Goal: Contribute content: Add original content to the website for others to see

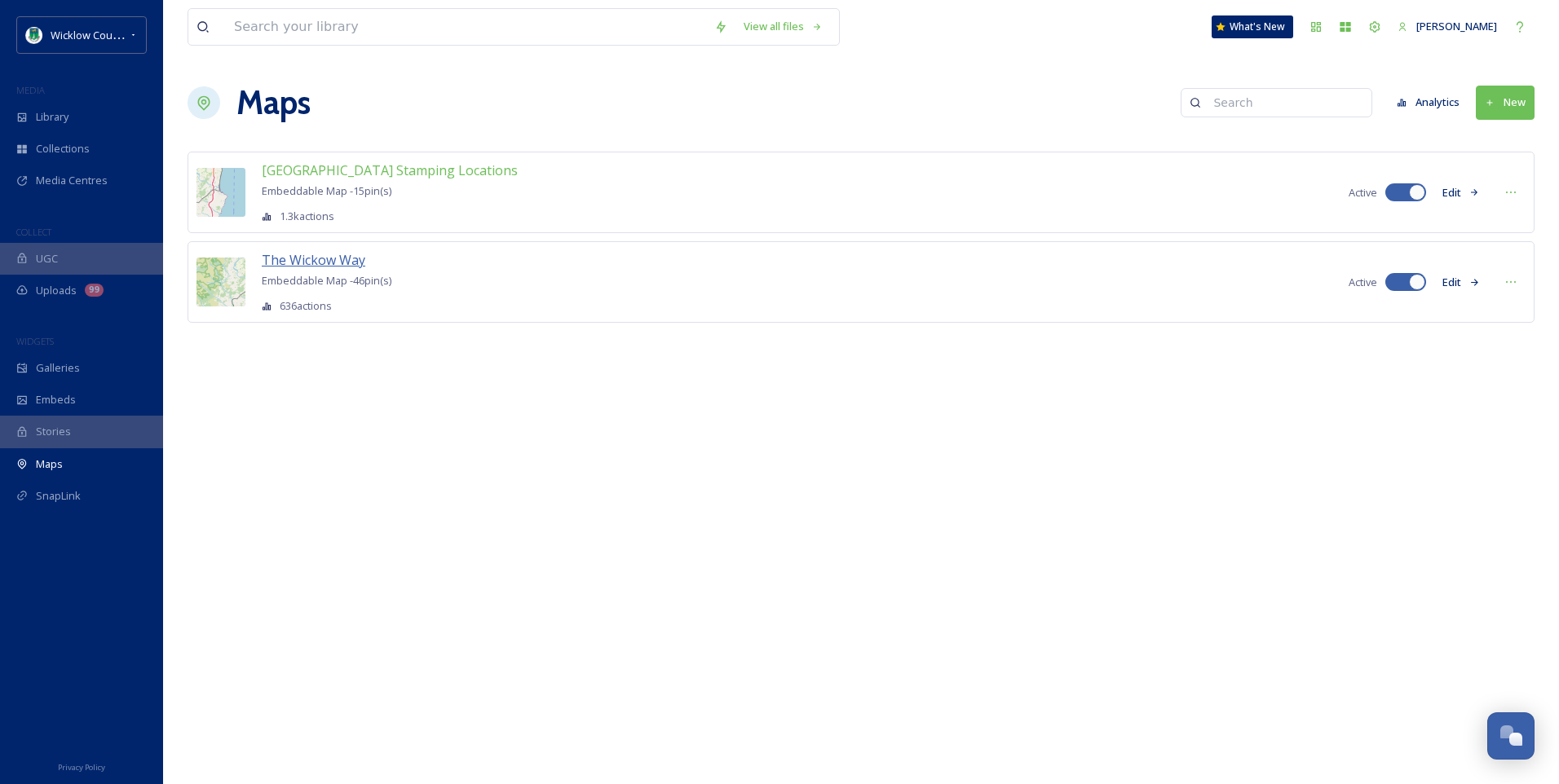
click at [319, 258] on span "The Wickow Way" at bounding box center [313, 260] width 103 height 18
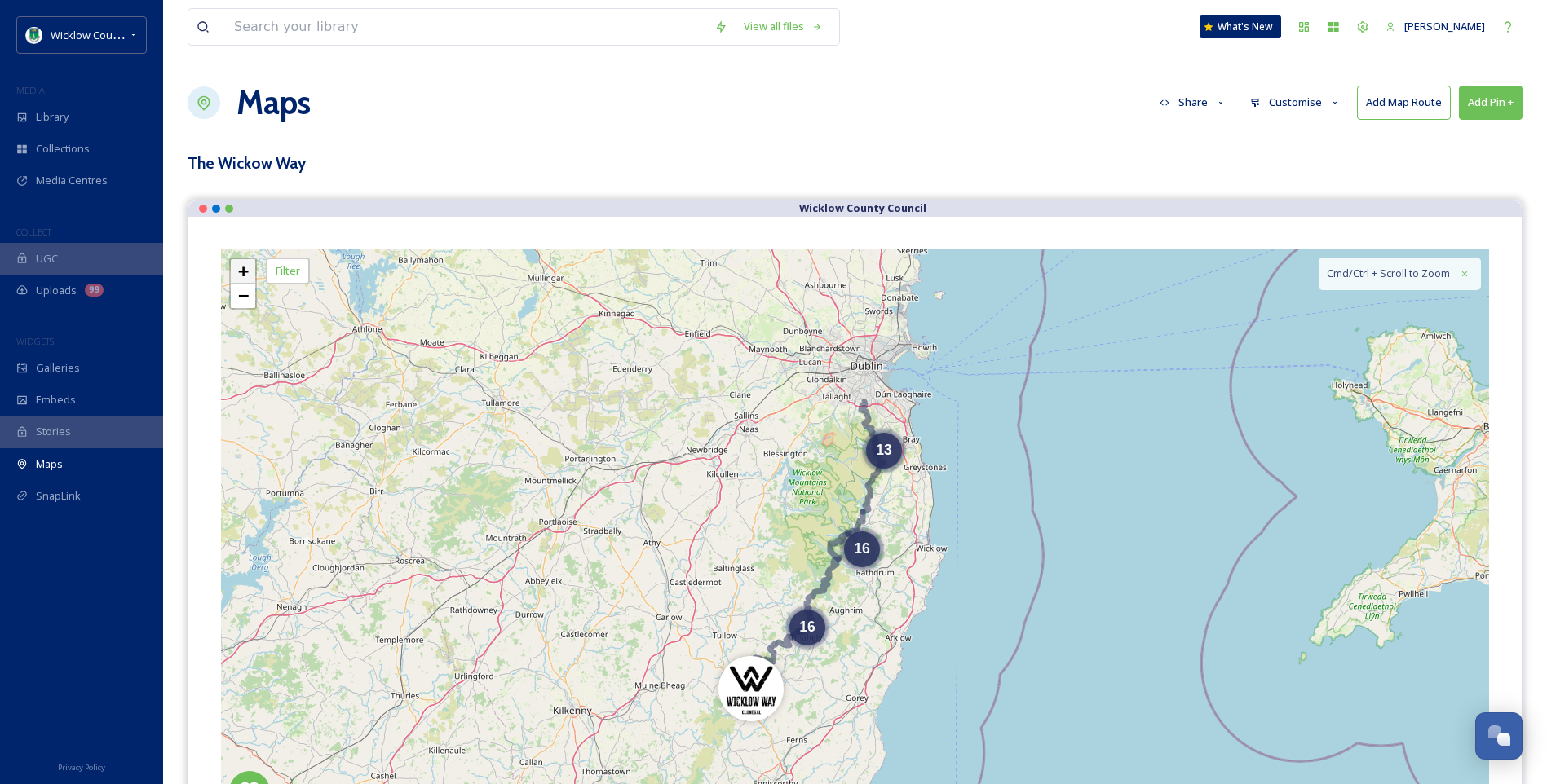
click at [243, 273] on span "+" at bounding box center [243, 270] width 11 height 20
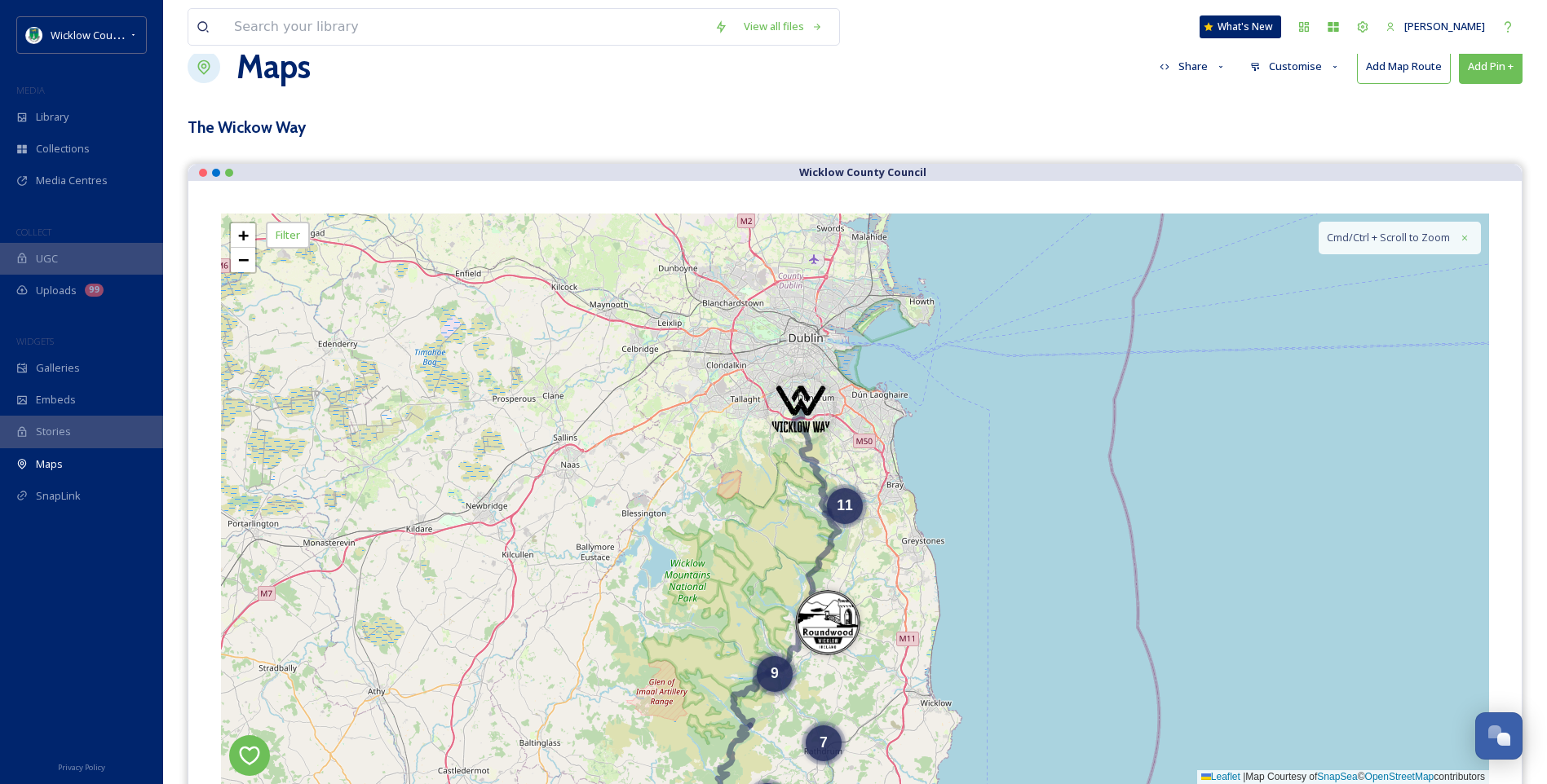
drag, startPoint x: 662, startPoint y: 505, endPoint x: 590, endPoint y: 616, distance: 132.3
click at [589, 684] on div "11 7 9 5 10 + − Leaflet | Map Courtesy of SnapSea © OpenStreetMap contributors …" at bounding box center [854, 499] width 1268 height 570
click at [245, 237] on span "+" at bounding box center [243, 234] width 11 height 20
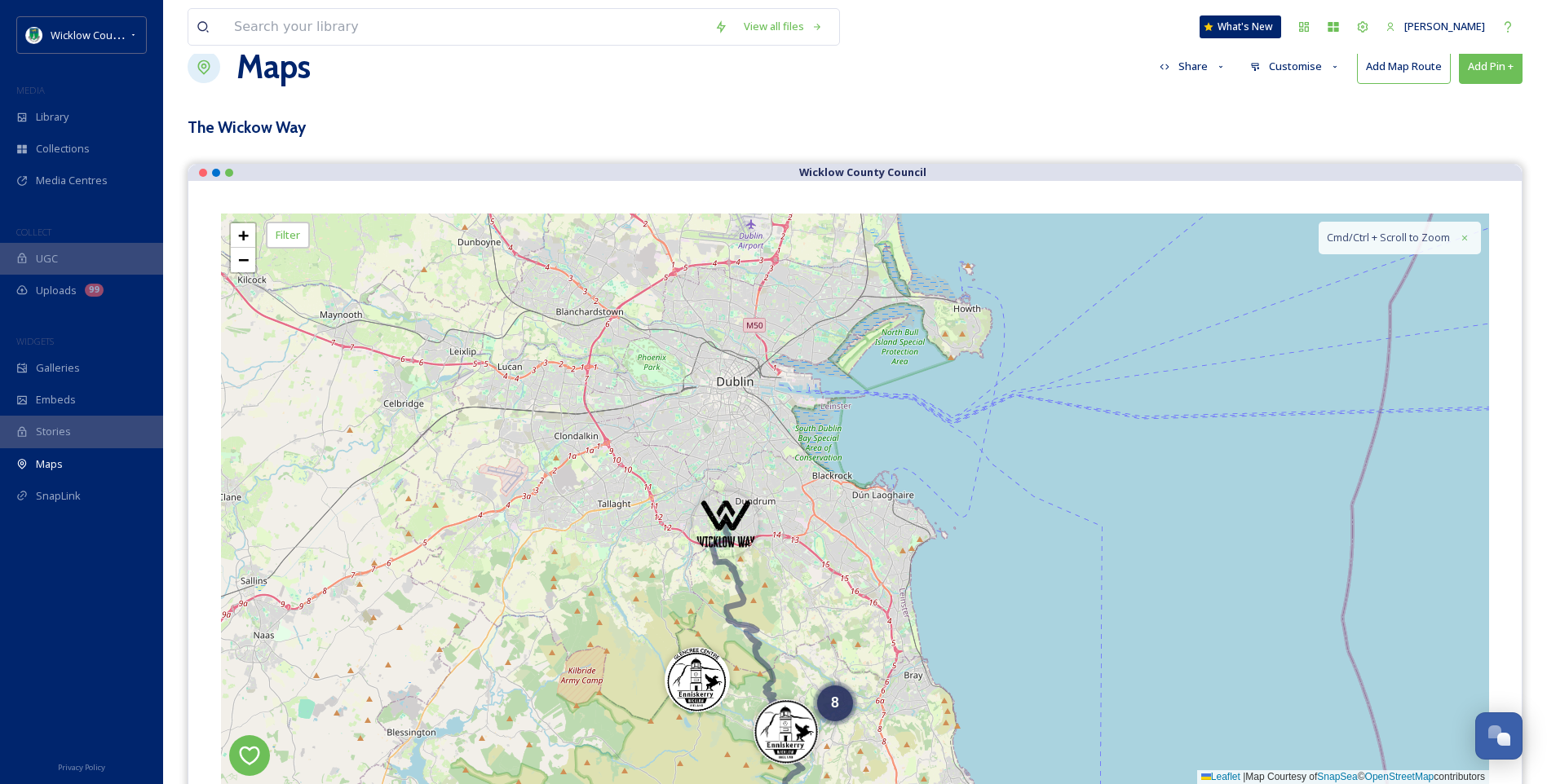
drag, startPoint x: 652, startPoint y: 392, endPoint x: 617, endPoint y: 622, distance: 232.6
click at [621, 622] on div "8 2 5 2 6 4 2 5 3 + − Leaflet | Map Courtesy of SnapSea © OpenStreetMap contrib…" at bounding box center [854, 499] width 1268 height 570
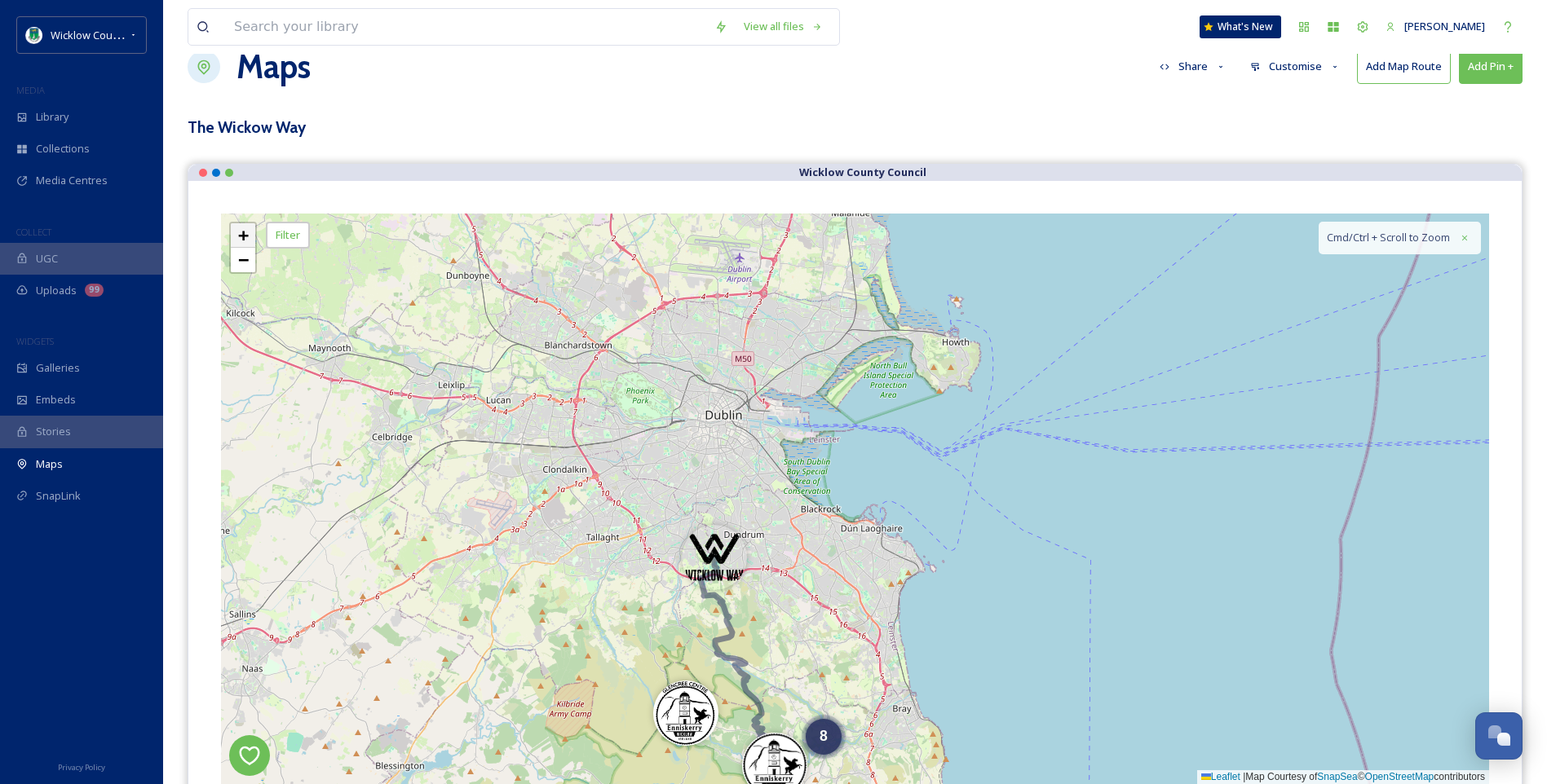
click at [244, 232] on span "+" at bounding box center [243, 234] width 11 height 20
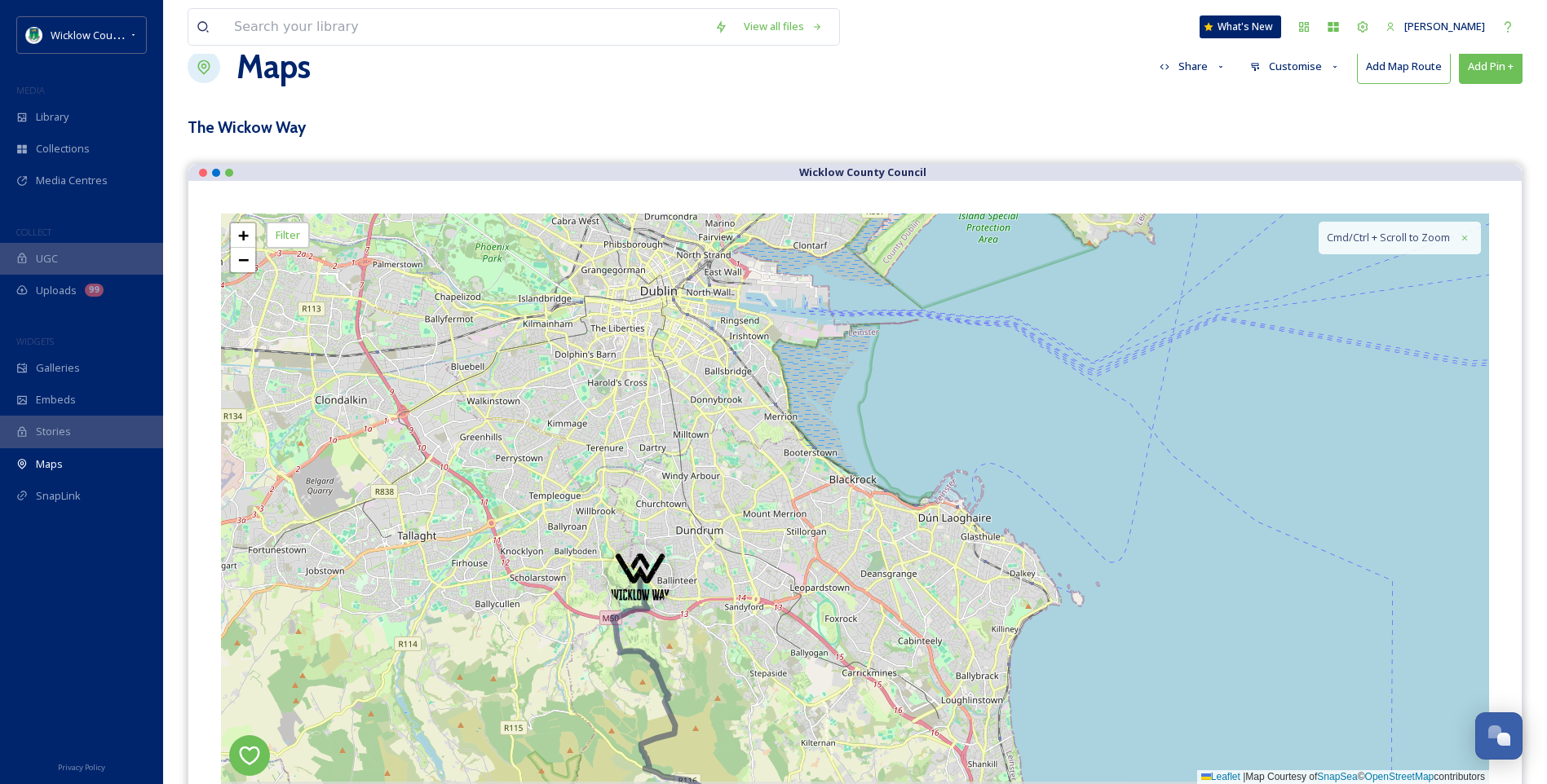
drag, startPoint x: 424, startPoint y: 494, endPoint x: 481, endPoint y: 460, distance: 66.4
click at [481, 463] on div "7 + − Leaflet | Map Courtesy of SnapSea © OpenStreetMap contributors Cmd/Ctrl +…" at bounding box center [854, 499] width 1268 height 570
click at [243, 235] on span "+" at bounding box center [243, 234] width 11 height 20
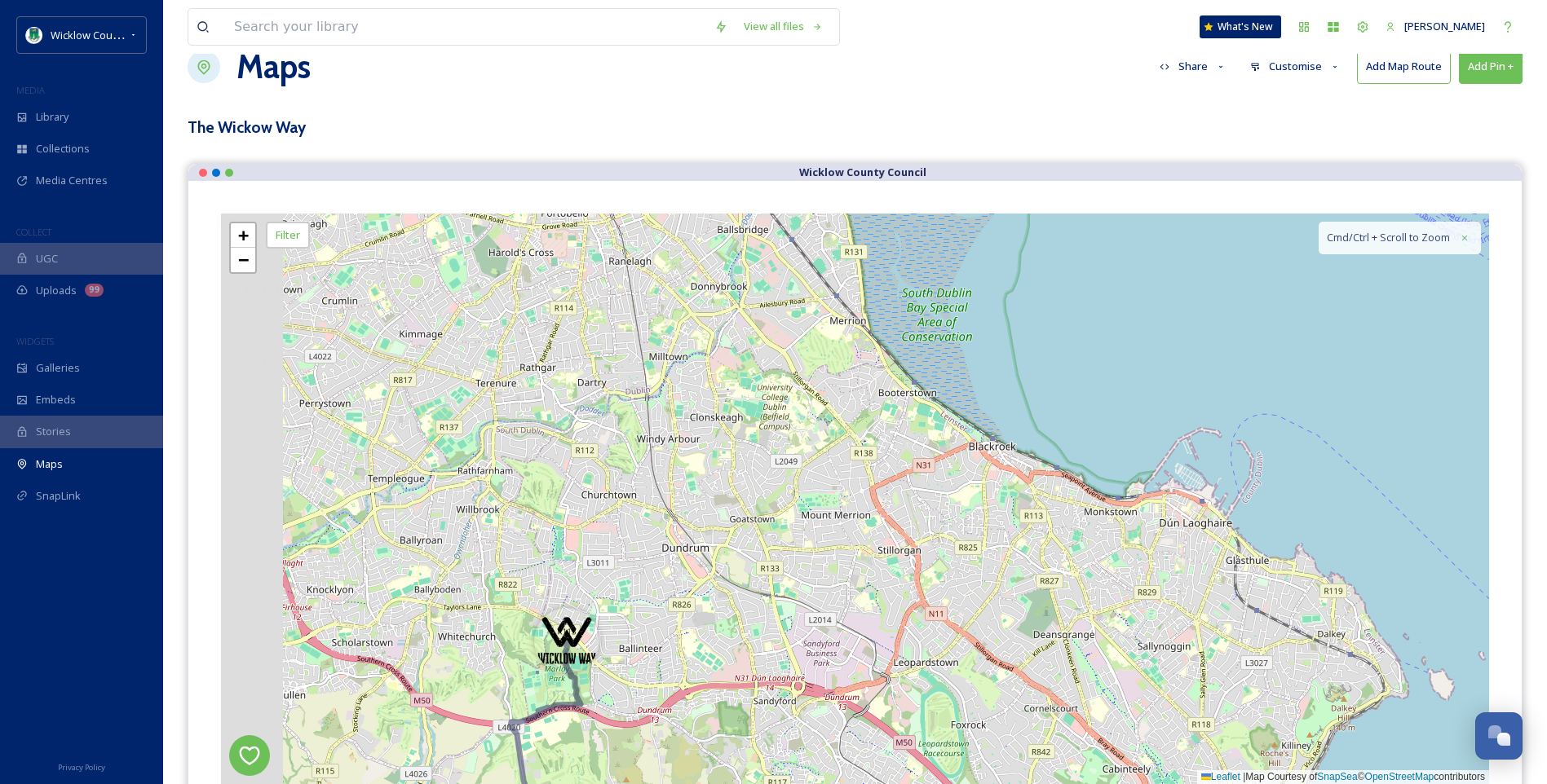
drag, startPoint x: 362, startPoint y: 449, endPoint x: 538, endPoint y: 437, distance: 176.4
click at [538, 438] on div "5 + − Leaflet | Map Courtesy of SnapSea © OpenStreetMap contributors Cmd/Ctrl +…" at bounding box center [854, 499] width 1268 height 570
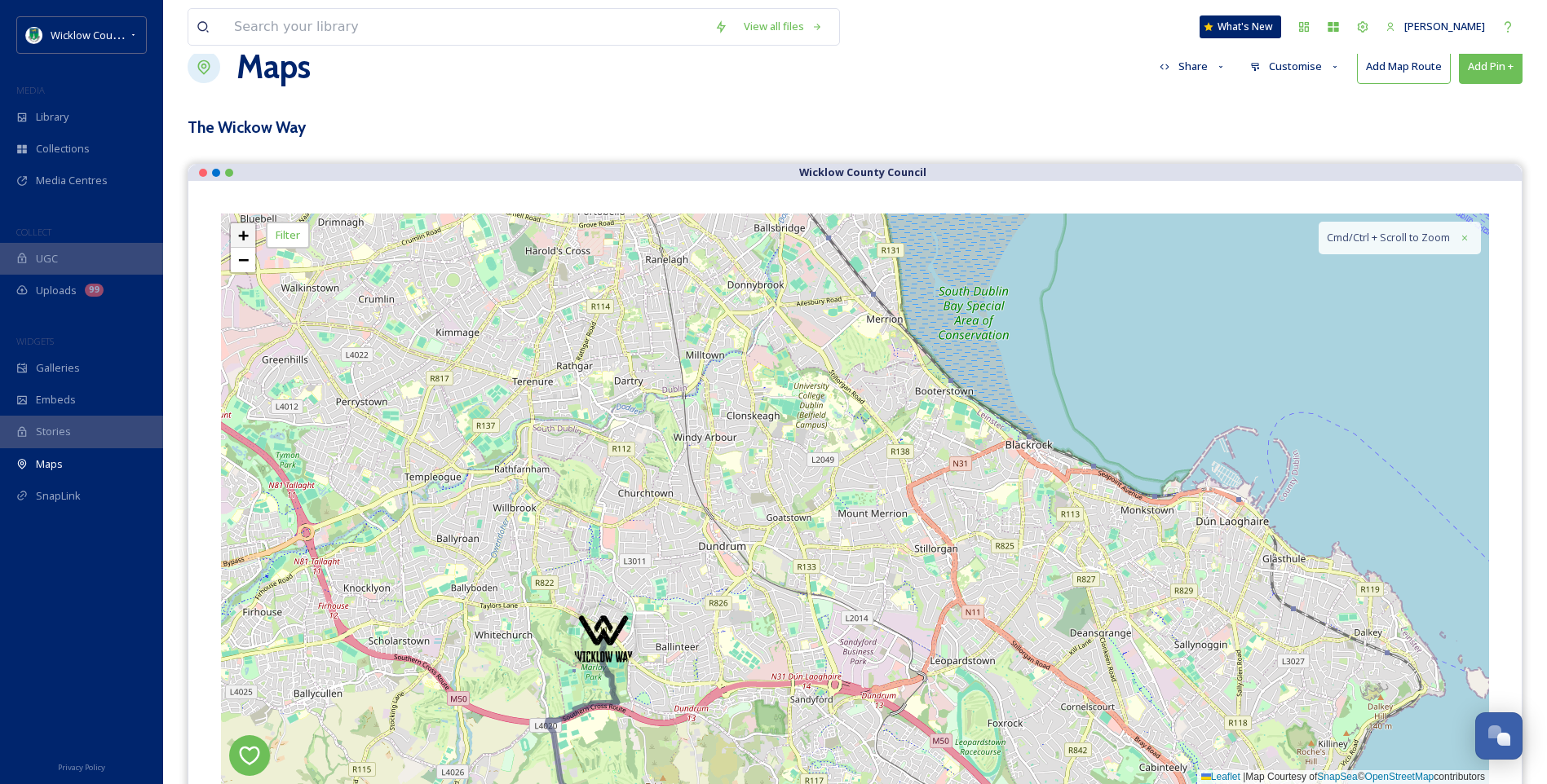
click at [246, 234] on span "+" at bounding box center [243, 234] width 11 height 20
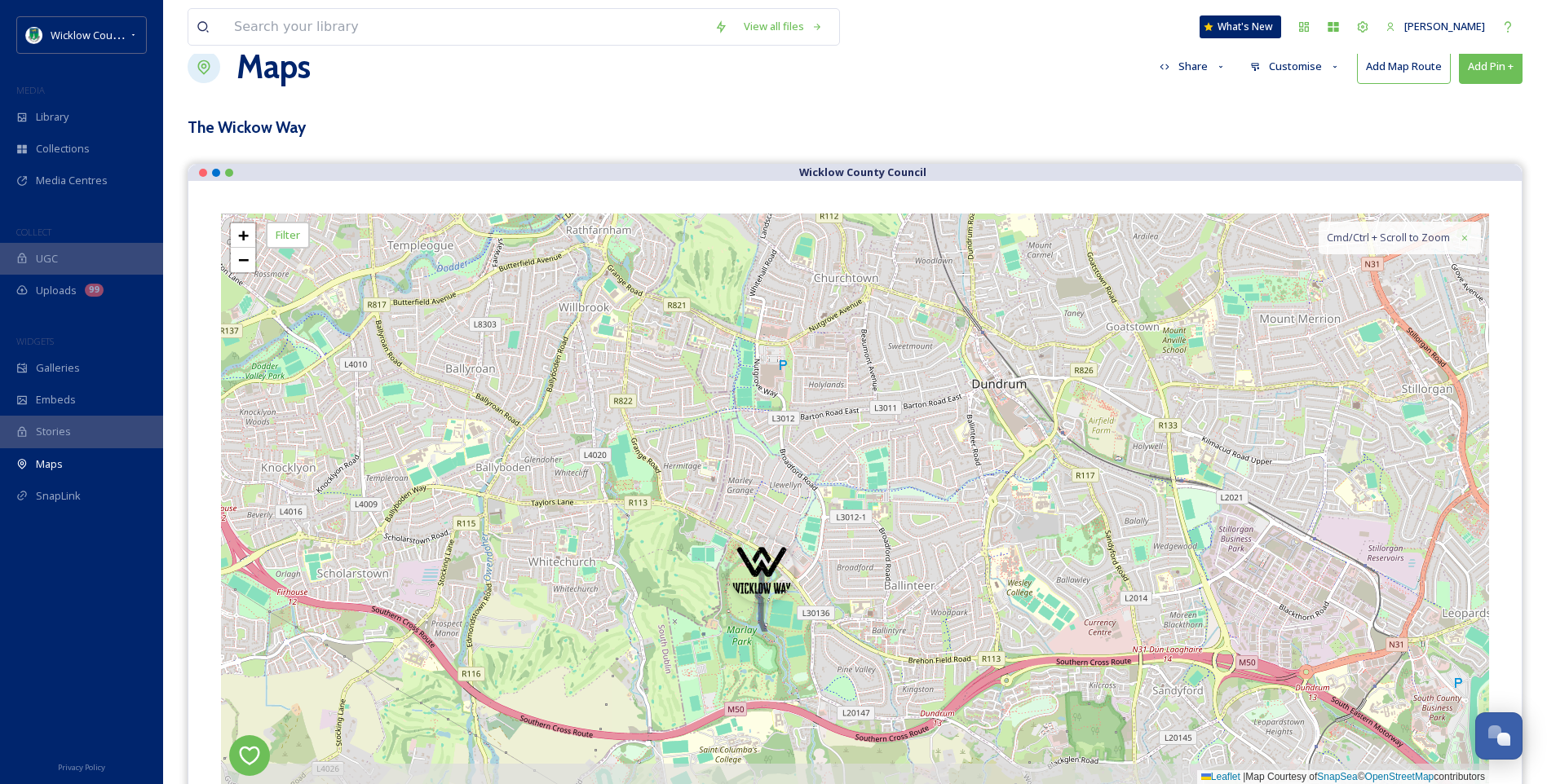
drag, startPoint x: 351, startPoint y: 458, endPoint x: 759, endPoint y: 241, distance: 462.1
click at [759, 241] on div "+ − Leaflet | Map Courtesy of SnapSea © OpenStreetMap contributors Cmd/Ctrl + S…" at bounding box center [854, 499] width 1268 height 570
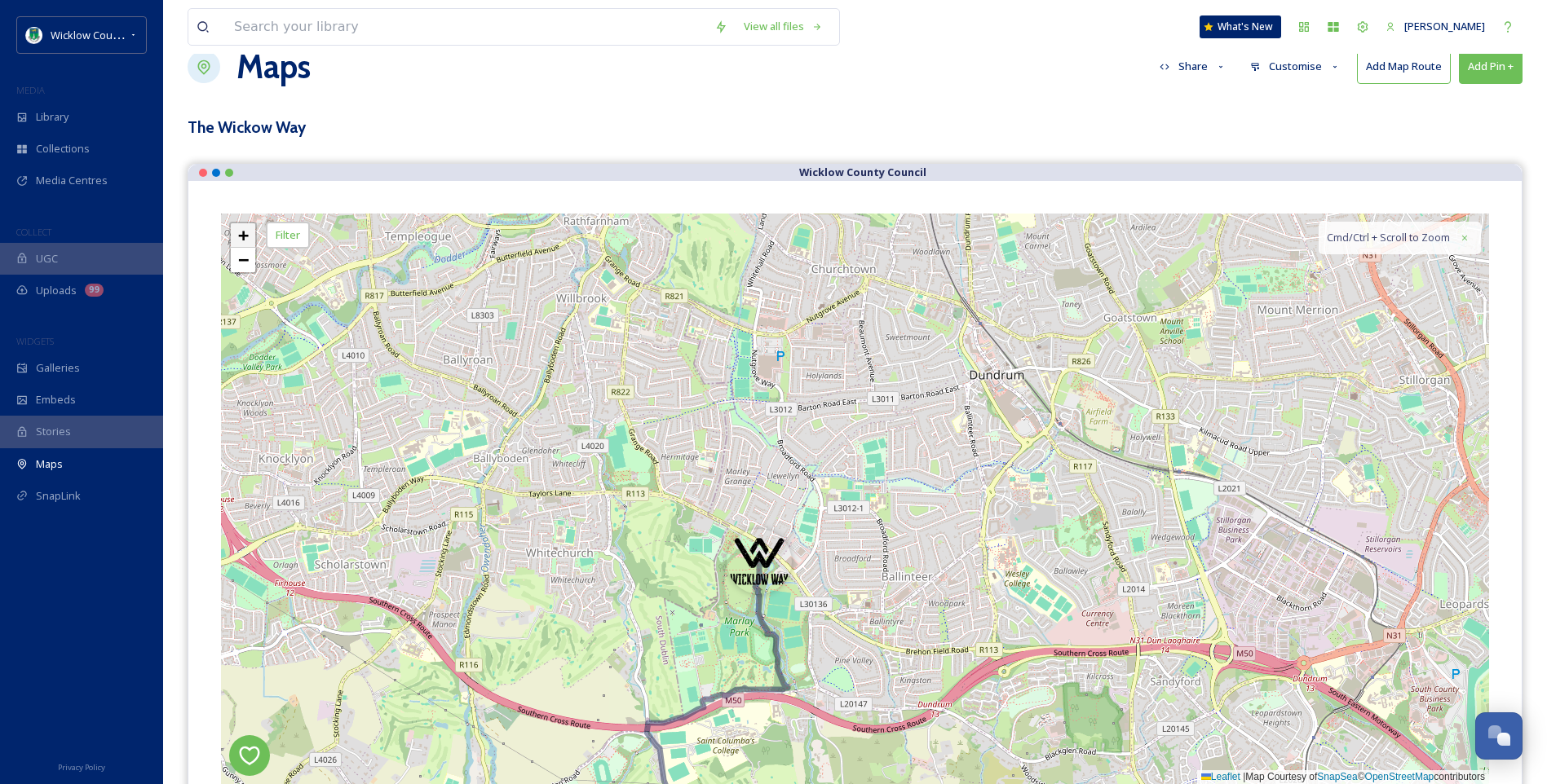
click at [243, 234] on span "+" at bounding box center [243, 234] width 11 height 20
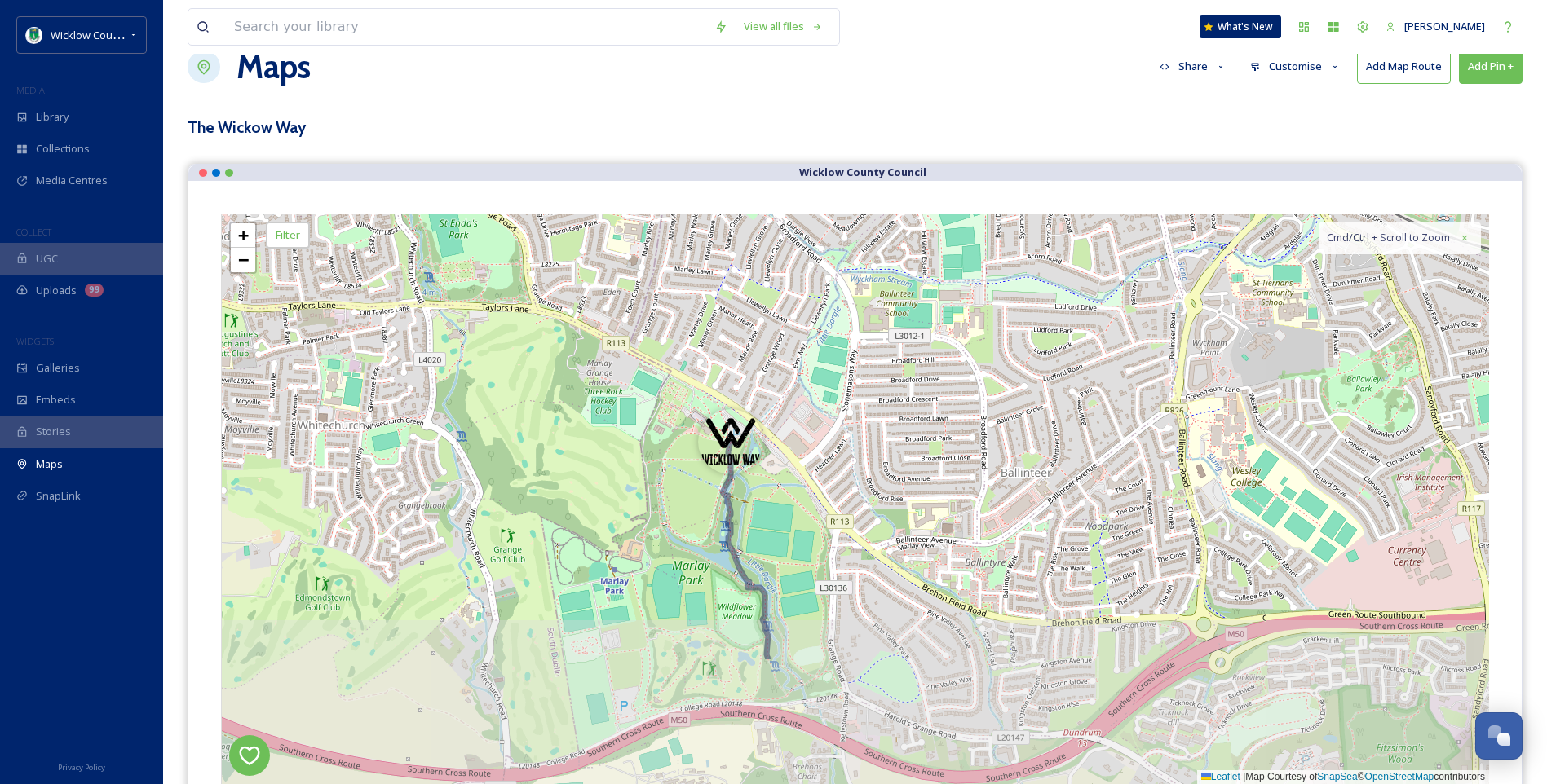
drag, startPoint x: 559, startPoint y: 534, endPoint x: 627, endPoint y: 349, distance: 197.1
click at [627, 349] on div "+ − Leaflet | Map Courtesy of SnapSea © OpenStreetMap contributors Cmd/Ctrl + S…" at bounding box center [854, 499] width 1268 height 570
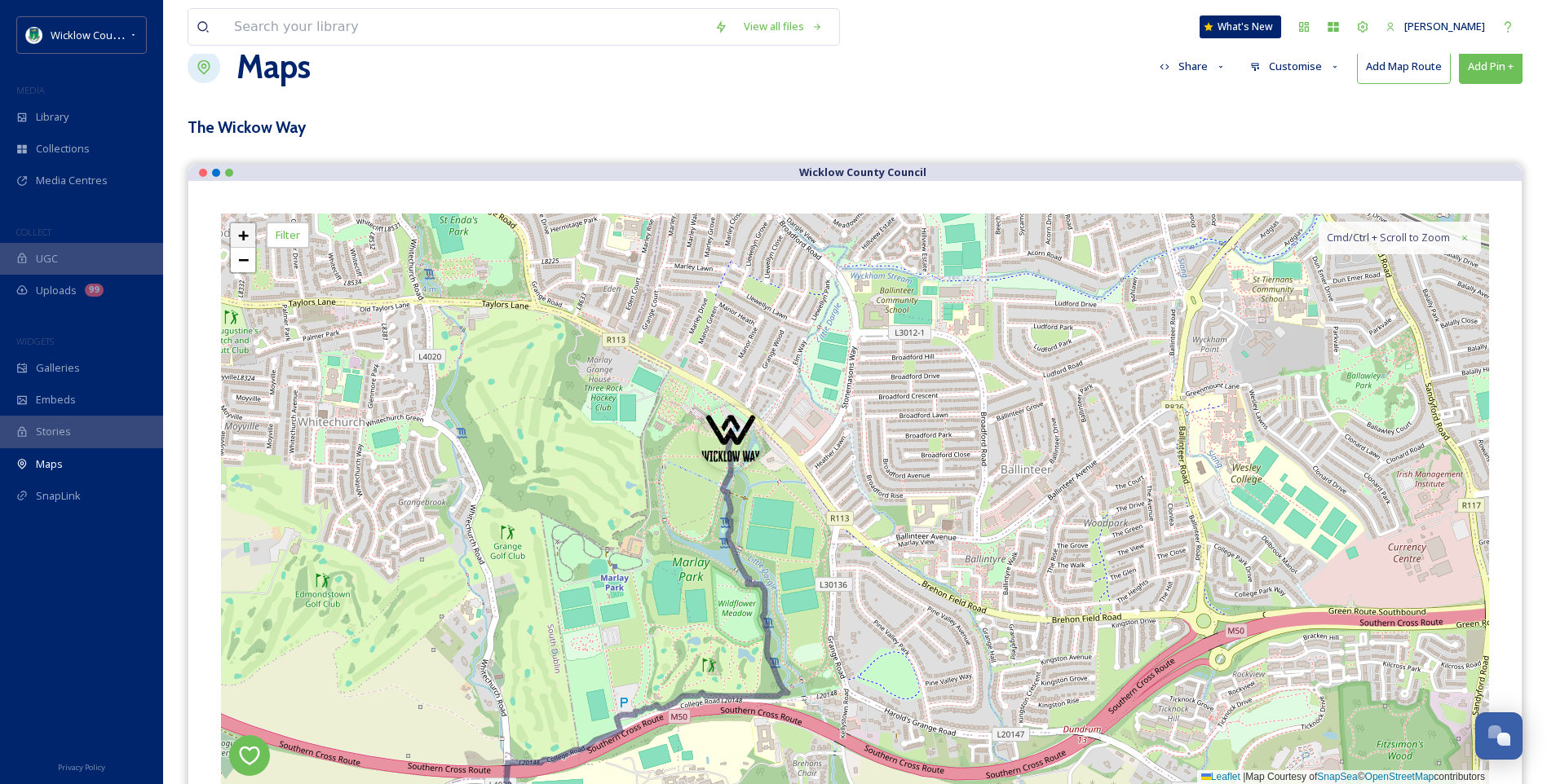
click at [243, 231] on span "+" at bounding box center [243, 234] width 11 height 20
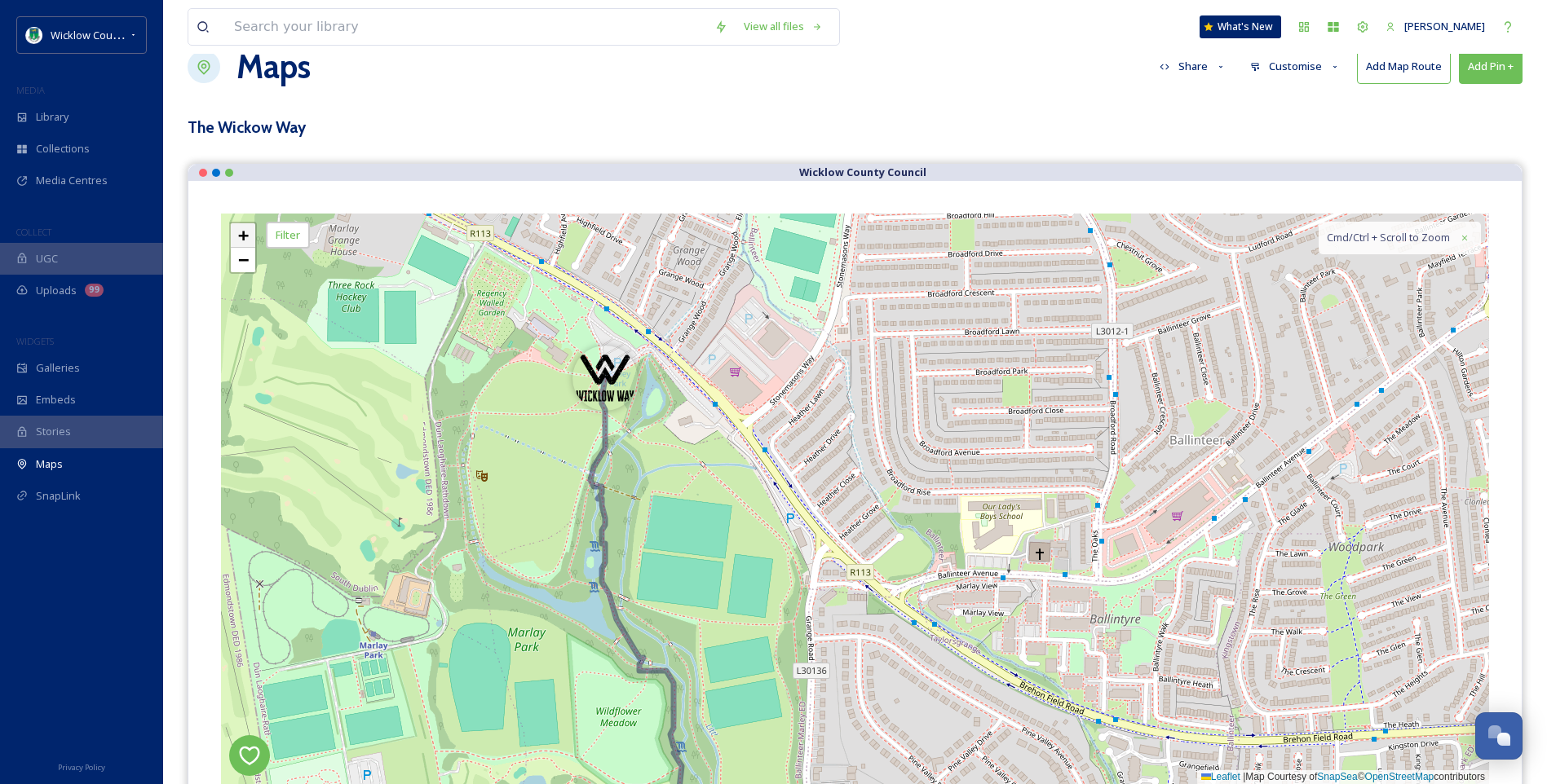
click at [243, 231] on span "+" at bounding box center [243, 234] width 11 height 20
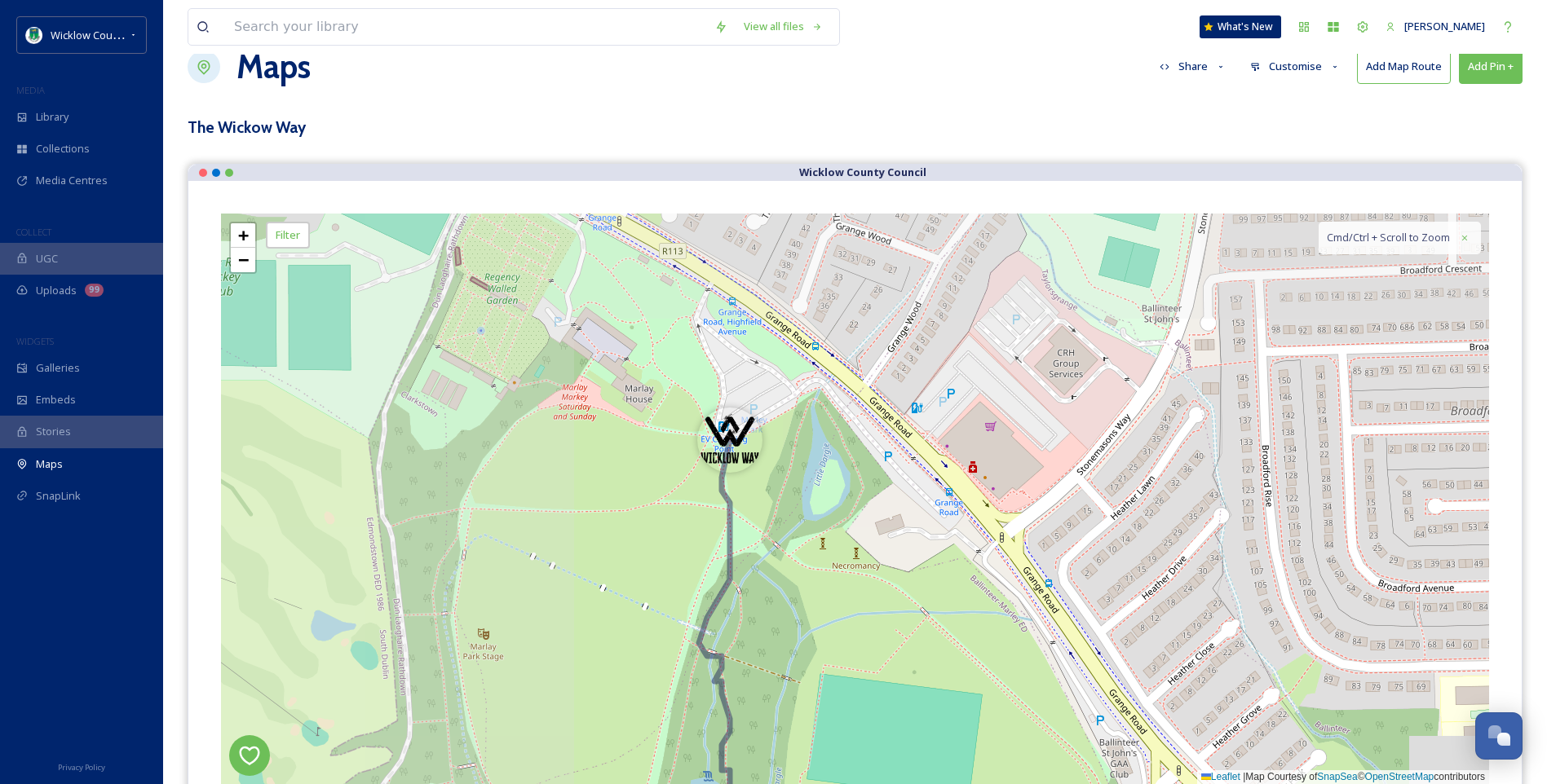
drag, startPoint x: 554, startPoint y: 404, endPoint x: 835, endPoint y: 569, distance: 325.9
click at [832, 564] on div "+ − Leaflet | Map Courtesy of SnapSea © OpenStreetMap contributors Cmd/Ctrl + S…" at bounding box center [854, 499] width 1268 height 570
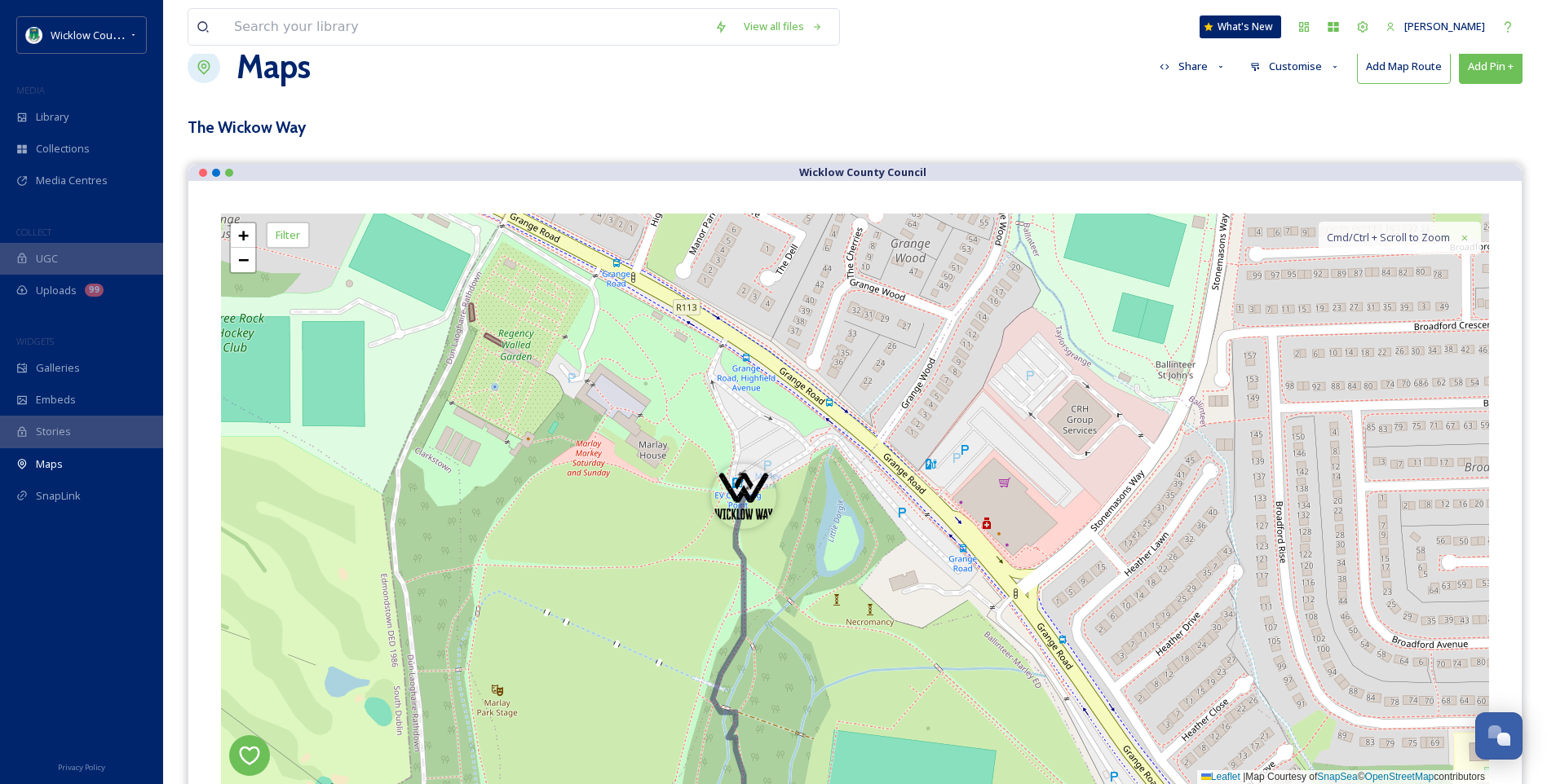
drag, startPoint x: 622, startPoint y: 552, endPoint x: 640, endPoint y: 634, distance: 84.0
click at [640, 634] on div "+ − Leaflet | Map Courtesy of SnapSea © OpenStreetMap contributors Cmd/Ctrl + S…" at bounding box center [854, 499] width 1268 height 570
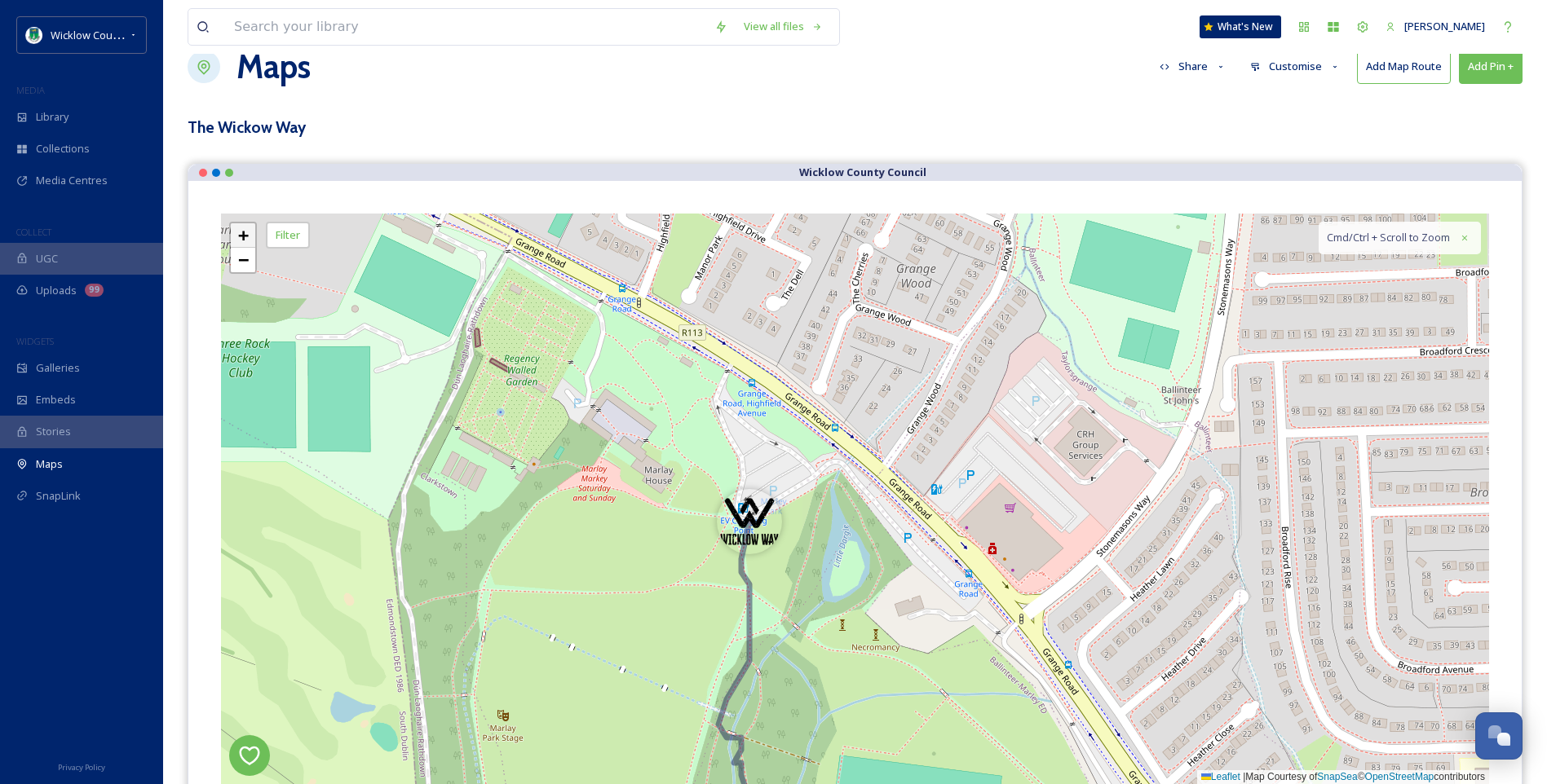
click at [243, 234] on span "+" at bounding box center [243, 234] width 11 height 20
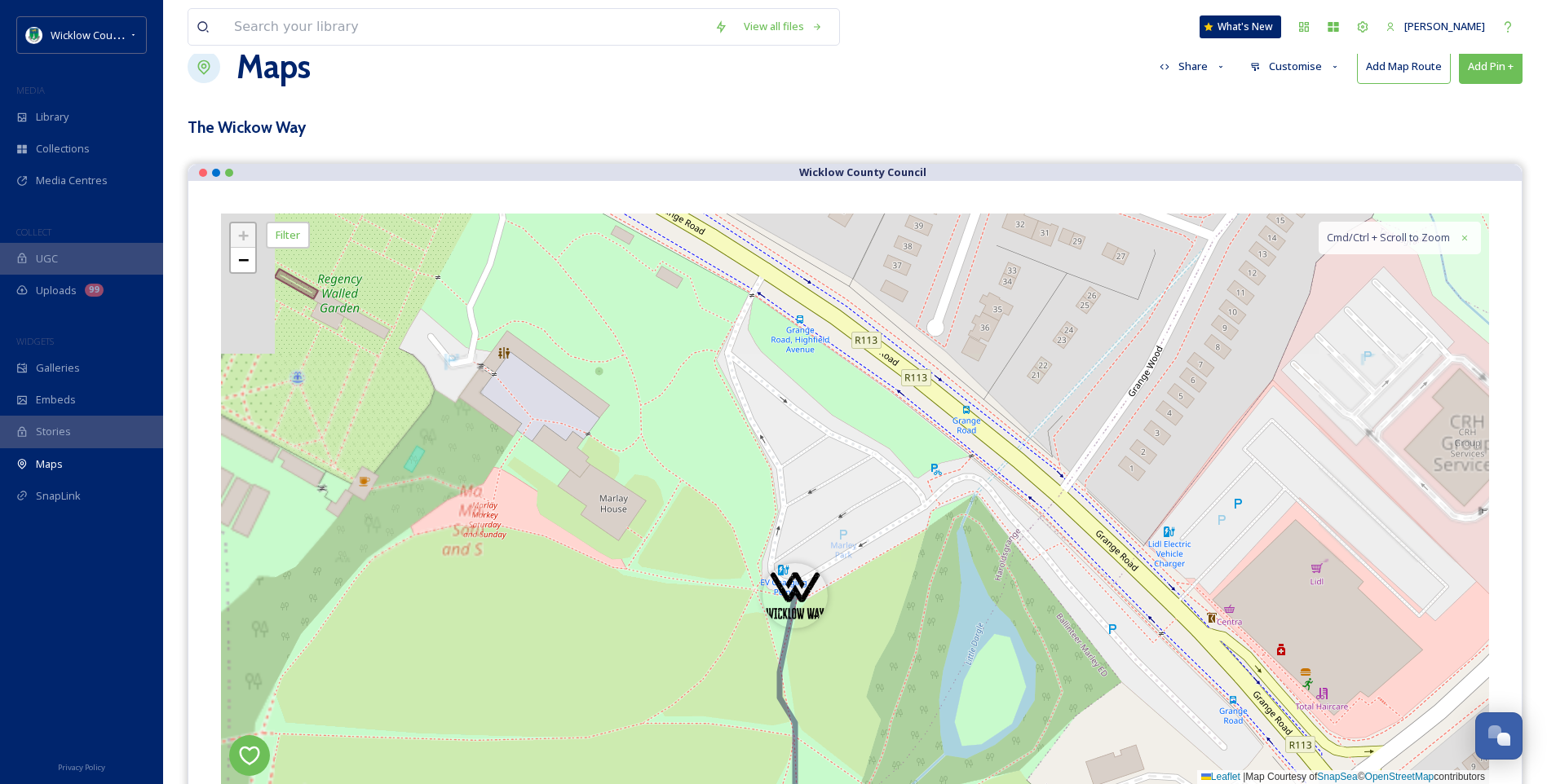
drag, startPoint x: 601, startPoint y: 460, endPoint x: 701, endPoint y: 519, distance: 116.1
click at [701, 519] on div "+ − Leaflet | Map Courtesy of SnapSea © OpenStreetMap contributors Cmd/Ctrl + S…" at bounding box center [854, 499] width 1268 height 570
click at [1491, 66] on button "Add Pin +" at bounding box center [1490, 66] width 64 height 33
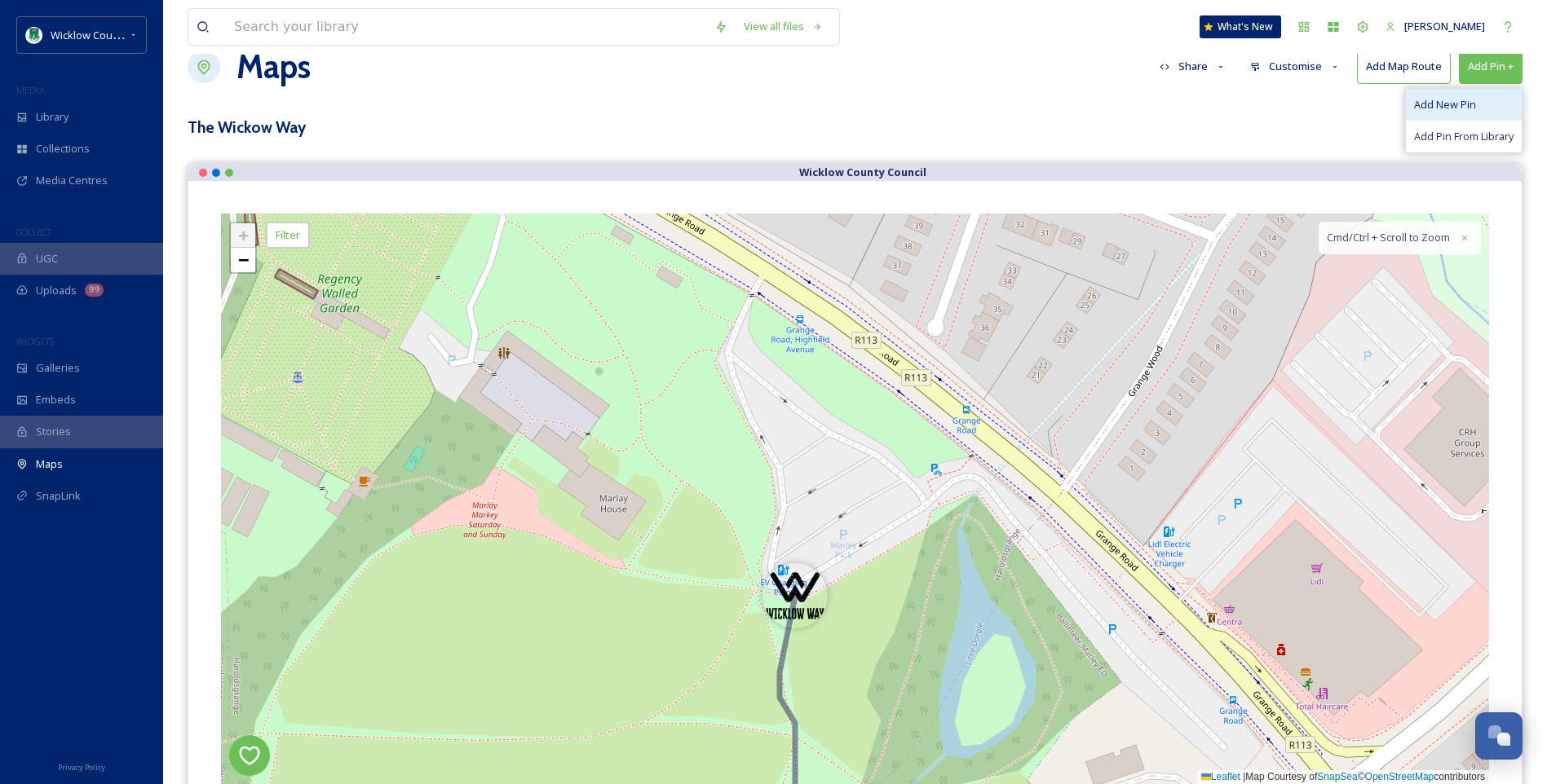
click at [1463, 97] on span "Add New Pin" at bounding box center [1445, 105] width 62 height 16
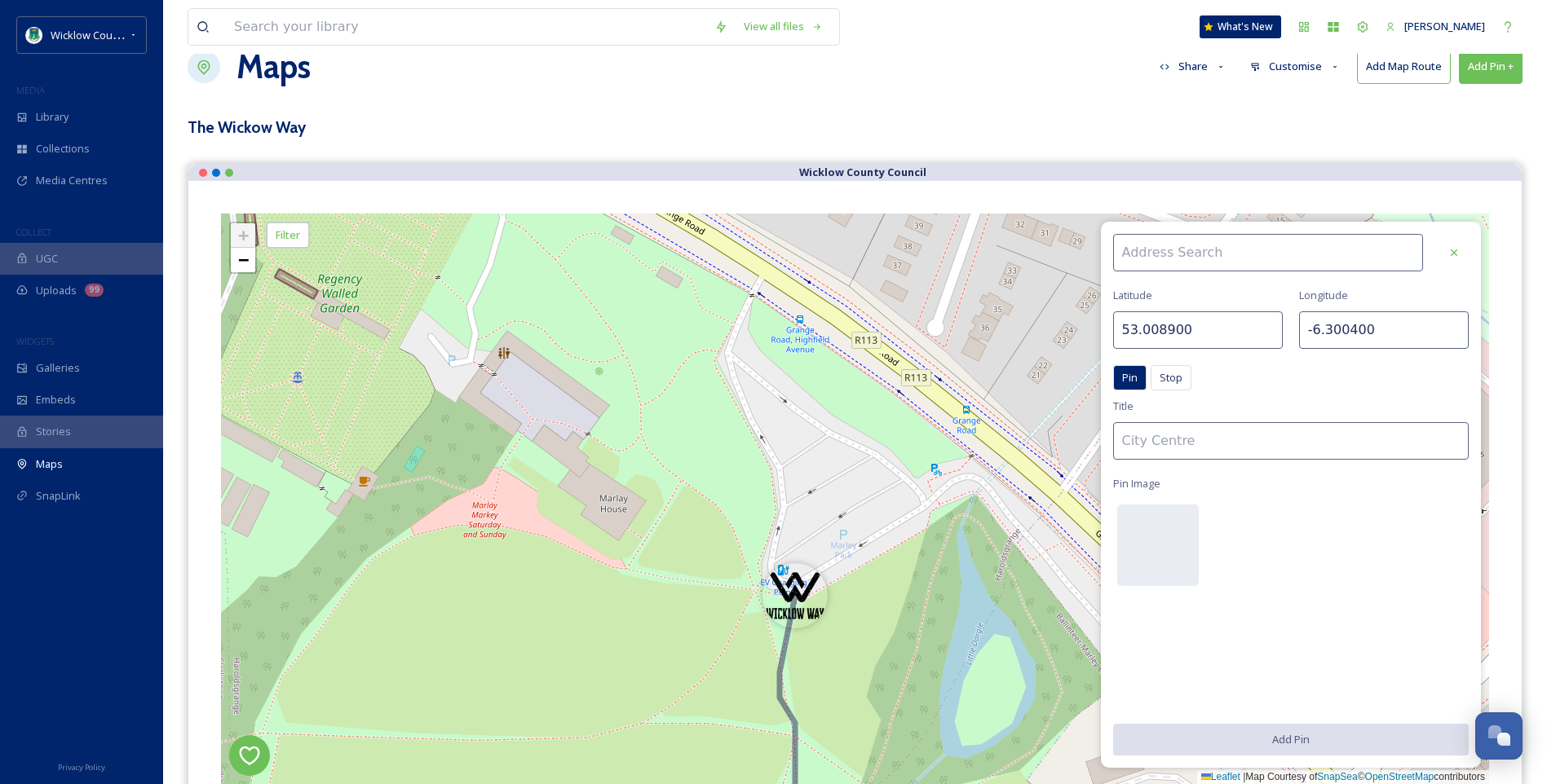
click at [1171, 258] on input at bounding box center [1268, 252] width 311 height 38
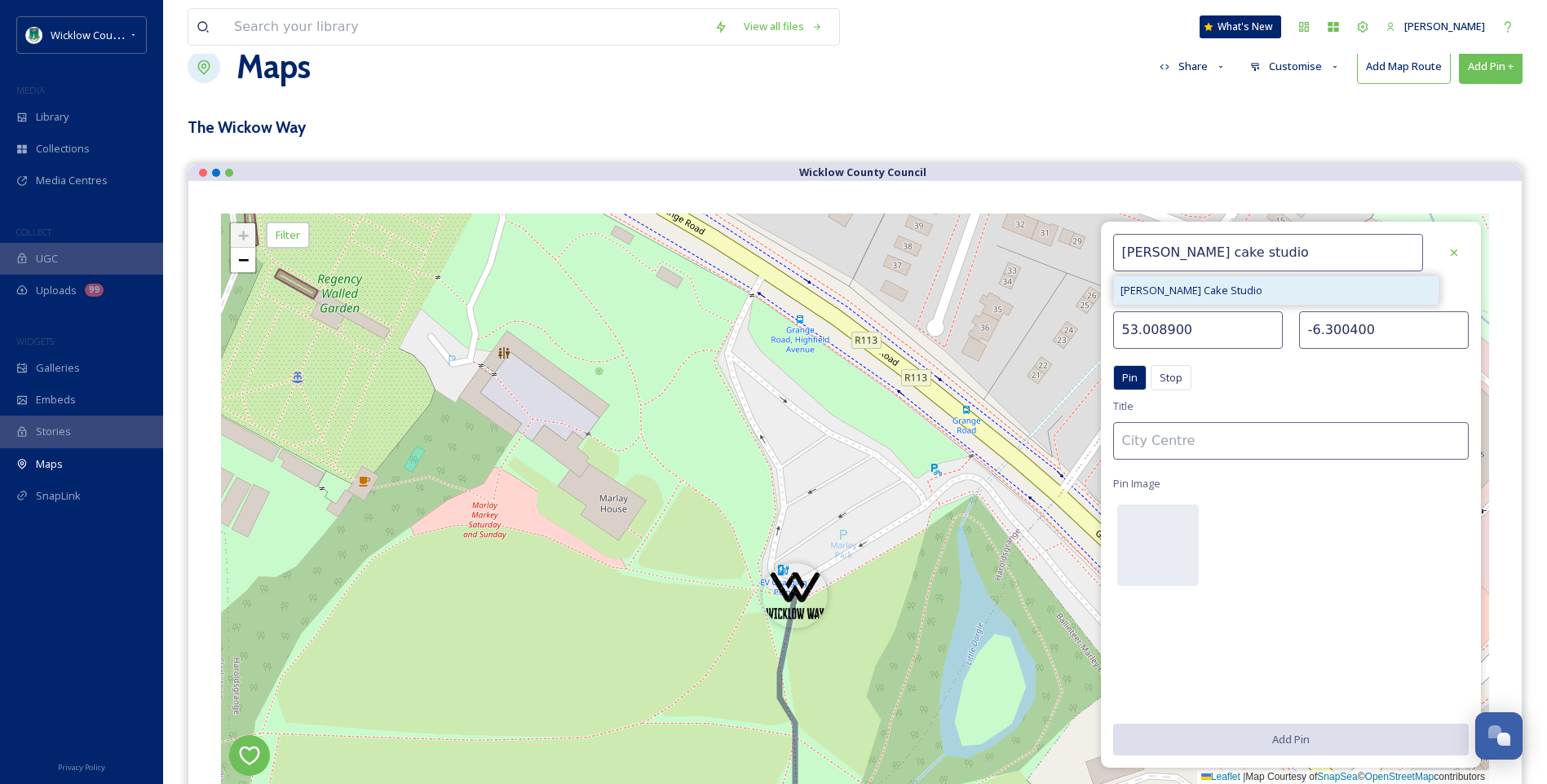
type input "[PERSON_NAME] cake studio"
click at [1171, 290] on span "[PERSON_NAME] Cake Studio" at bounding box center [1192, 290] width 142 height 16
type input "53.278243"
type input "-6.270439"
type input "[PERSON_NAME] Cake Studio"
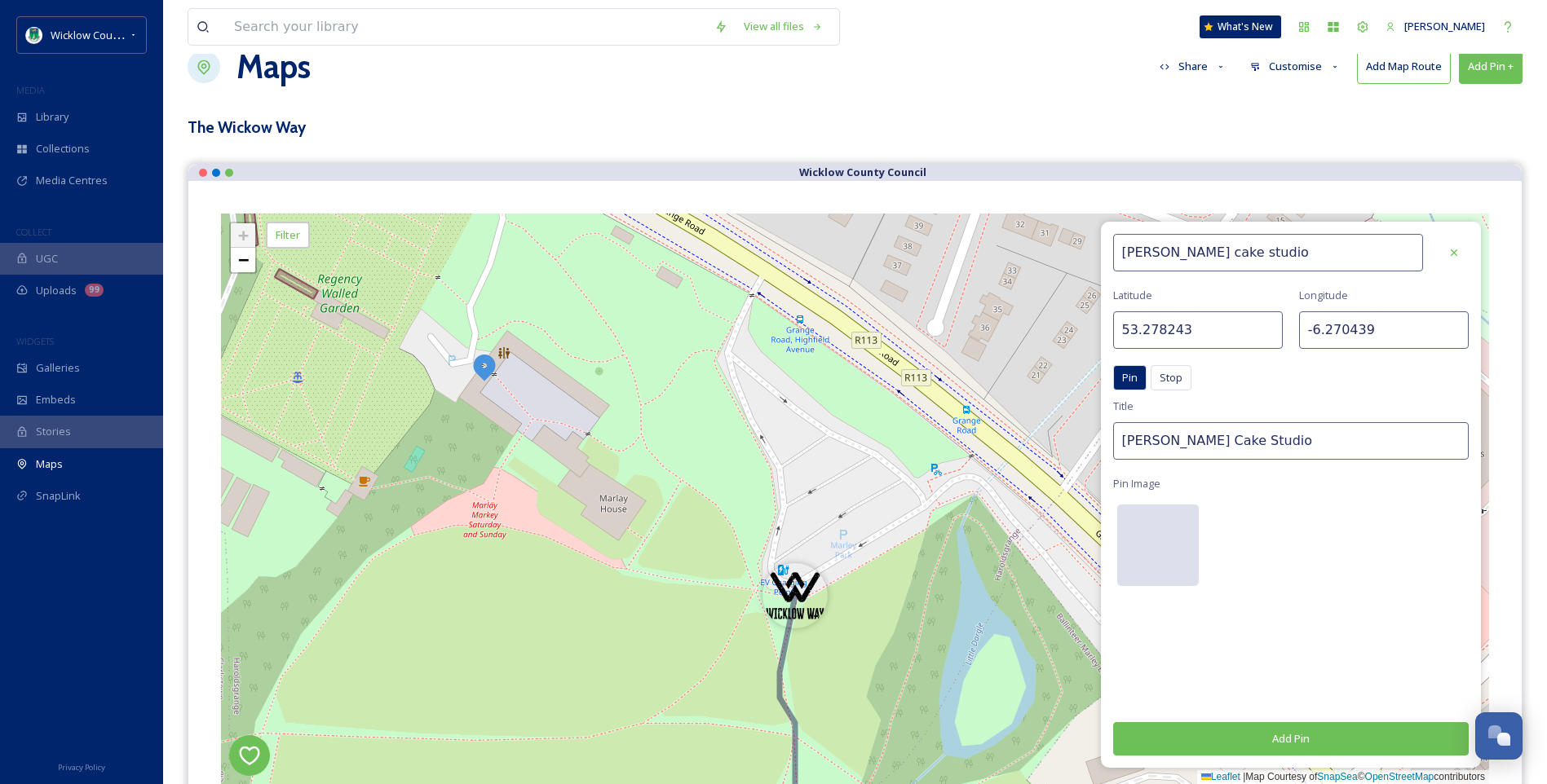
click at [1165, 542] on div at bounding box center [1157, 544] width 81 height 81
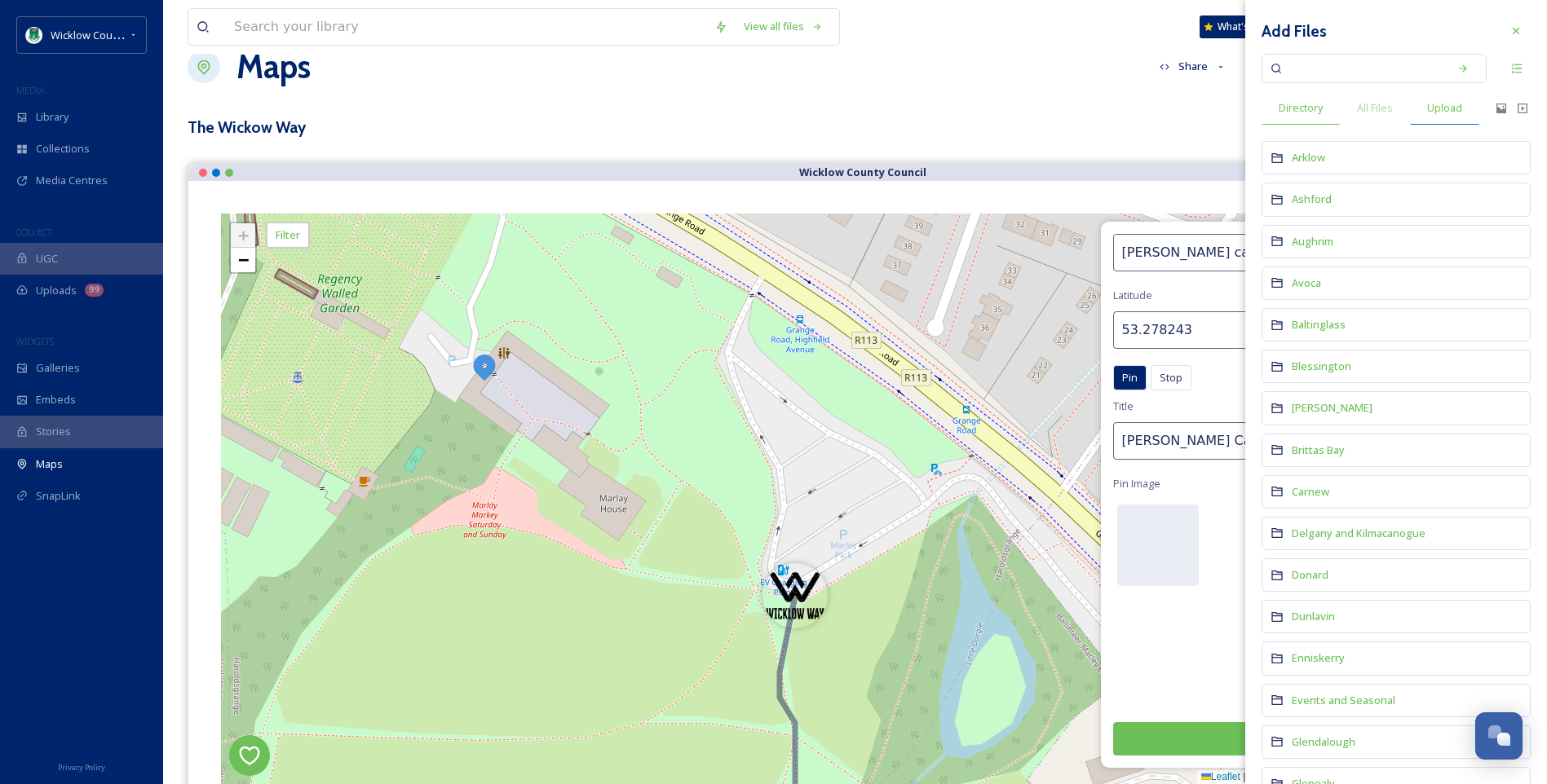
click at [1451, 107] on span "Upload" at bounding box center [1445, 108] width 35 height 16
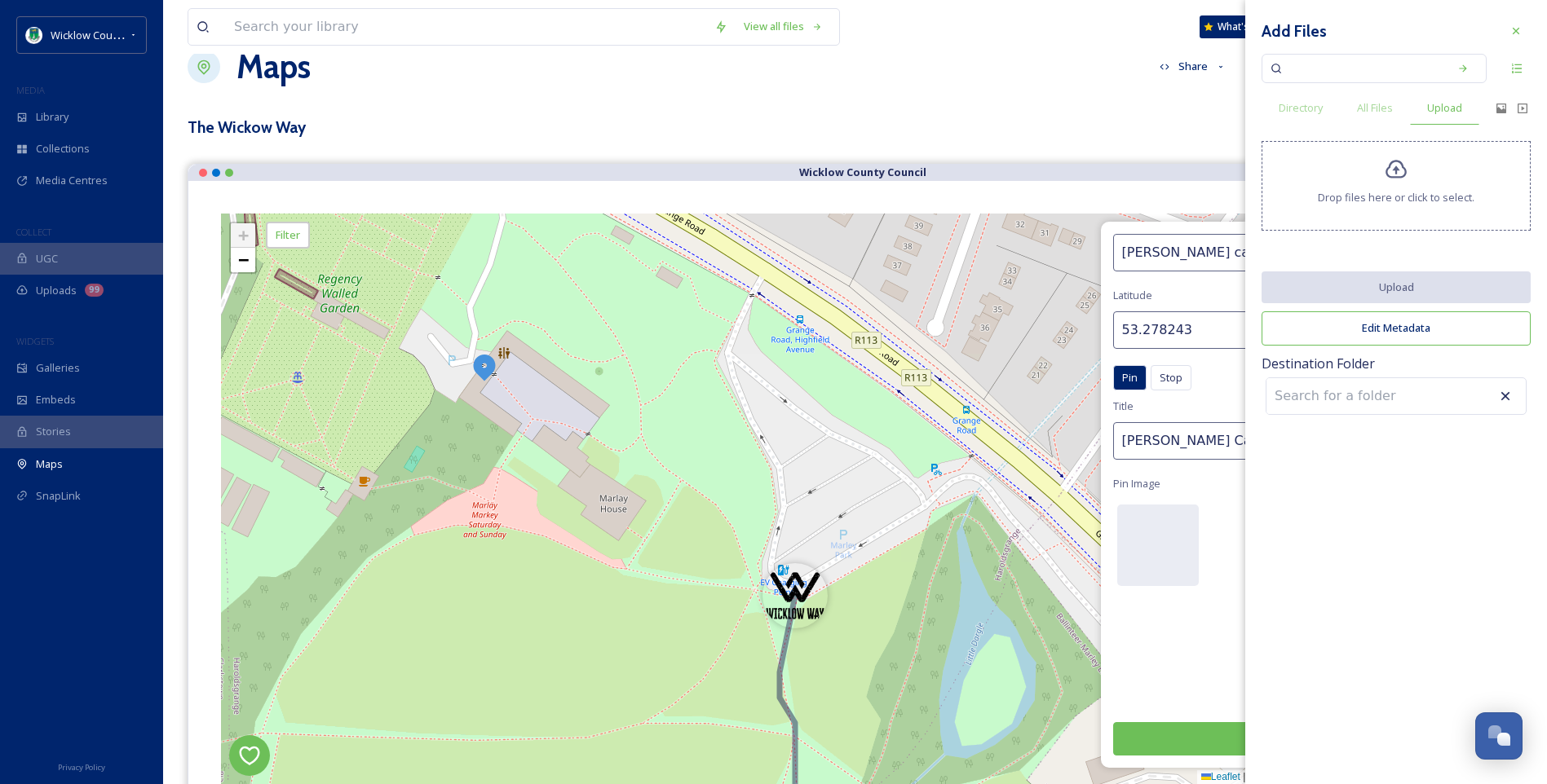
click at [1405, 172] on icon at bounding box center [1396, 169] width 21 height 18
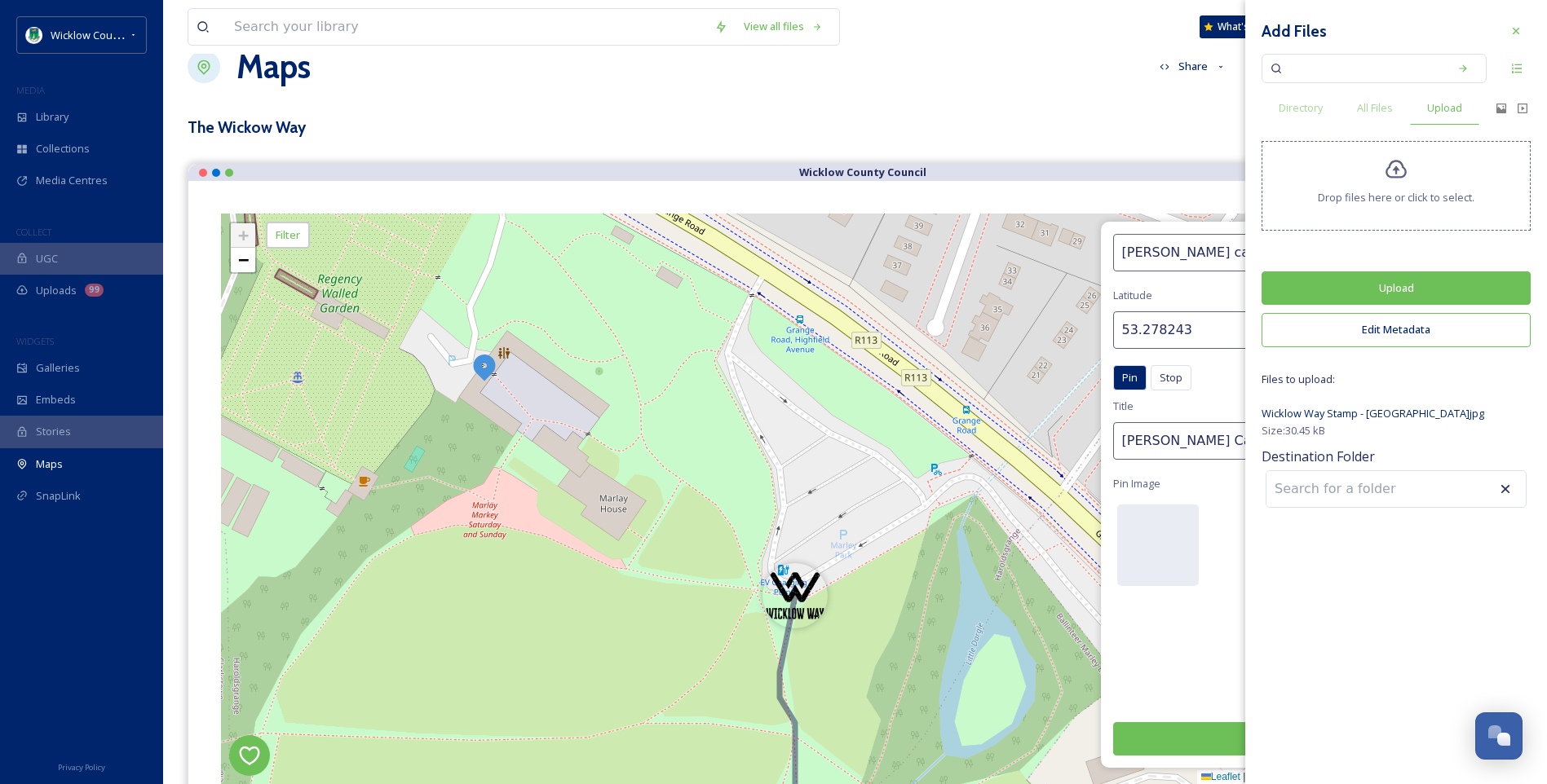
click at [1315, 491] on input at bounding box center [1355, 488] width 179 height 36
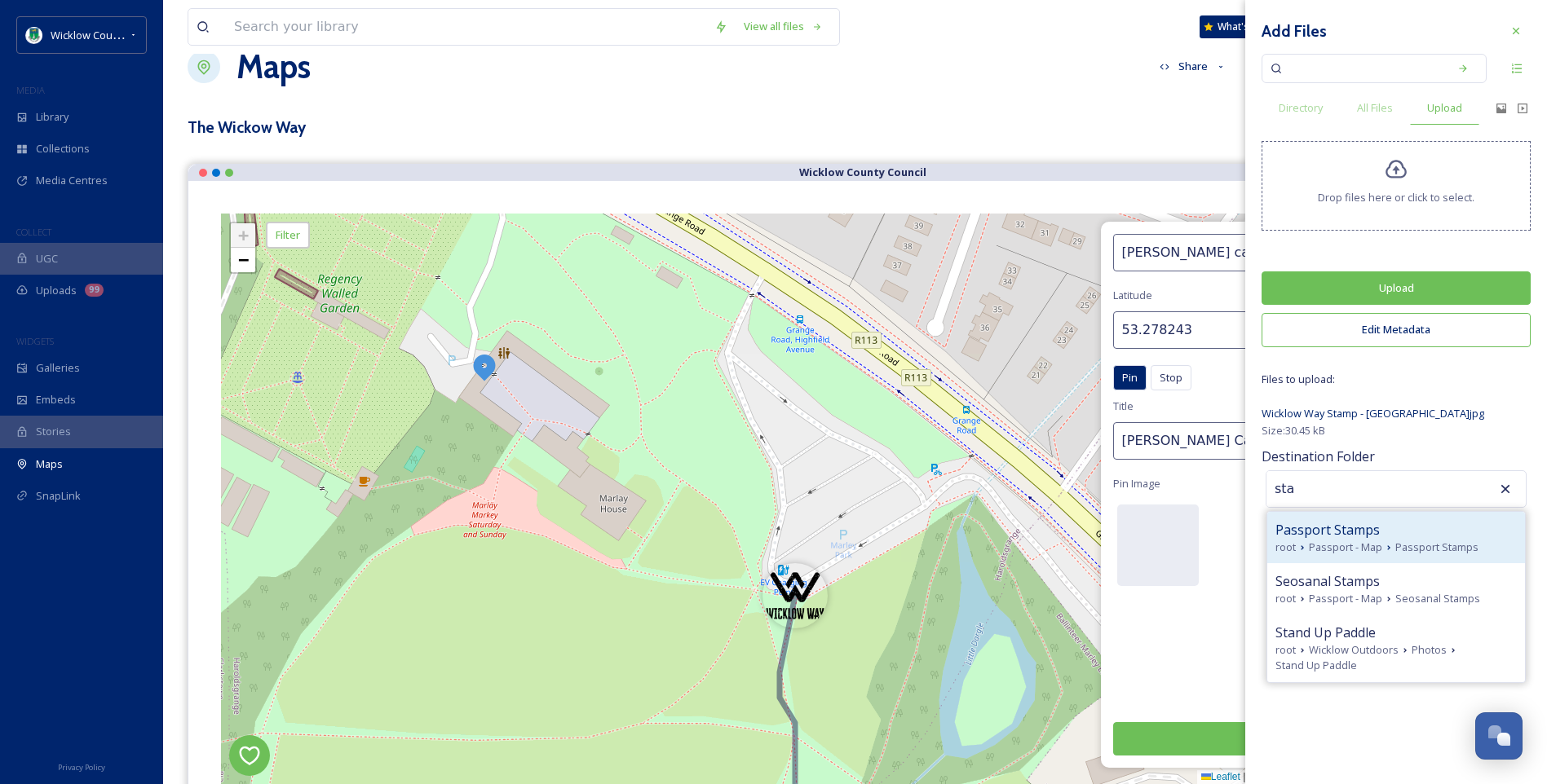
click at [1355, 542] on span "Passport - Map" at bounding box center [1346, 547] width 74 height 16
type input "Passport Stamps"
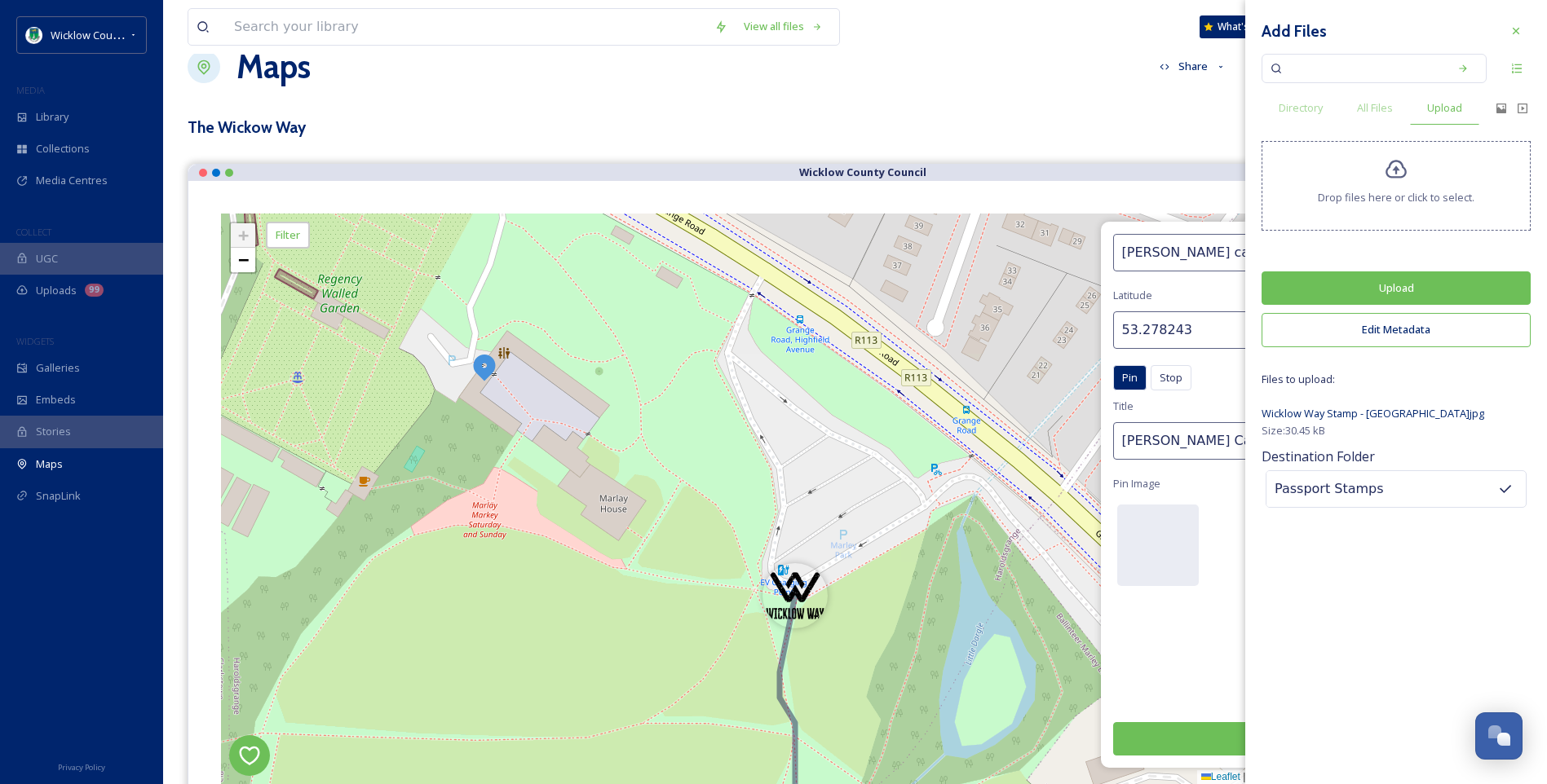
click at [1375, 290] on button "Upload" at bounding box center [1396, 288] width 269 height 33
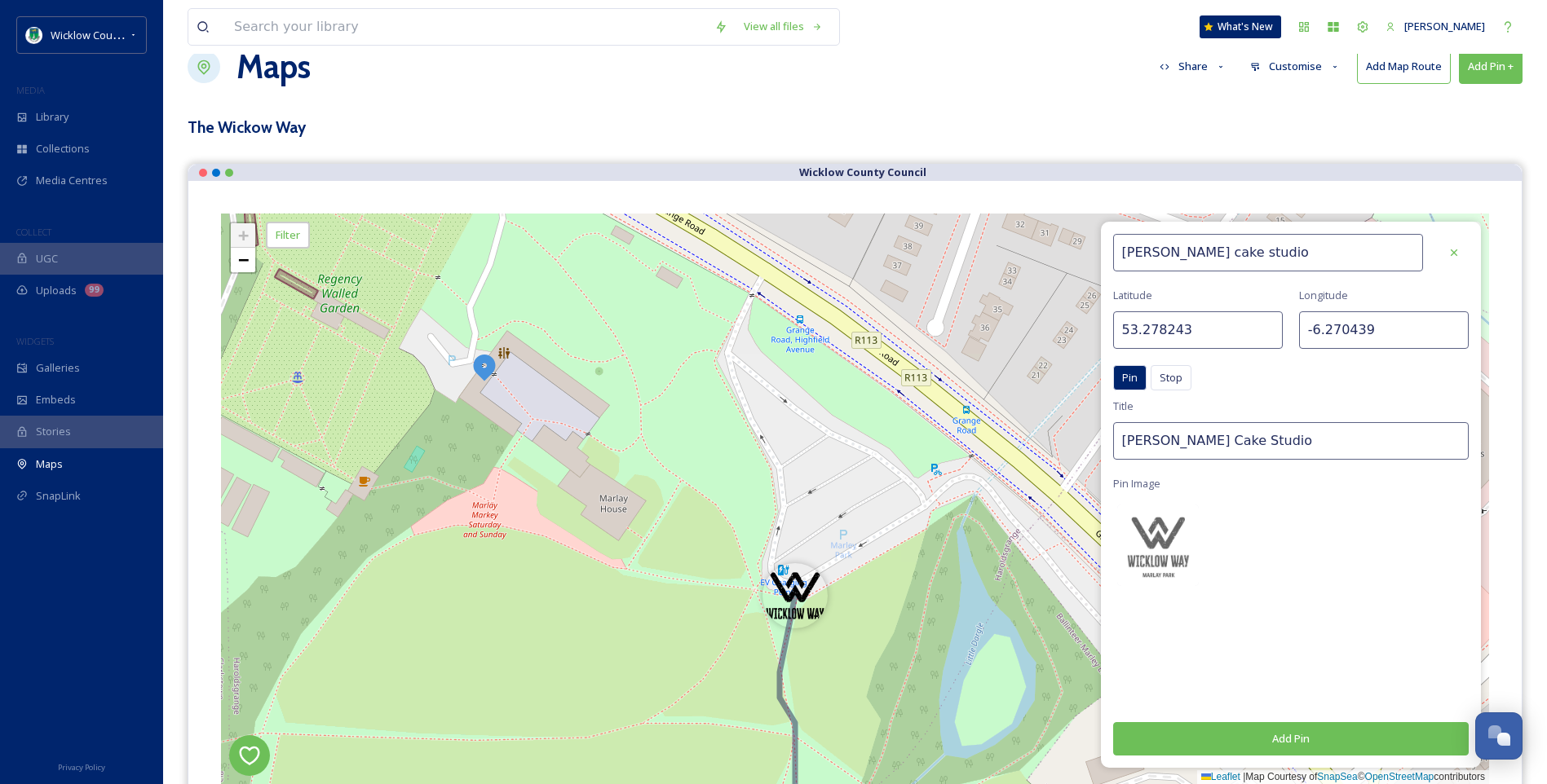
drag, startPoint x: 1313, startPoint y: 731, endPoint x: 1278, endPoint y: 689, distance: 54.7
click at [1313, 731] on button "Add Pin" at bounding box center [1290, 738] width 356 height 33
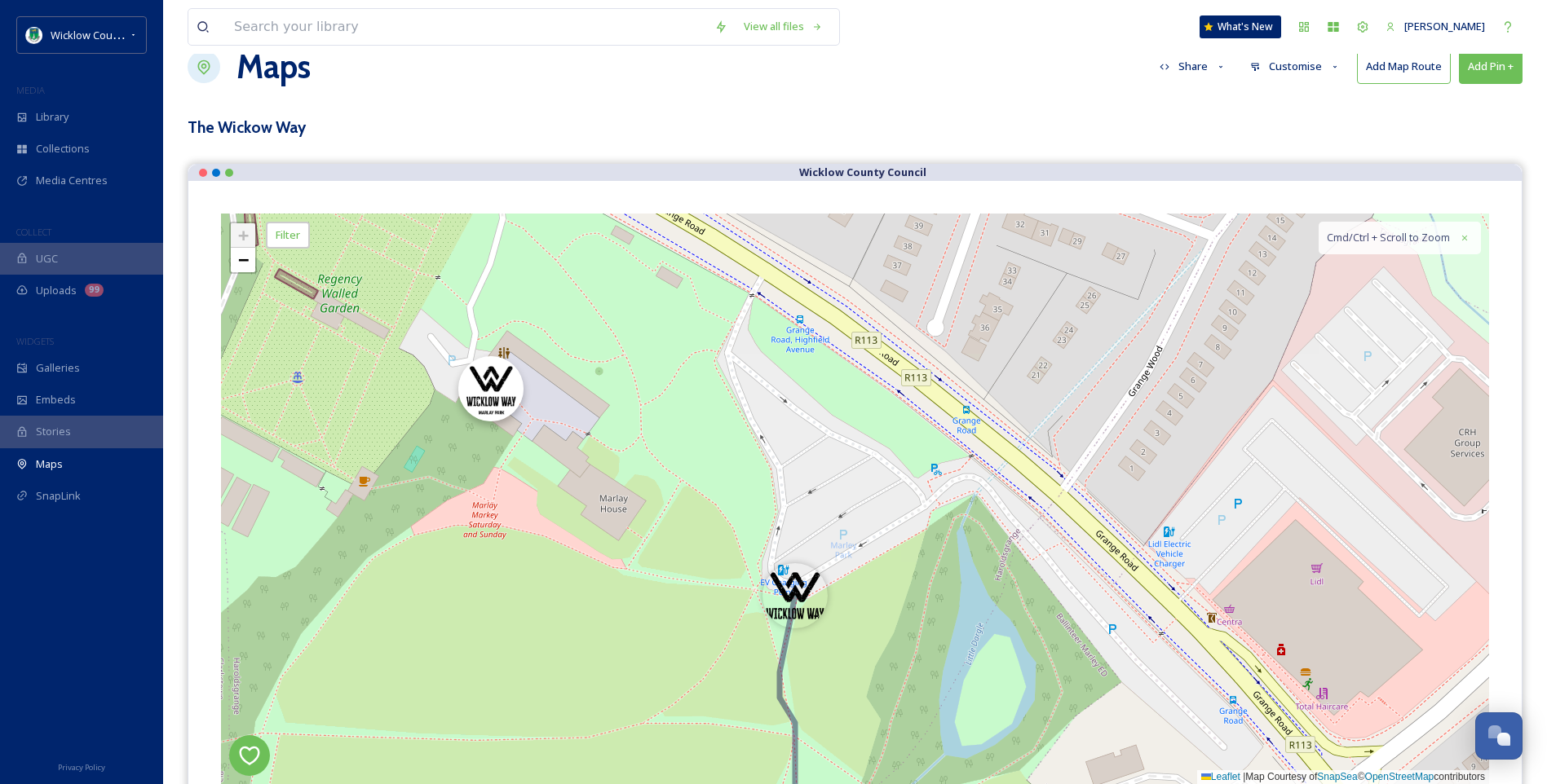
click at [488, 382] on img at bounding box center [490, 388] width 66 height 66
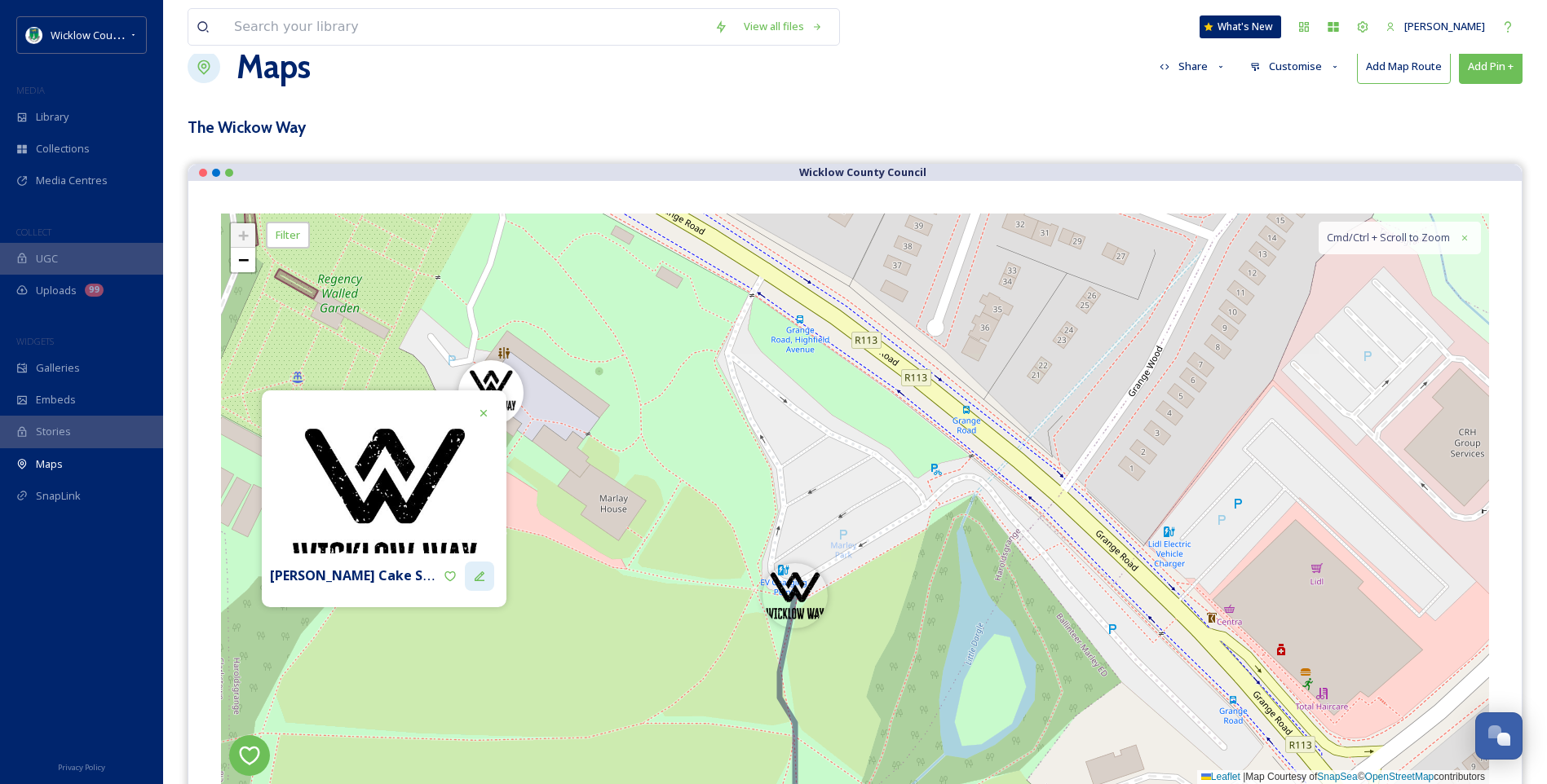
click at [477, 574] on icon at bounding box center [479, 576] width 13 height 13
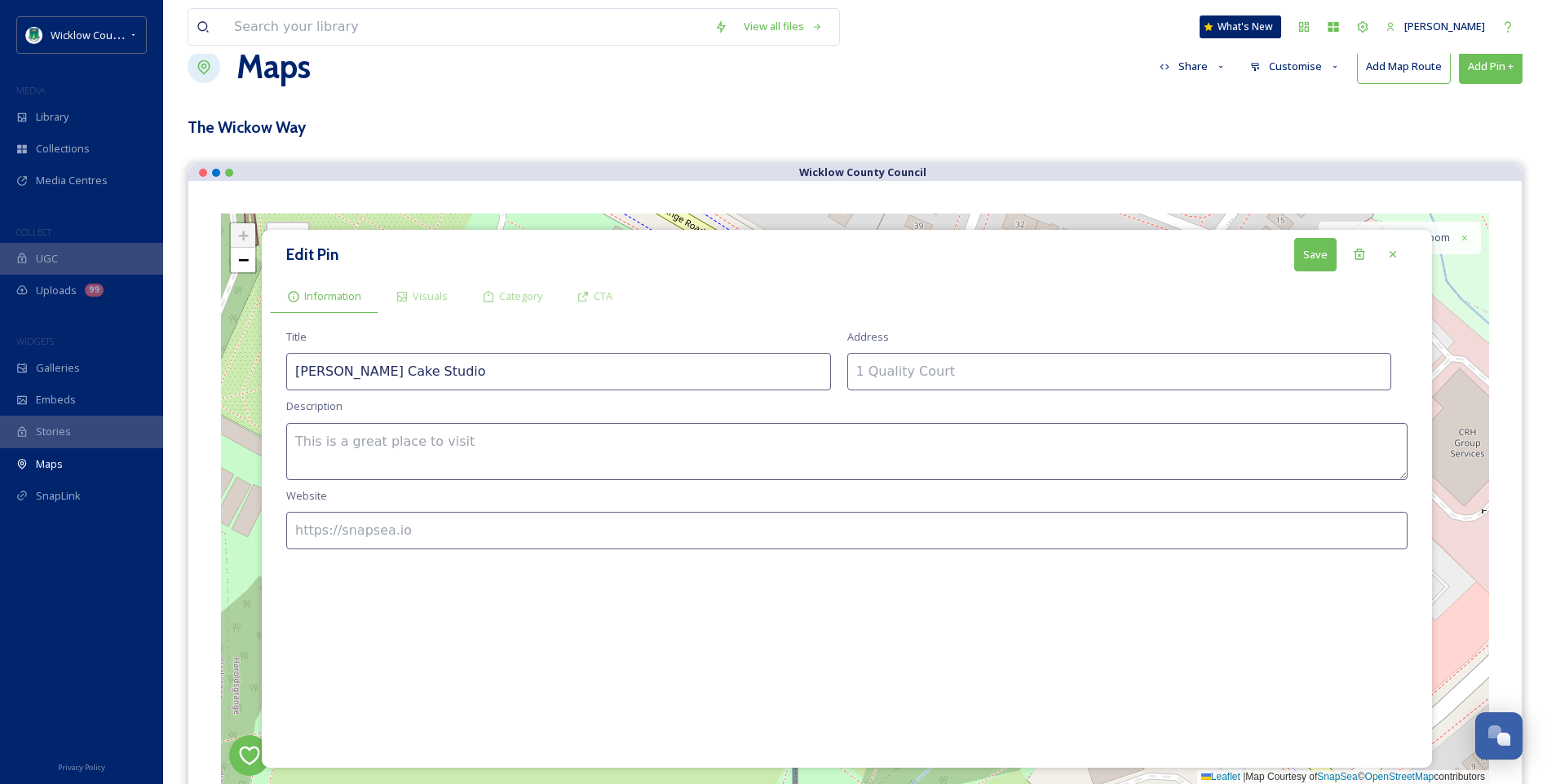
click at [341, 439] on textarea at bounding box center [847, 451] width 1121 height 57
type textarea "S"
type textarea "Cakes and Specialty Teas & Coffees"
click at [872, 374] on input at bounding box center [1120, 371] width 545 height 38
drag, startPoint x: 1058, startPoint y: 368, endPoint x: 896, endPoint y: 369, distance: 162.0
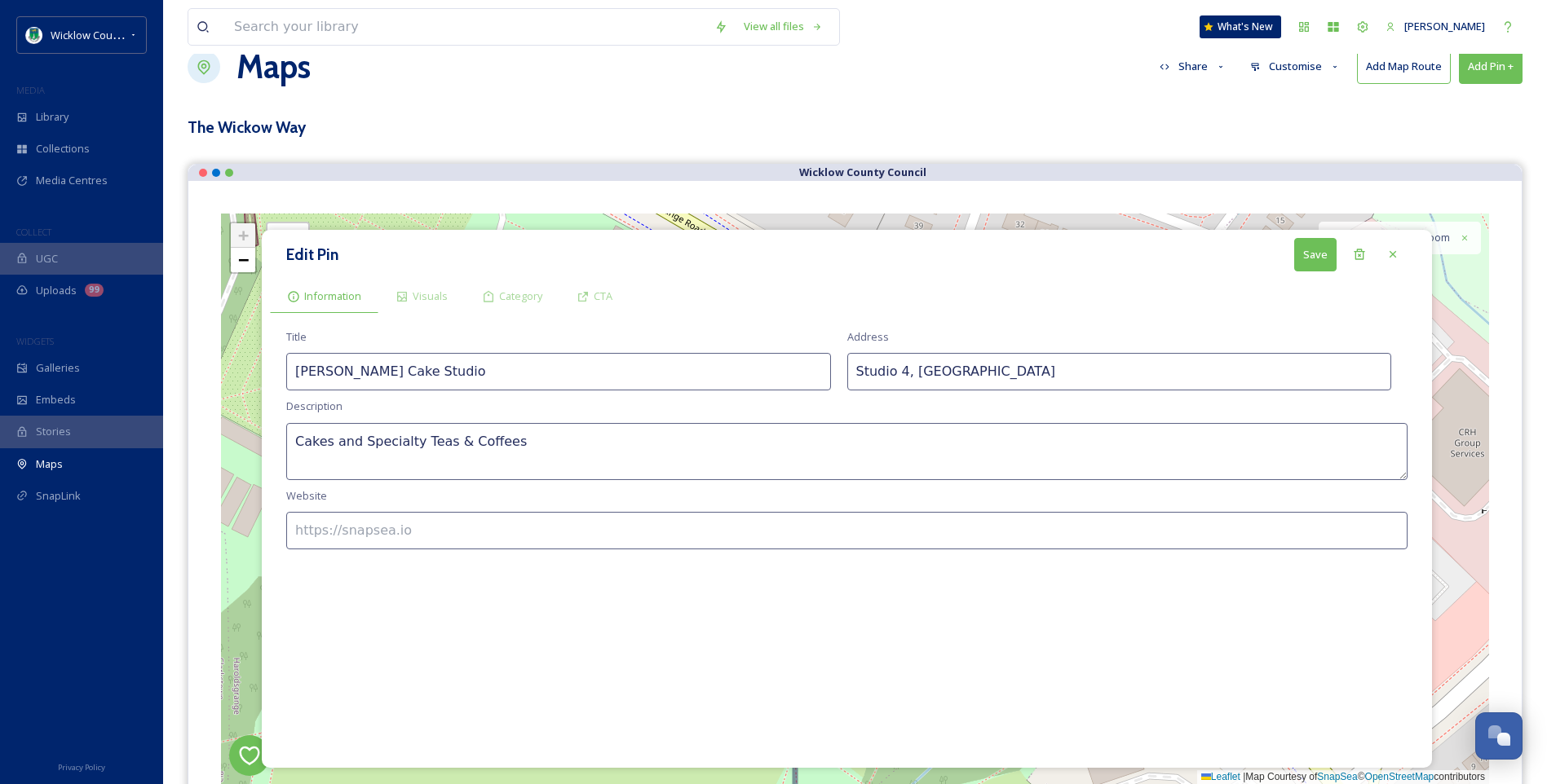
click at [840, 371] on div "Title [PERSON_NAME] Cake Studio Address Studio [GEOGRAPHIC_DATA]" at bounding box center [847, 360] width 1121 height 61
paste input "[STREET_ADDRESS]"
type input "Studio 4, [STREET_ADDRESS]"
click at [314, 528] on input at bounding box center [847, 530] width 1121 height 38
paste input "[URL][DOMAIN_NAME][PERSON_NAME]"
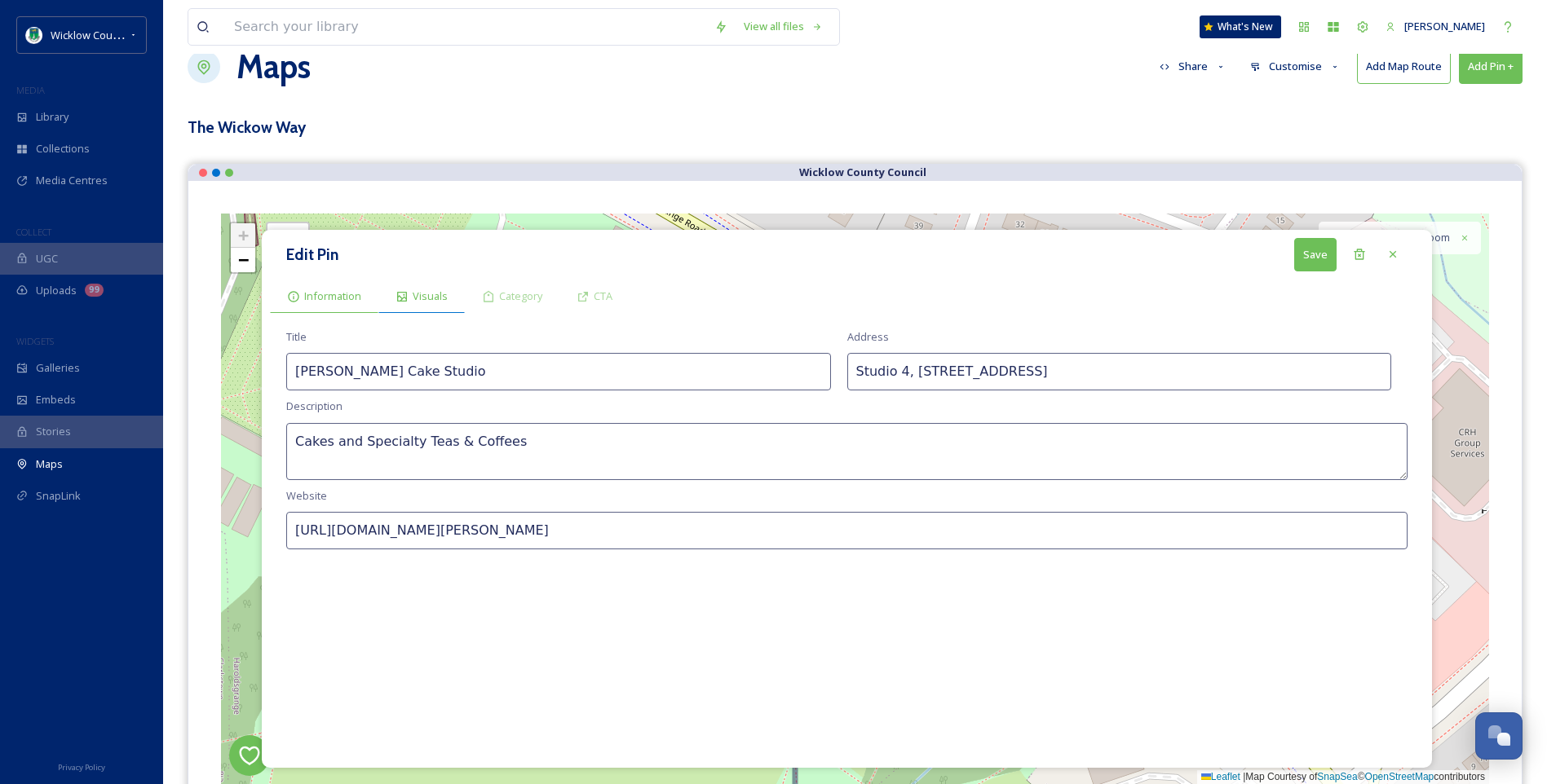
type input "[URL][DOMAIN_NAME][PERSON_NAME]"
click at [434, 292] on span "Visuals" at bounding box center [430, 297] width 35 height 16
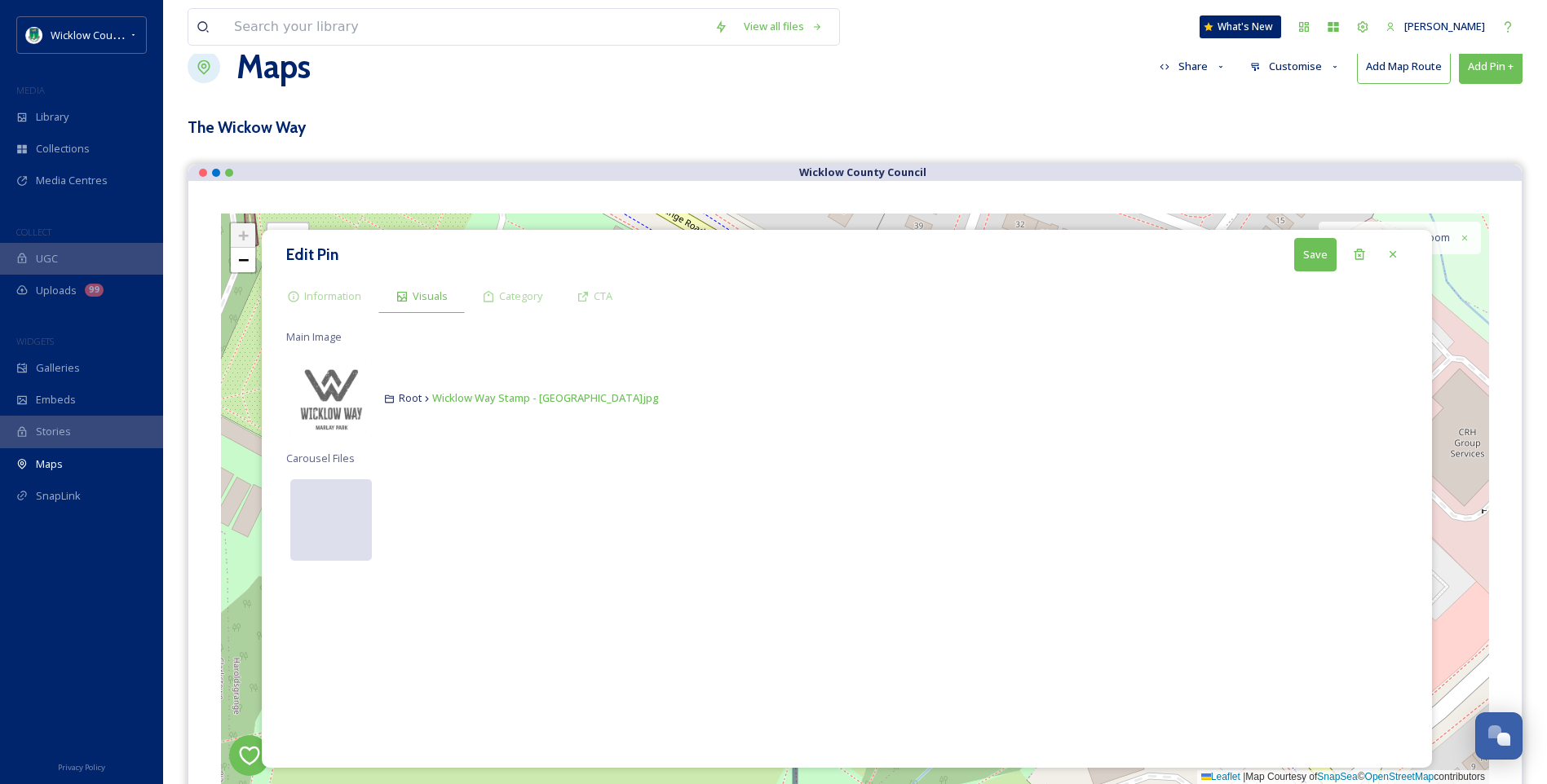
click at [342, 525] on div at bounding box center [331, 520] width 81 height 81
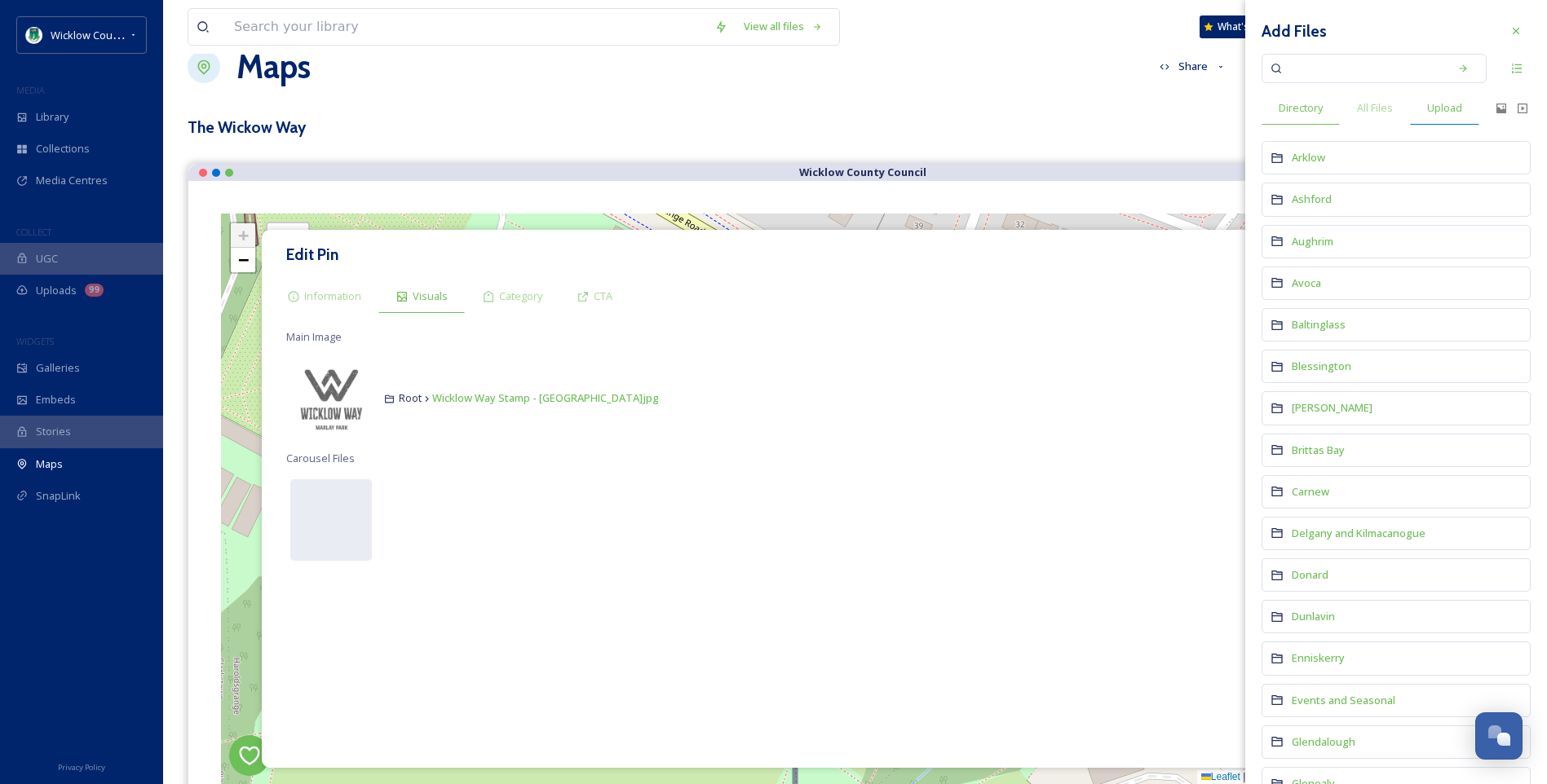
click at [1460, 105] on span "Upload" at bounding box center [1445, 108] width 35 height 16
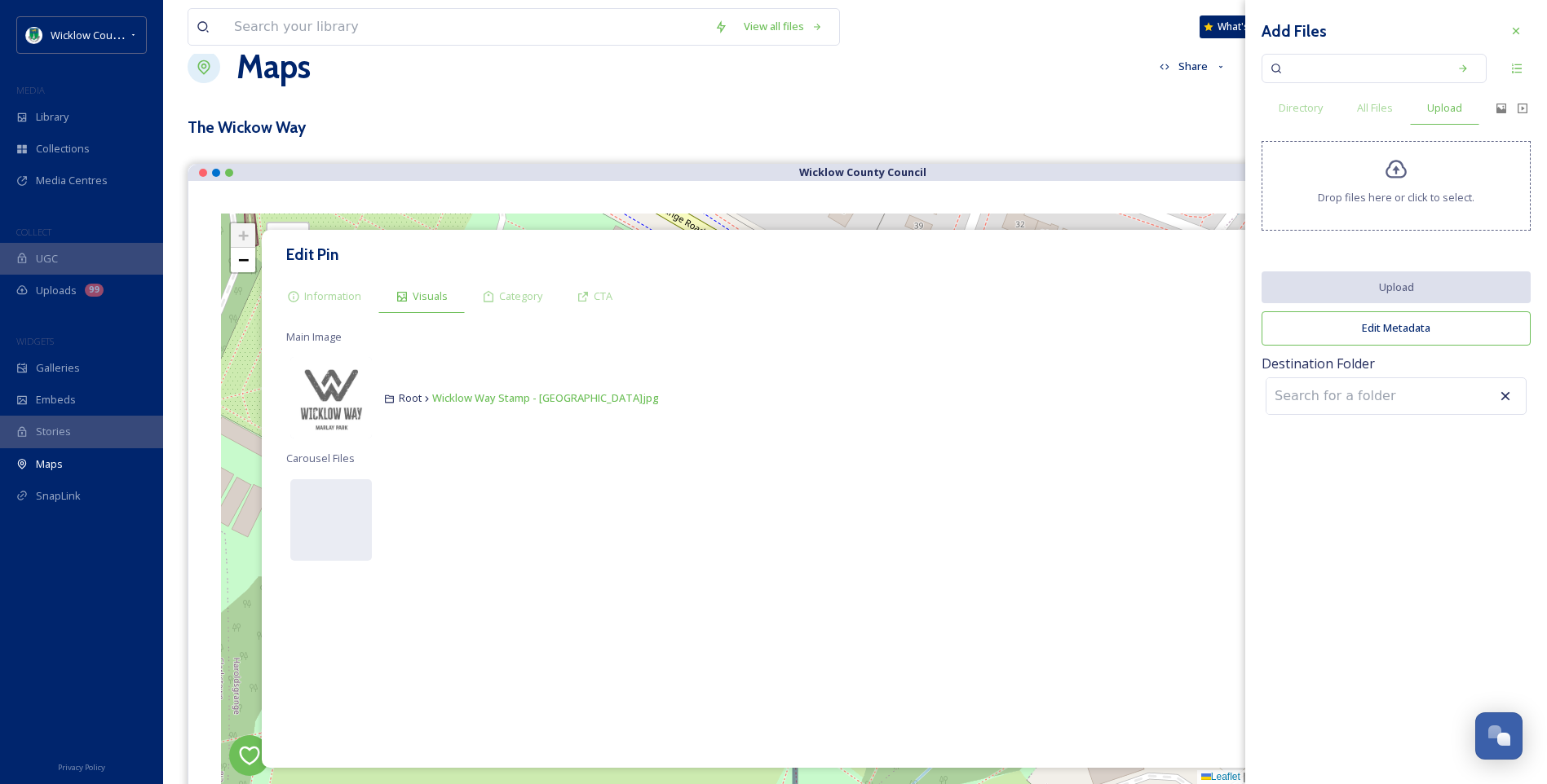
click at [1403, 169] on icon at bounding box center [1396, 170] width 24 height 24
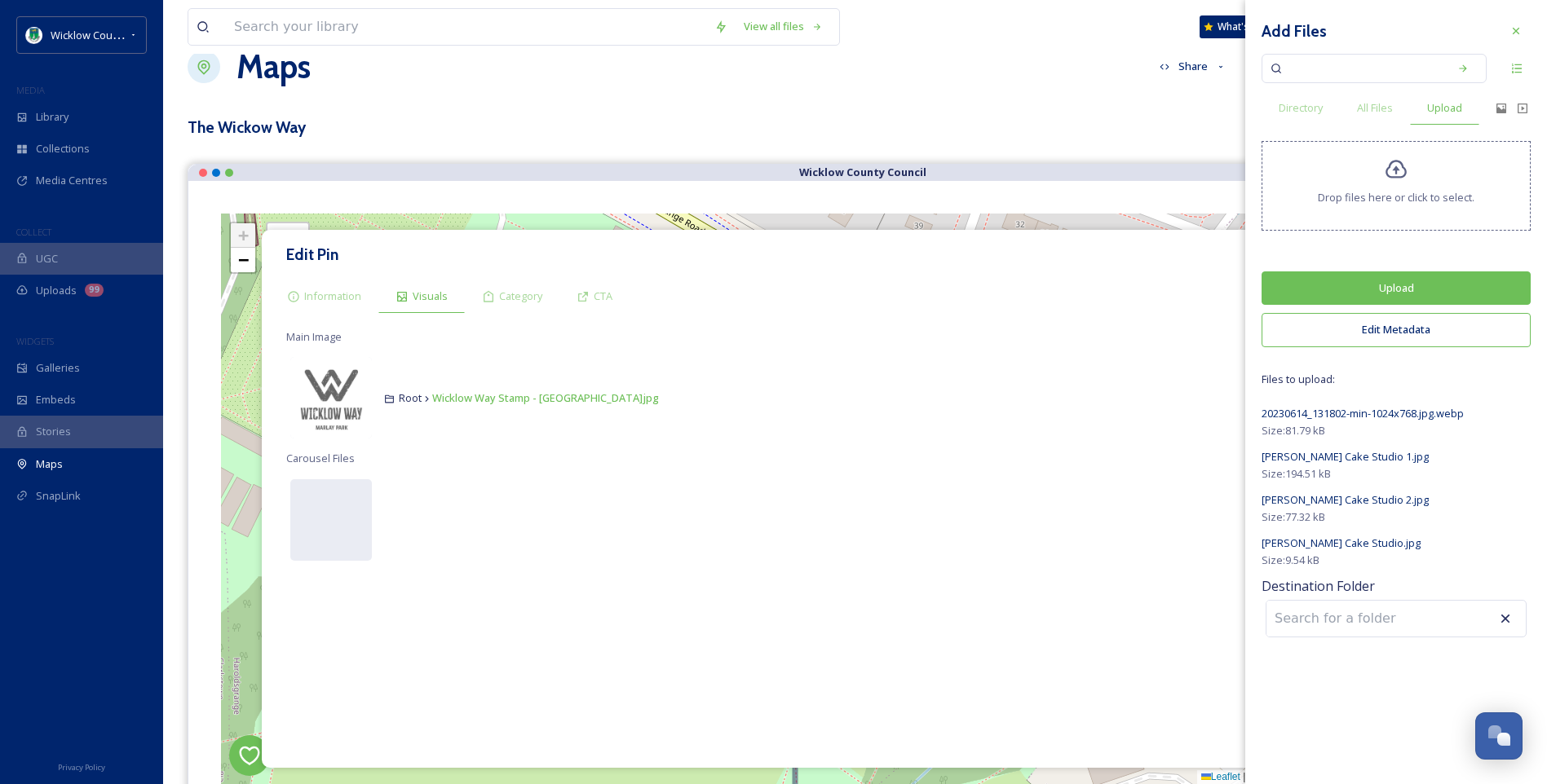
click at [1324, 611] on input at bounding box center [1355, 618] width 179 height 36
type input "m"
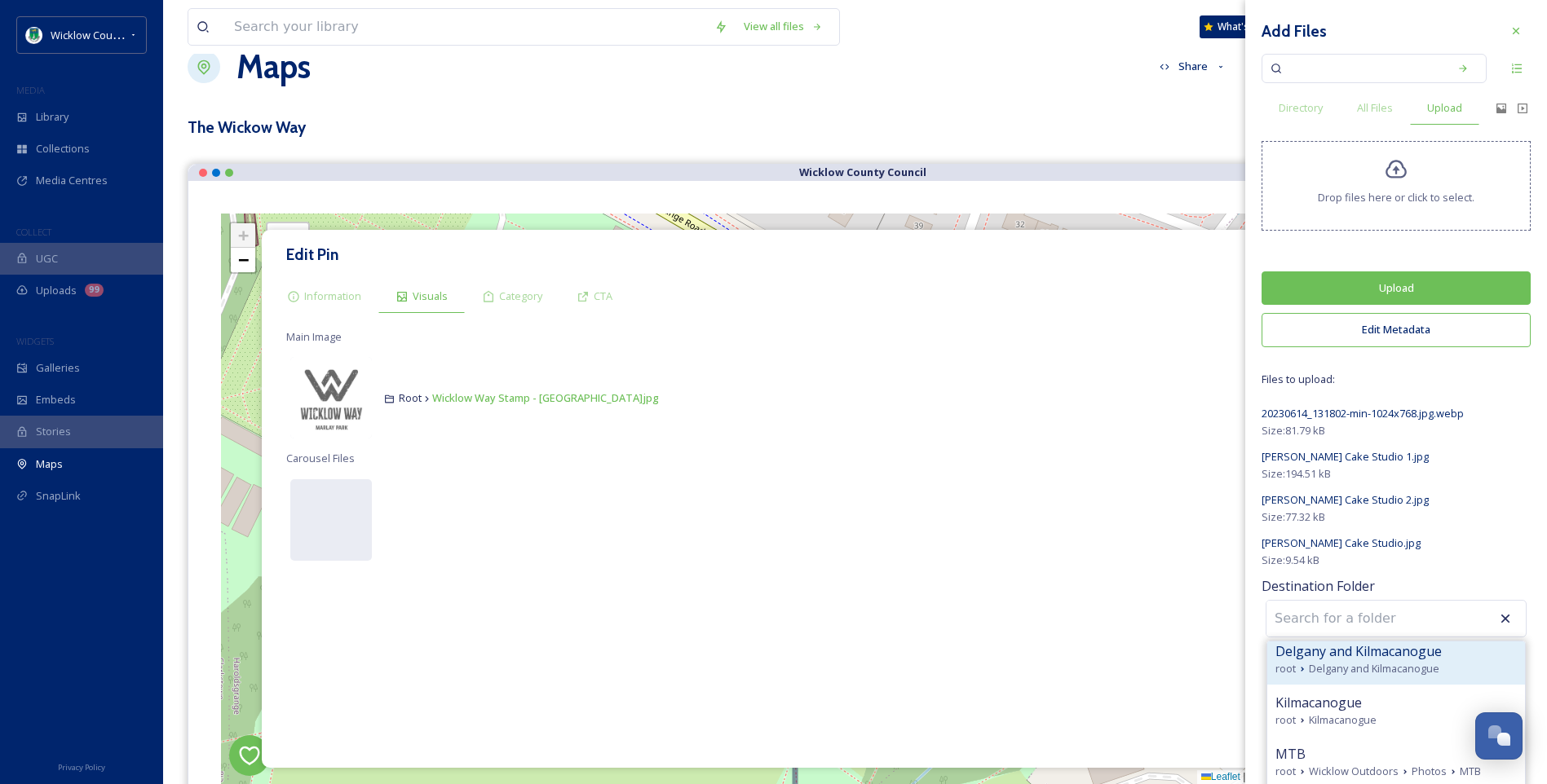
scroll to position [0, 0]
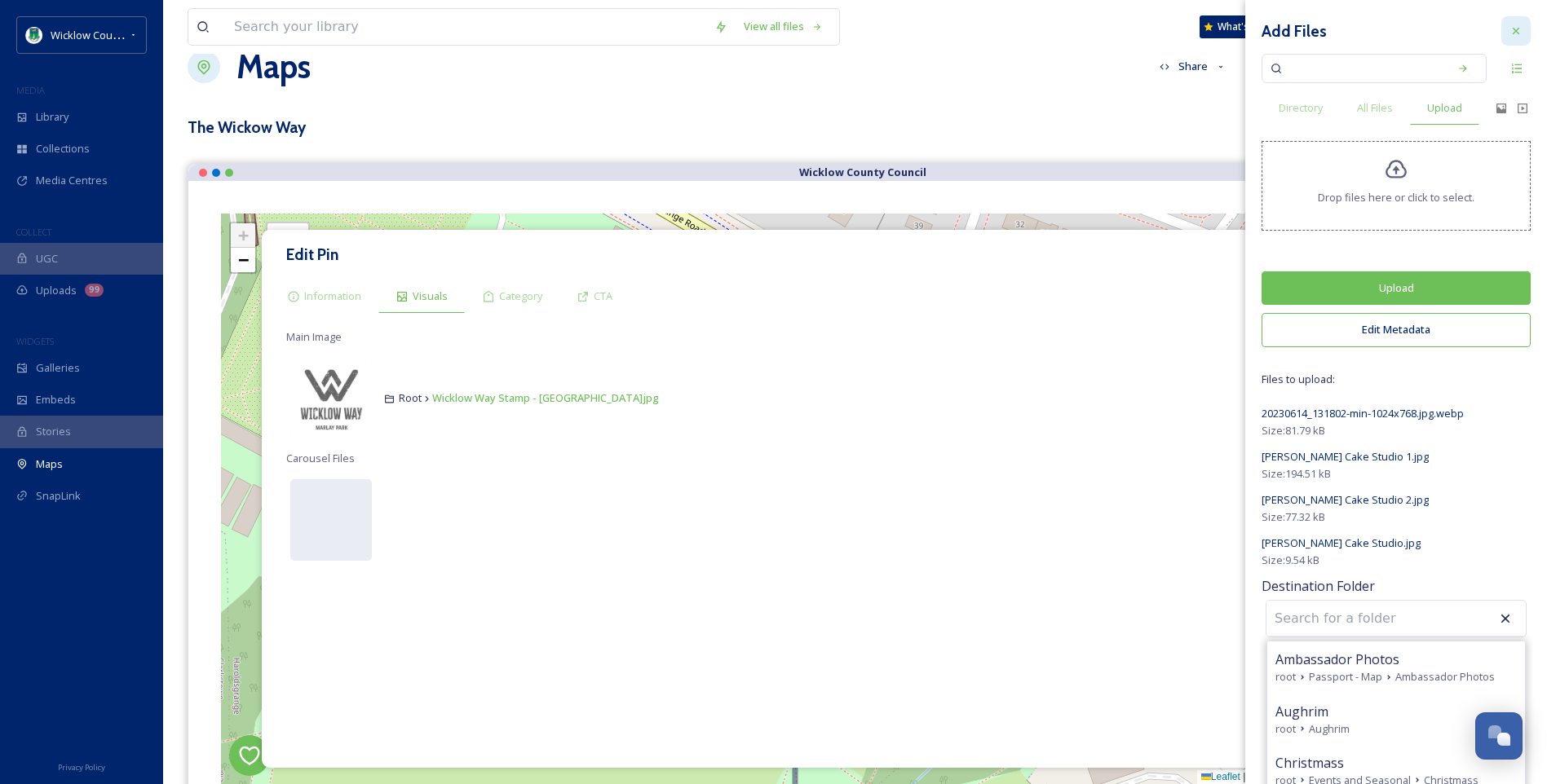
click at [1509, 32] on icon at bounding box center [1515, 31] width 13 height 13
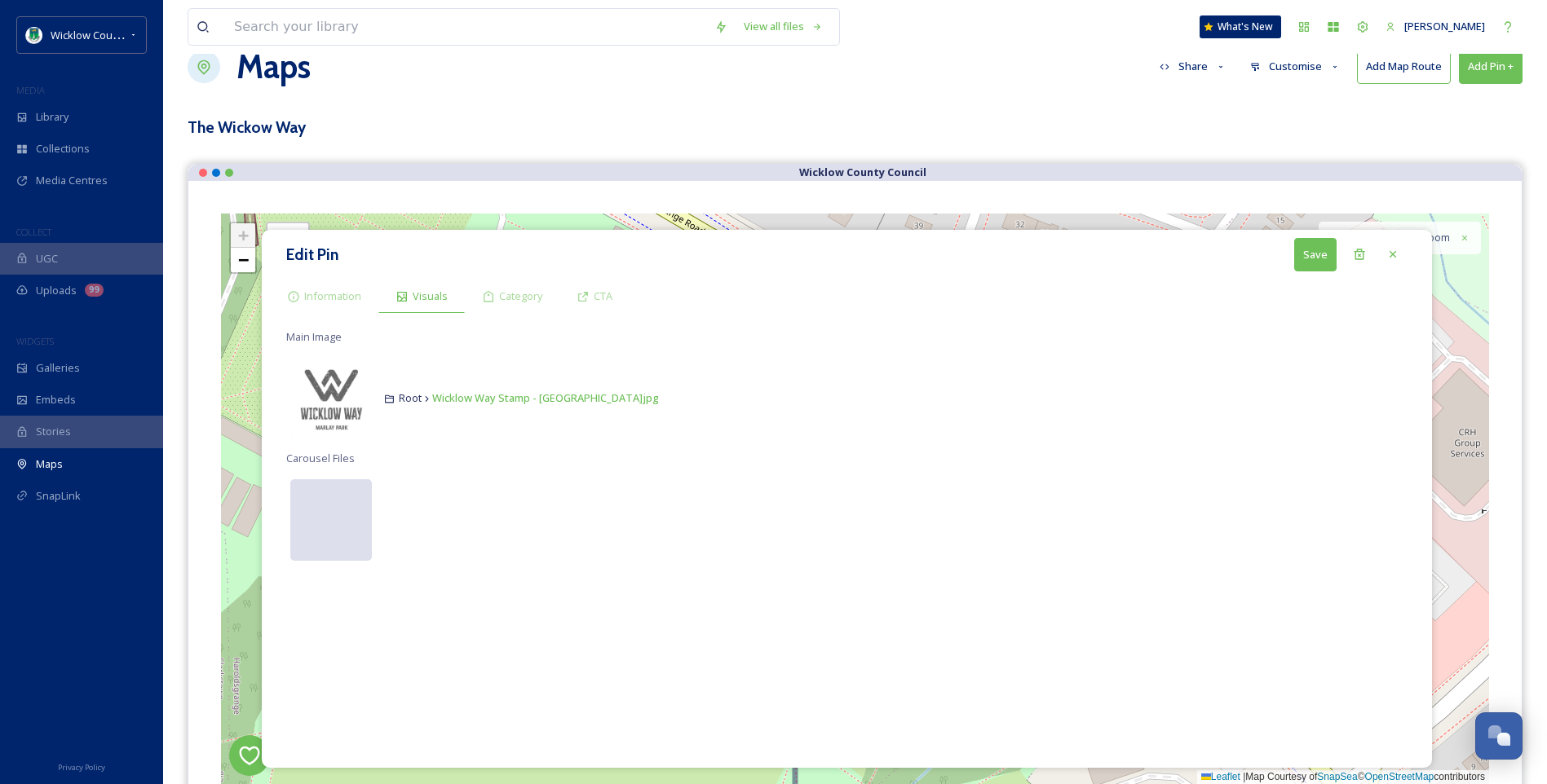
click at [332, 527] on div at bounding box center [331, 520] width 81 height 81
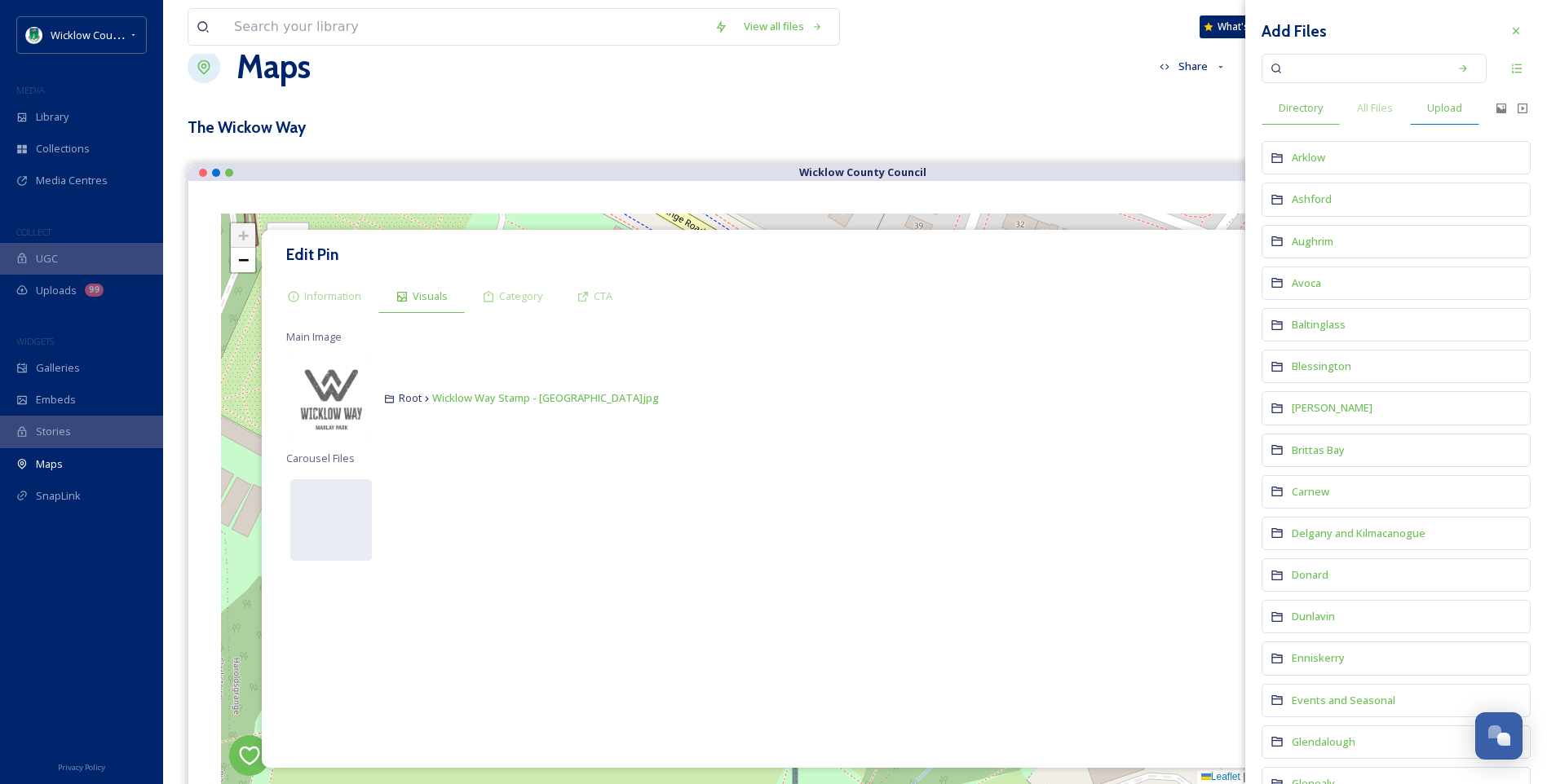
click at [1453, 102] on span "Upload" at bounding box center [1445, 108] width 35 height 16
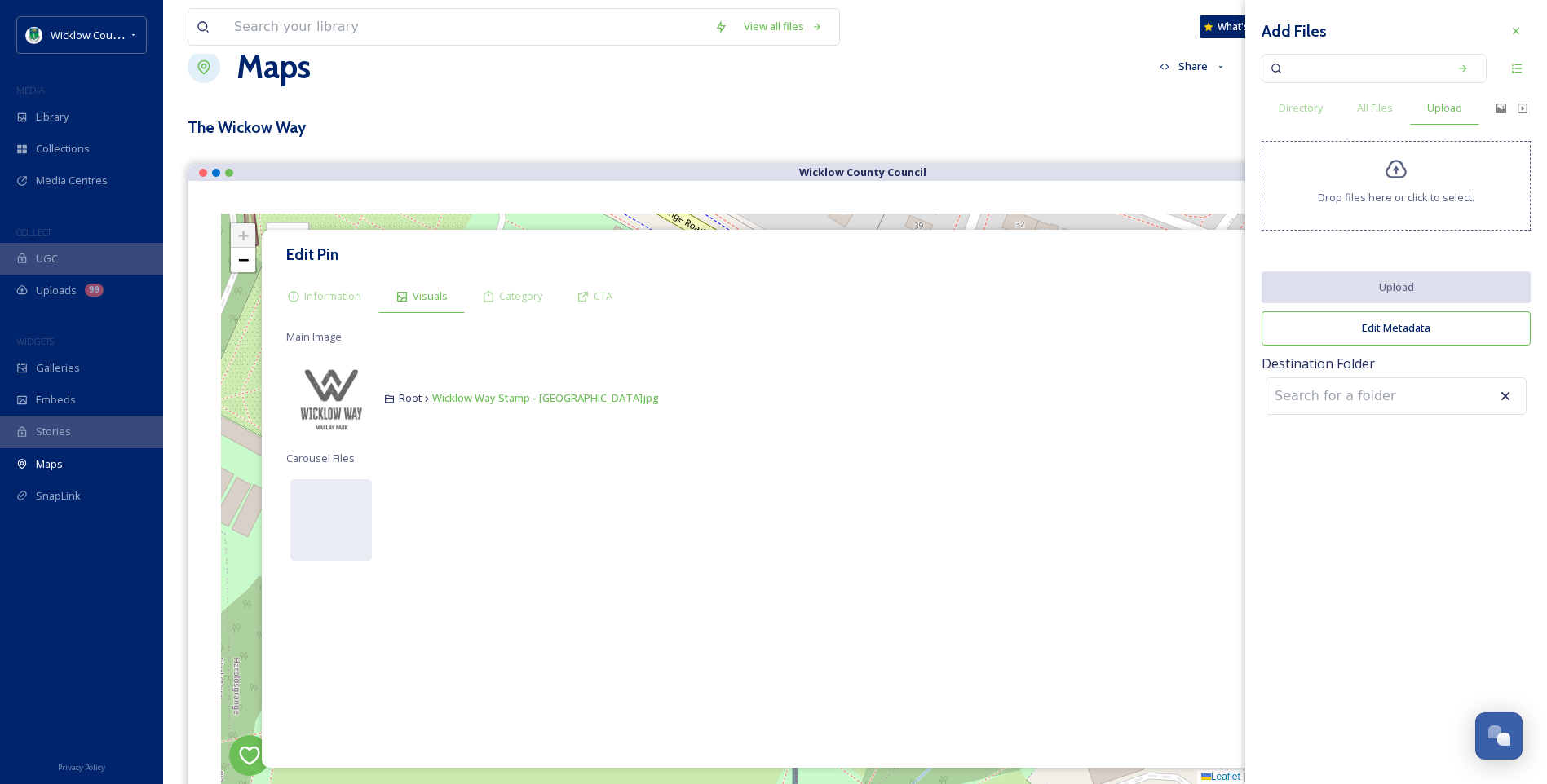
click at [1399, 178] on icon at bounding box center [1396, 169] width 21 height 18
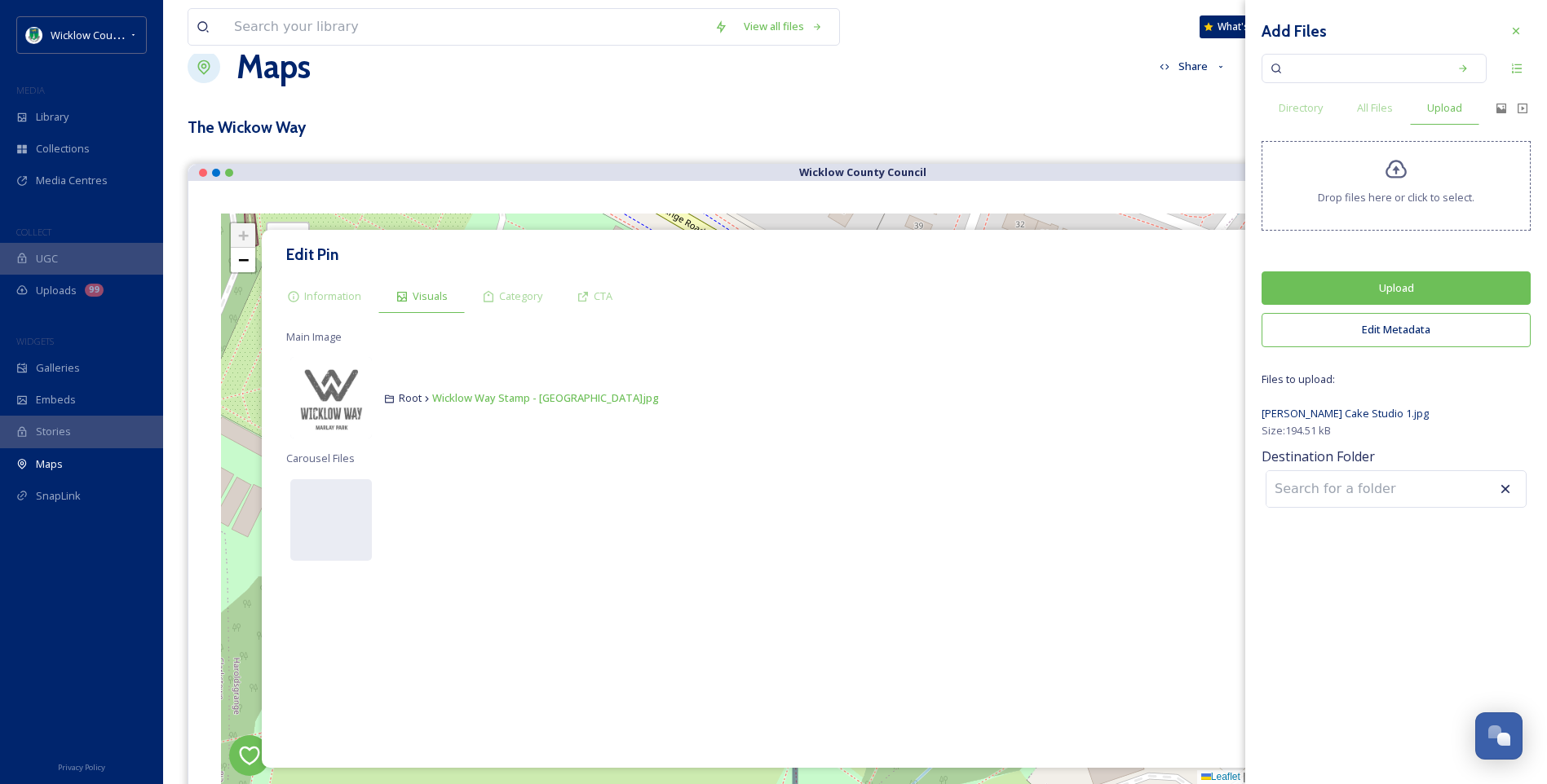
click at [1407, 286] on button "Upload" at bounding box center [1396, 288] width 269 height 33
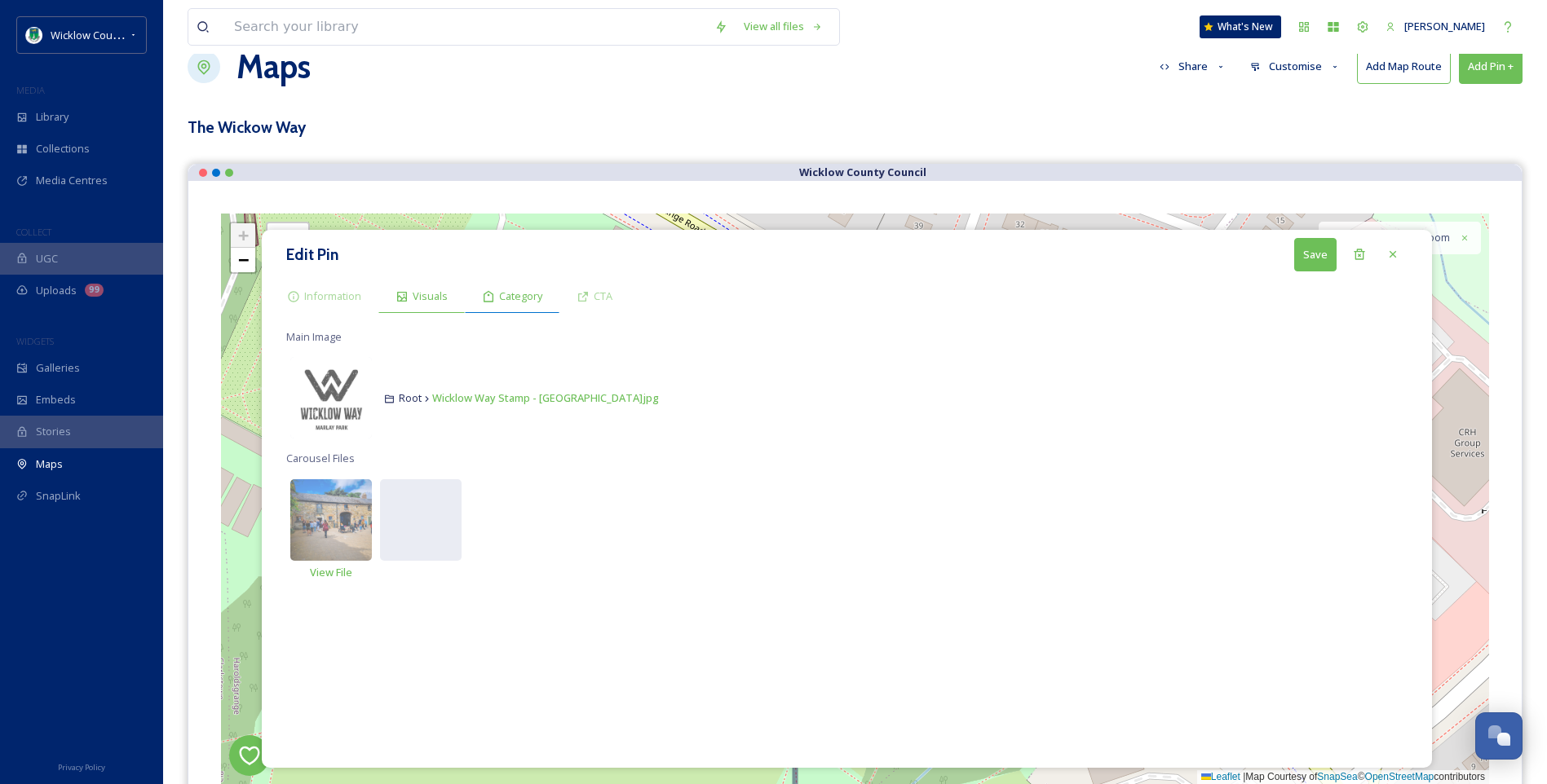
click at [535, 298] on span "Category" at bounding box center [520, 297] width 43 height 16
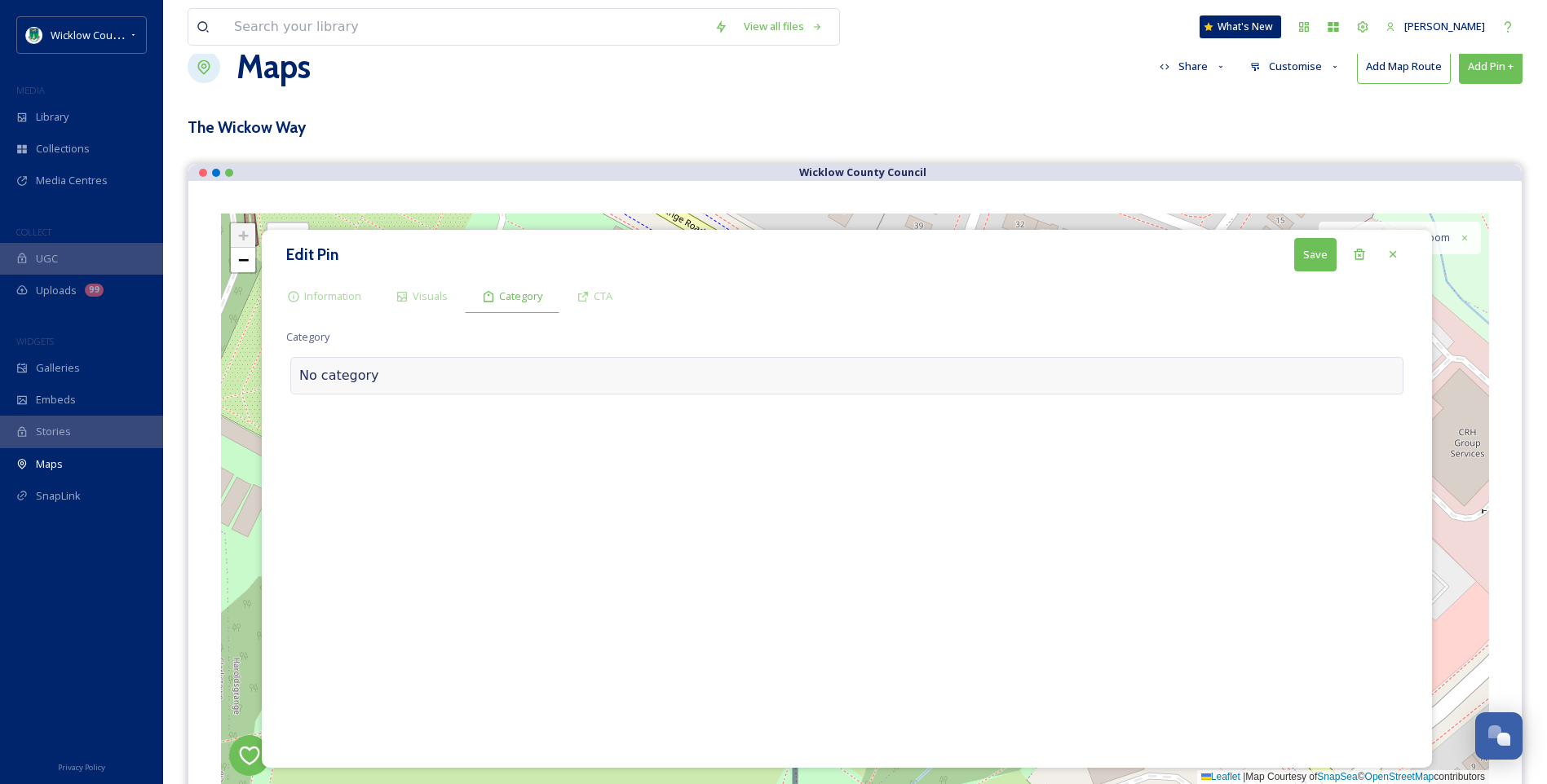
click at [384, 373] on div at bounding box center [886, 375] width 1015 height 19
click at [342, 370] on input at bounding box center [449, 371] width 327 height 38
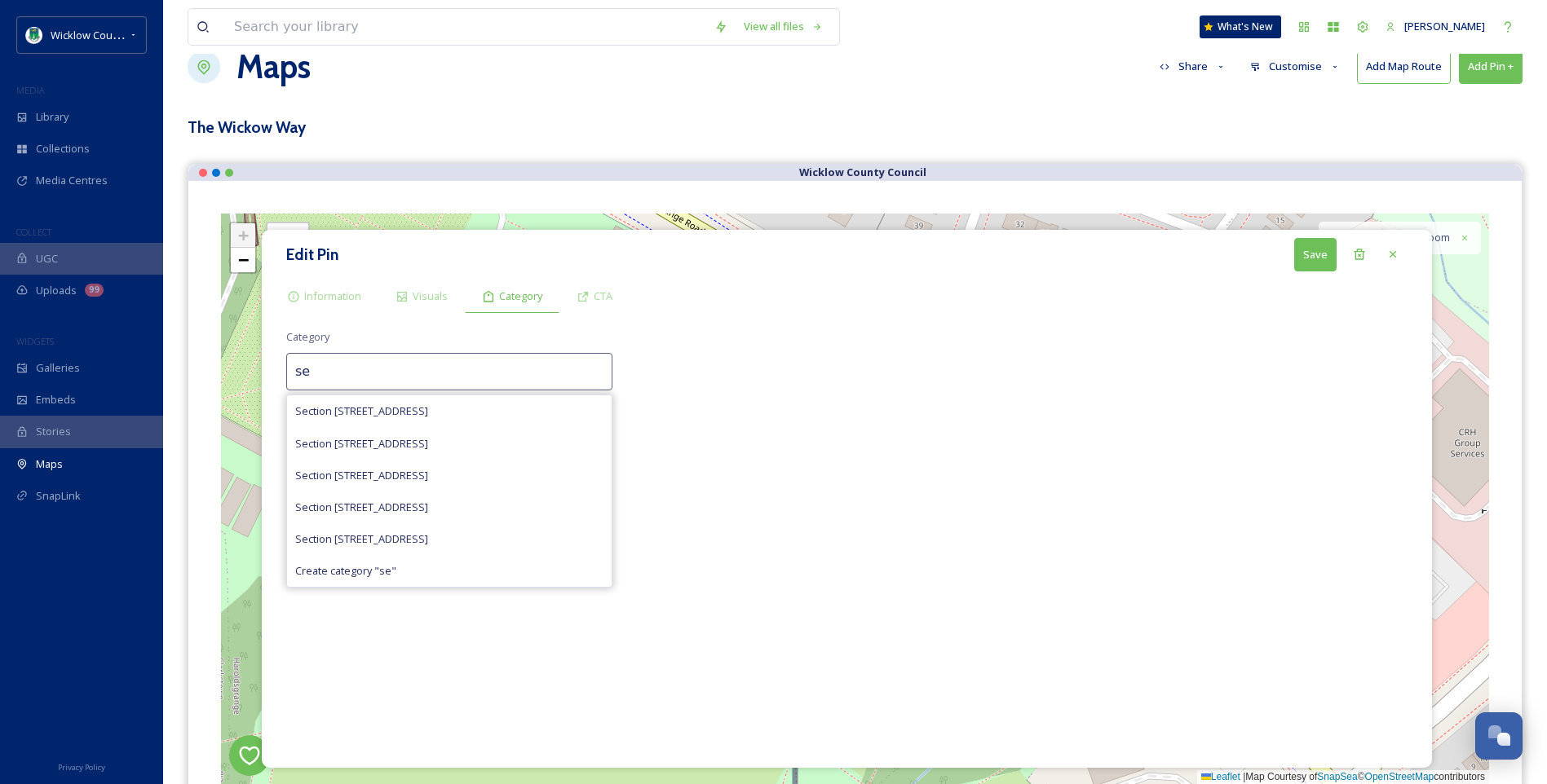
type input "s"
type input "wicklow"
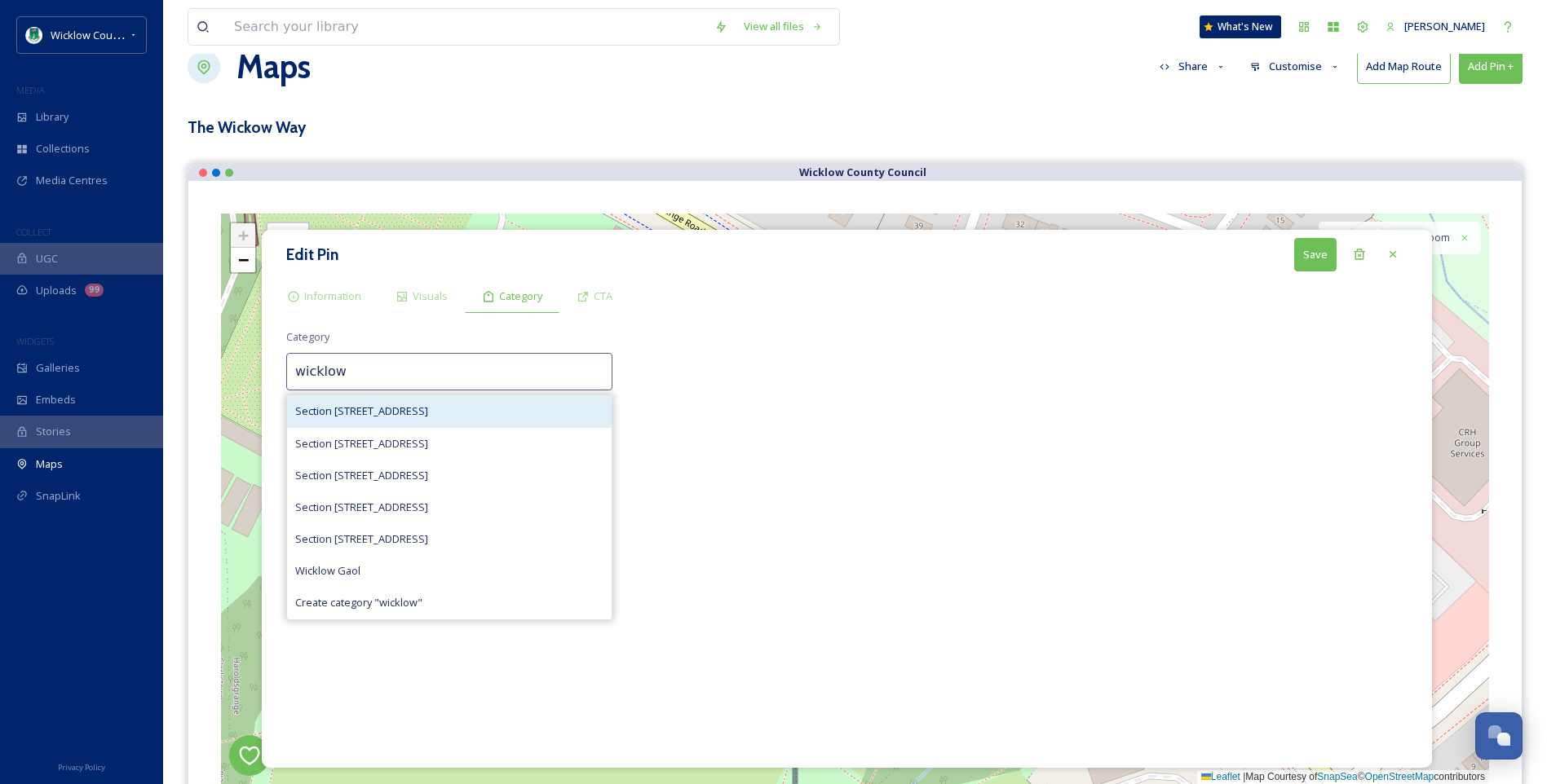
click at [400, 411] on span "Section [STREET_ADDRESS]" at bounding box center [362, 411] width 133 height 16
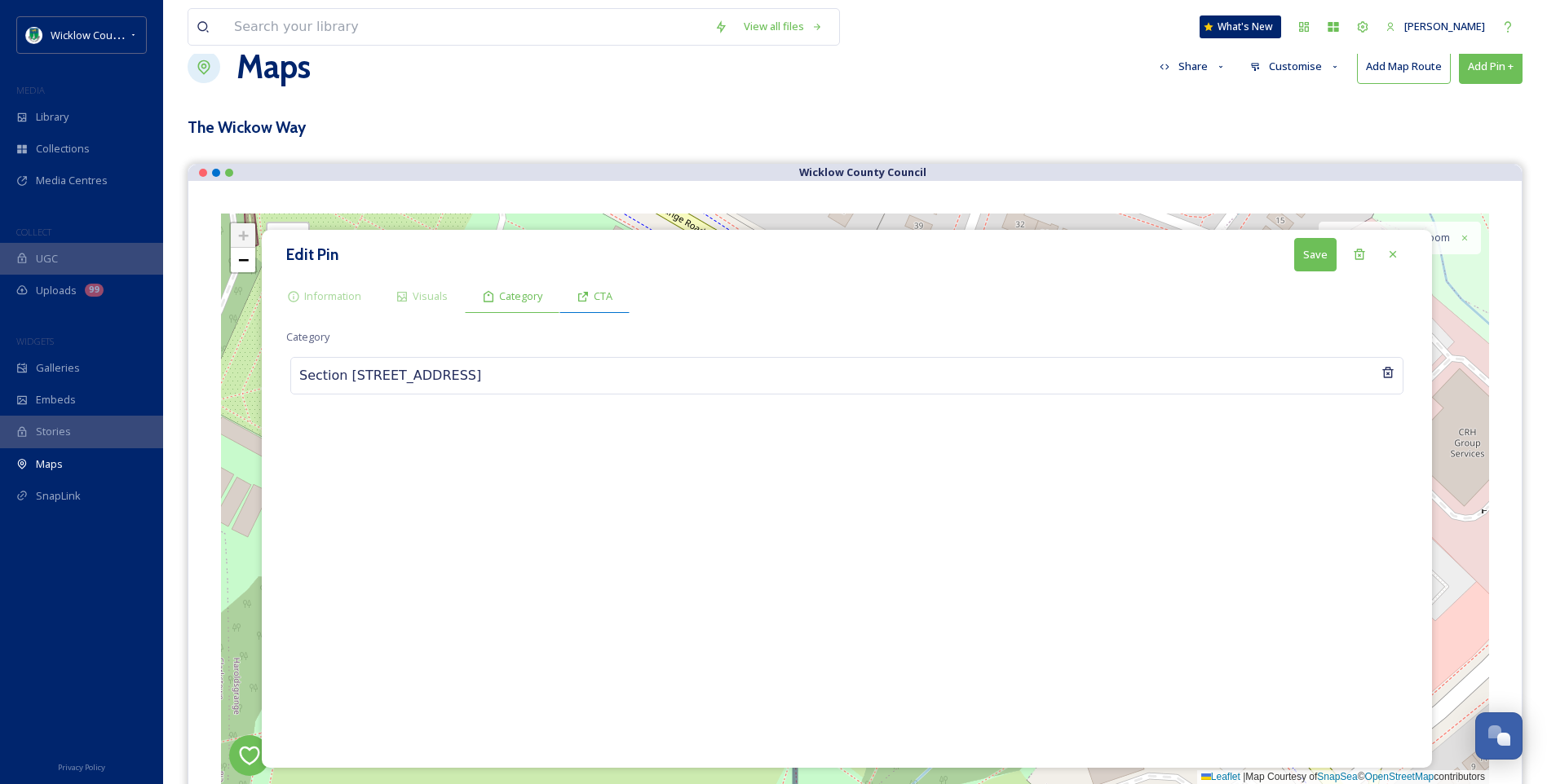
click at [594, 300] on span "CTA" at bounding box center [602, 297] width 18 height 16
click at [333, 370] on input at bounding box center [847, 371] width 1121 height 38
type input "Directions"
click at [511, 302] on span "Category" at bounding box center [520, 297] width 43 height 16
click at [481, 375] on div at bounding box center [931, 375] width 900 height 19
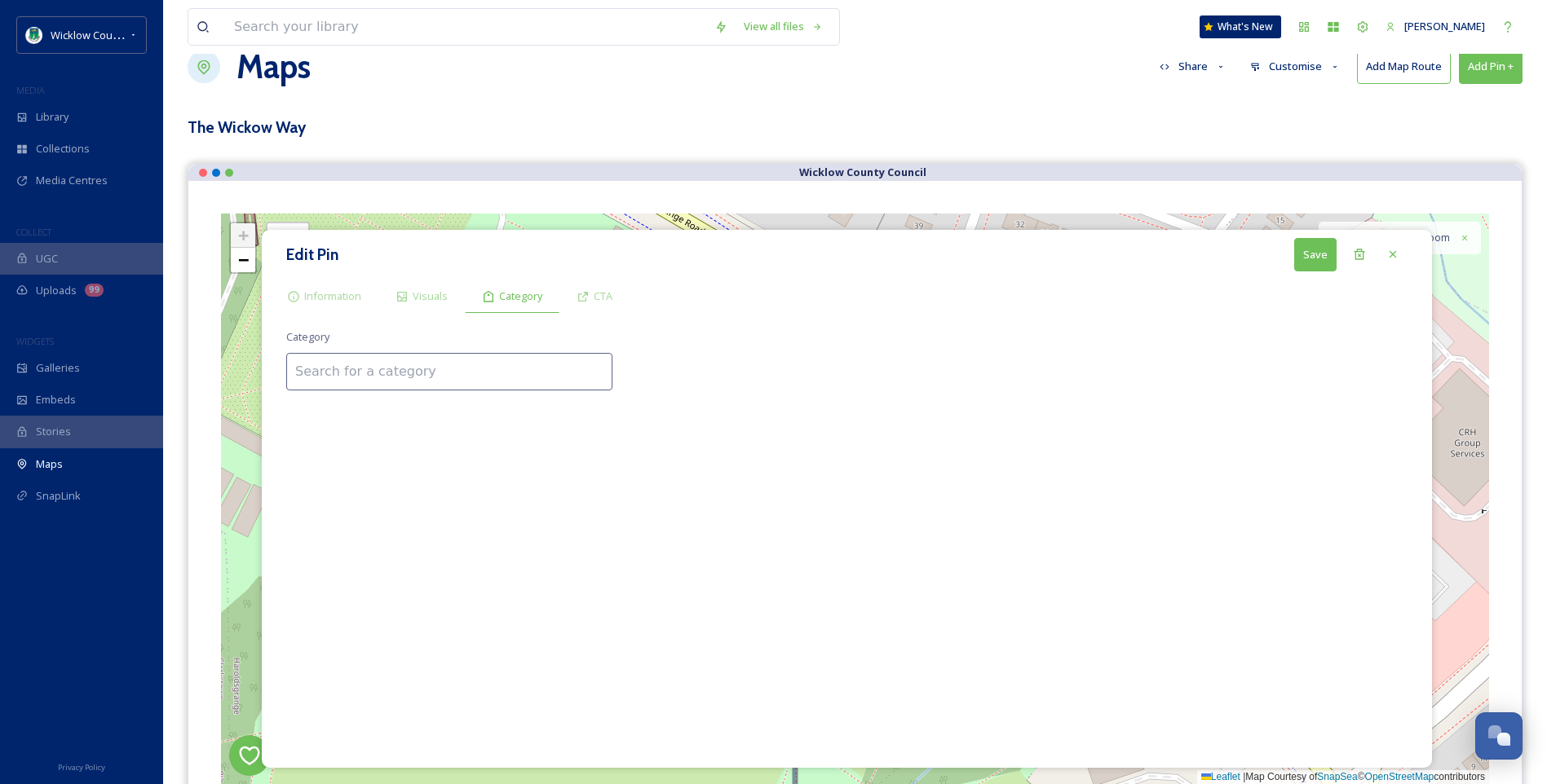
click at [394, 372] on input at bounding box center [449, 371] width 327 height 38
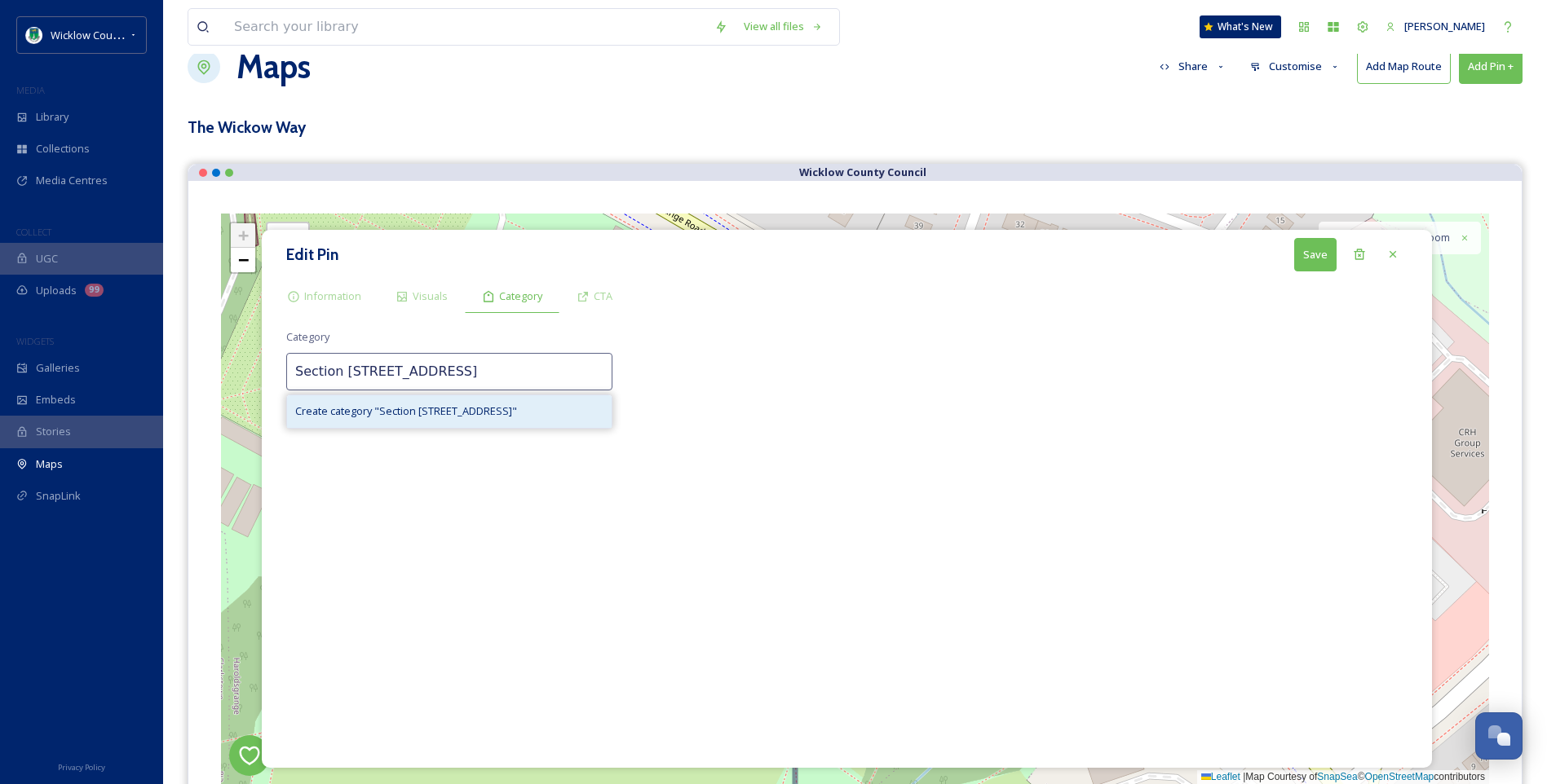
type input "Section [STREET_ADDRESS]"
click at [385, 410] on span "Create category " Section 1 Wicklow Way "" at bounding box center [405, 411] width 222 height 16
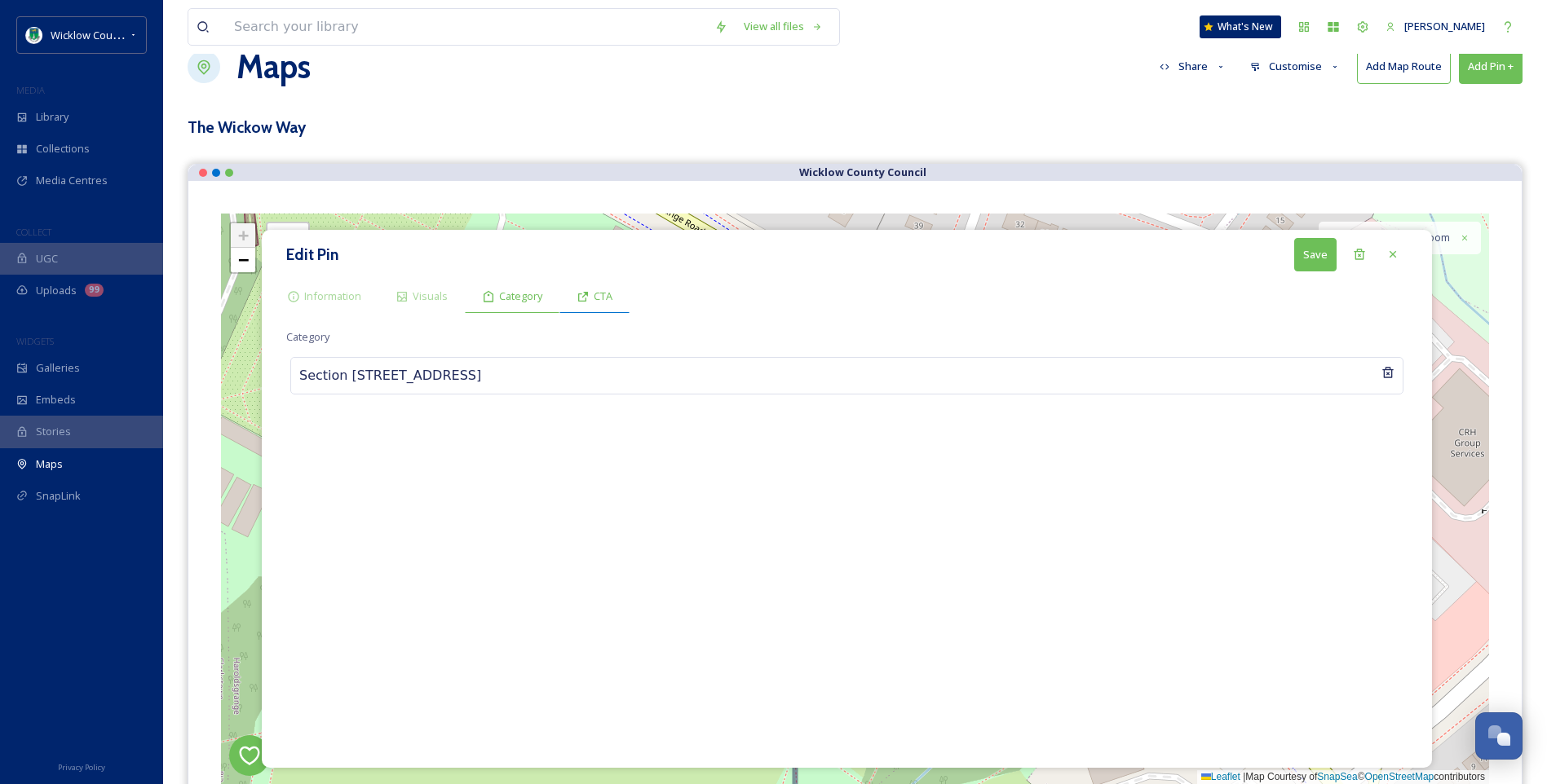
click at [600, 298] on span "CTA" at bounding box center [602, 297] width 18 height 16
click at [318, 447] on input at bounding box center [847, 441] width 1121 height 38
paste input "[URL][DOMAIN_NAME]"
type input "[URL][DOMAIN_NAME]"
click at [1313, 260] on button "Save" at bounding box center [1315, 255] width 42 height 33
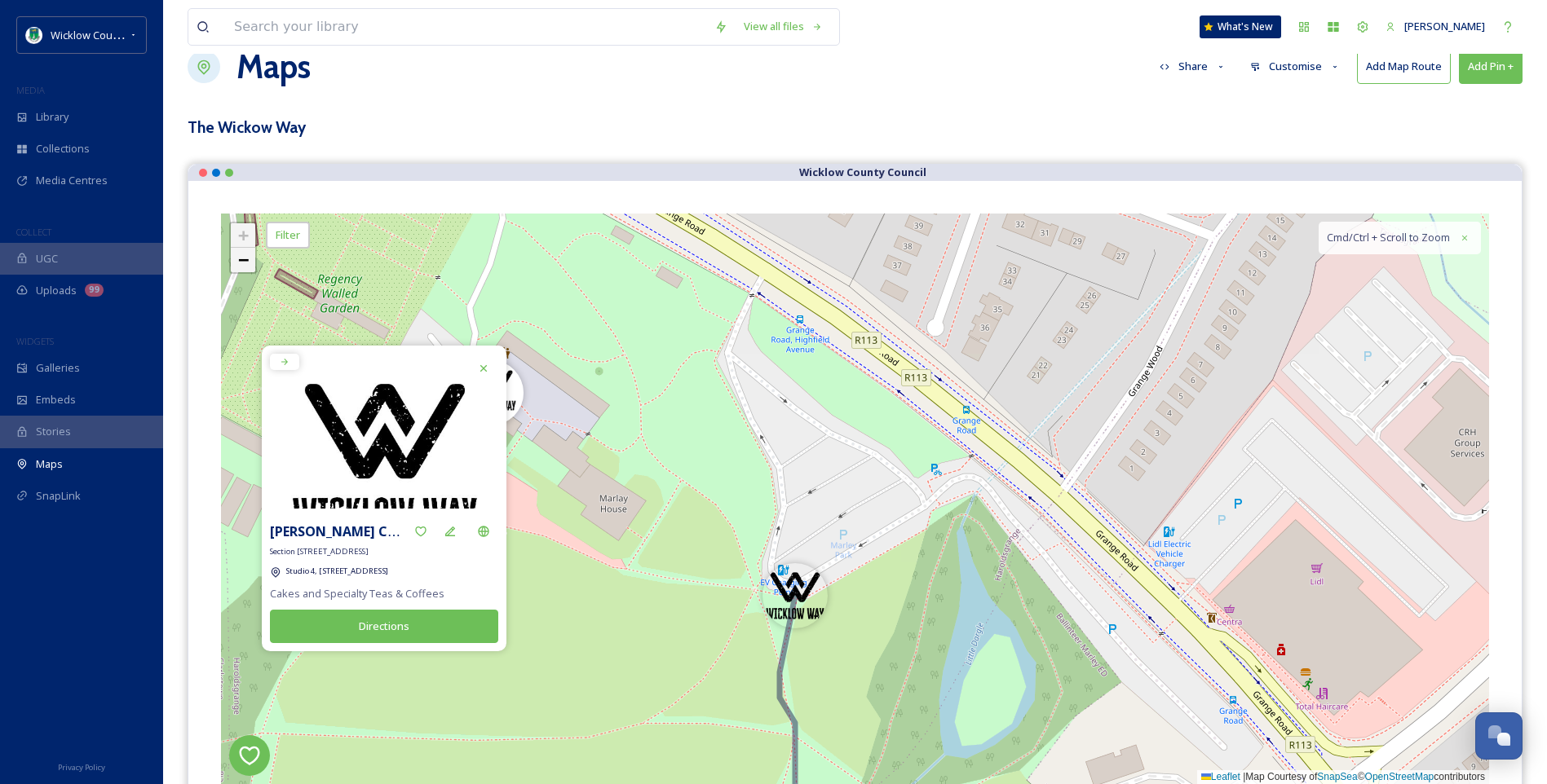
click at [240, 257] on span "−" at bounding box center [243, 259] width 11 height 20
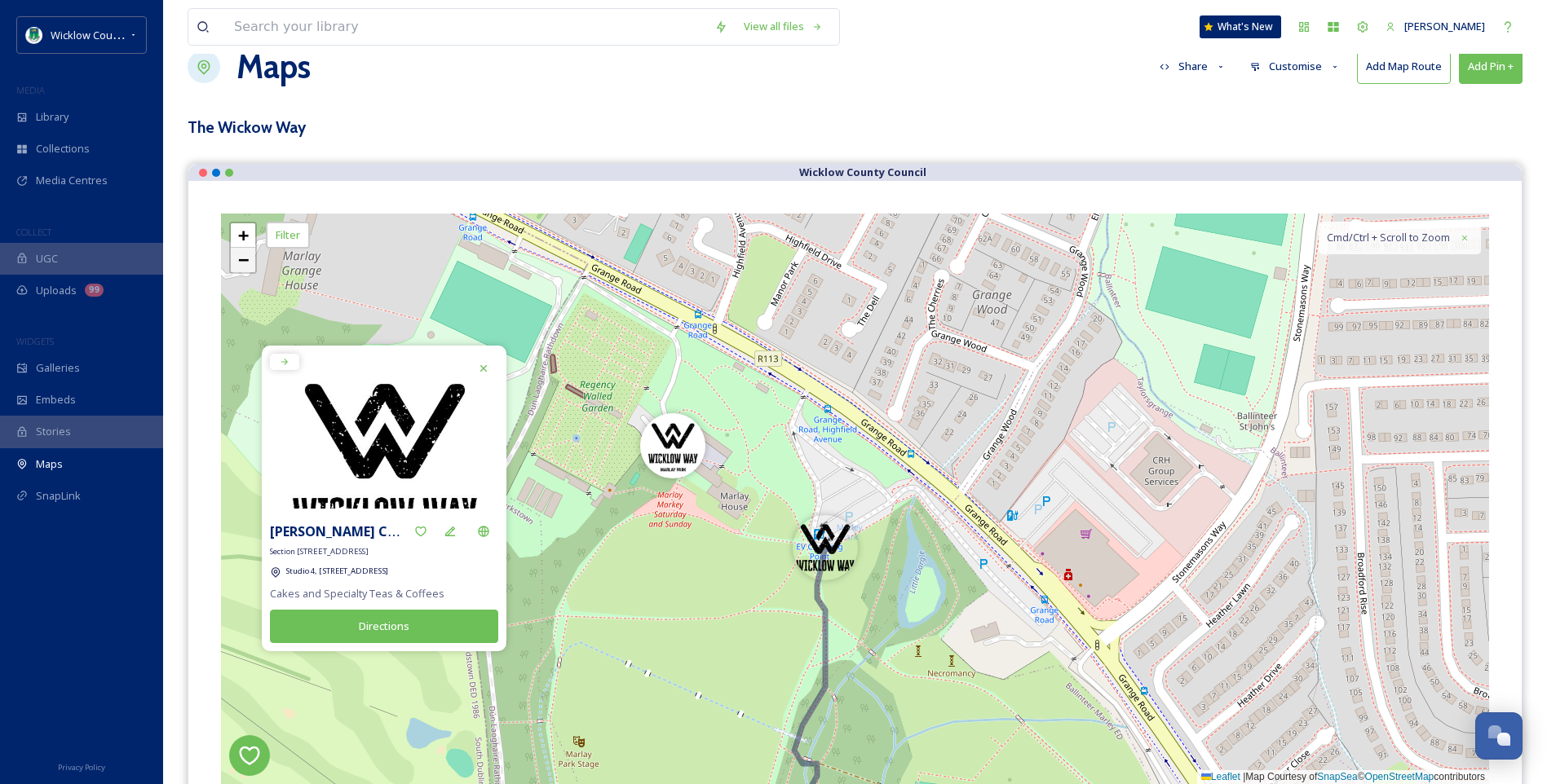
click at [240, 257] on span "−" at bounding box center [243, 259] width 11 height 20
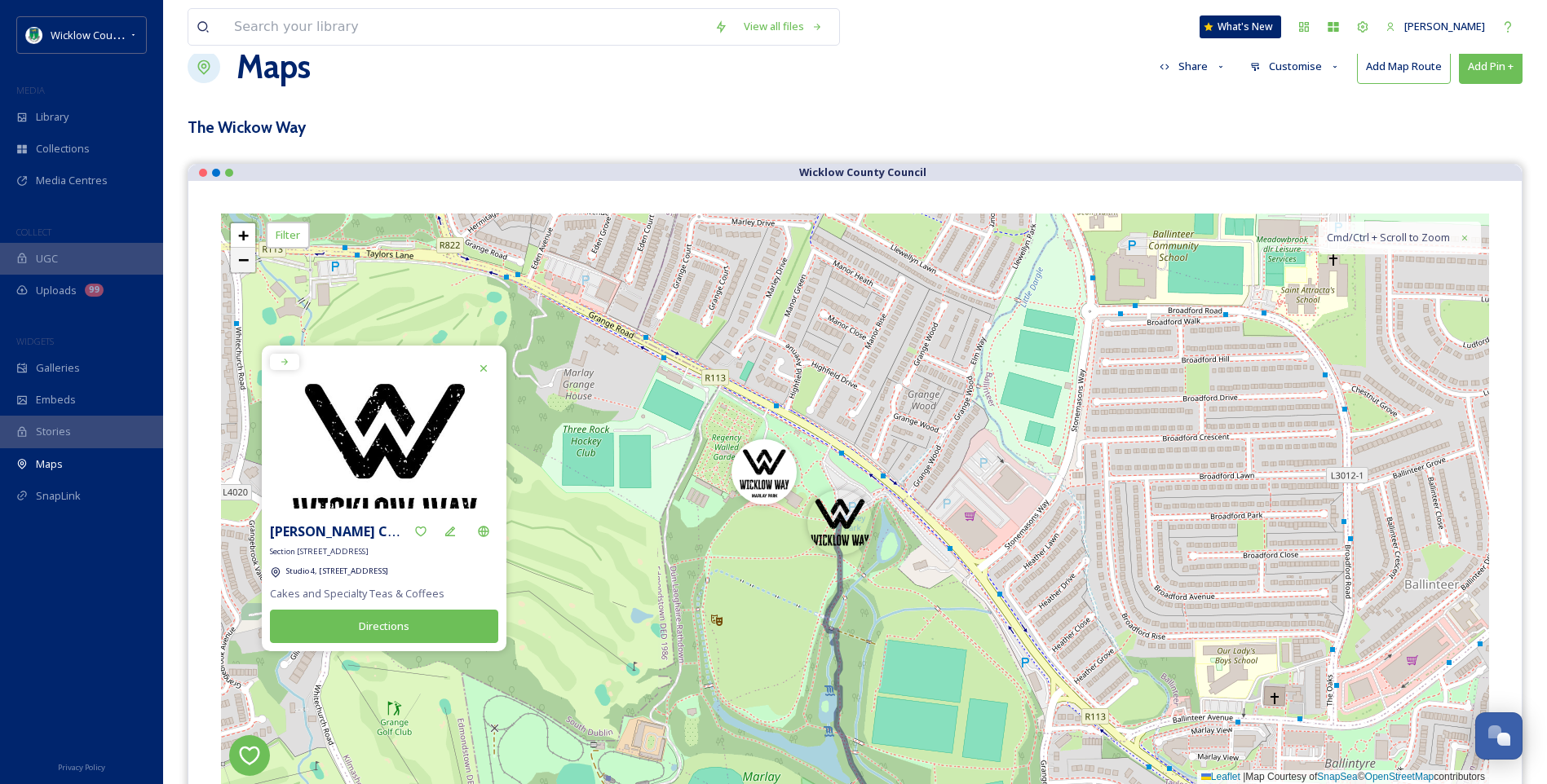
click at [240, 257] on span "−" at bounding box center [243, 259] width 11 height 20
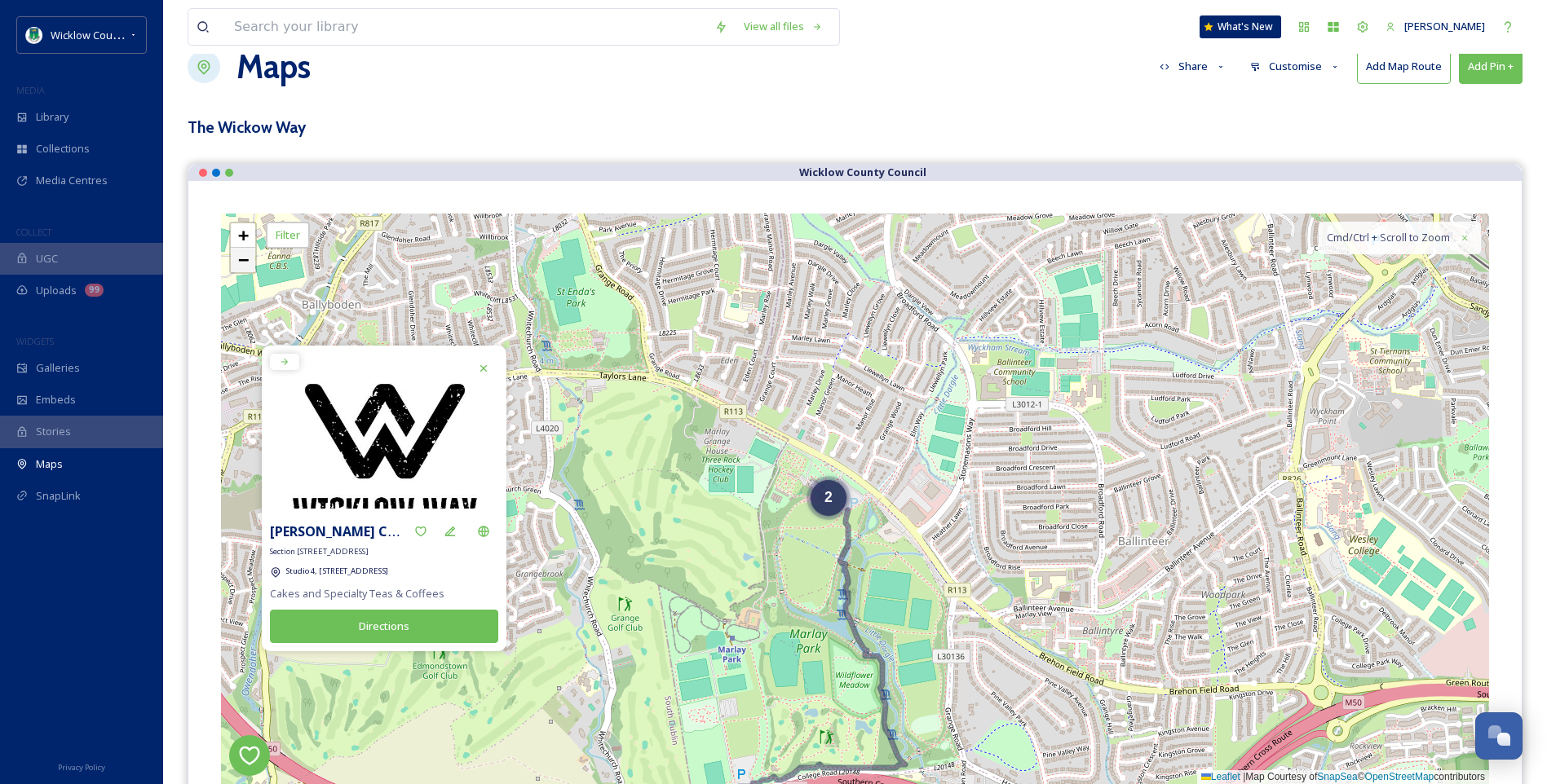
click at [240, 257] on span "−" at bounding box center [243, 259] width 11 height 20
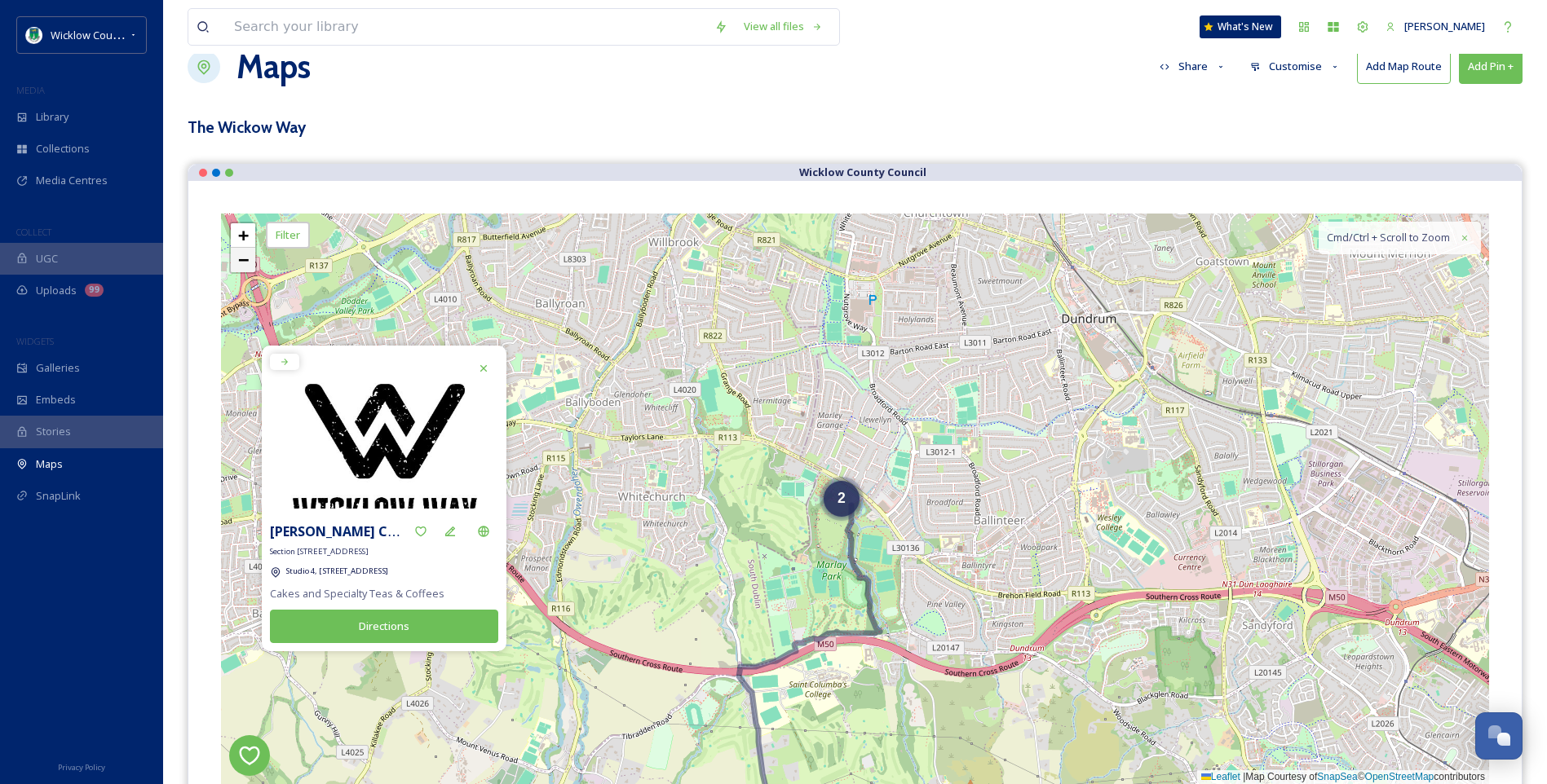
click at [240, 257] on span "−" at bounding box center [243, 259] width 11 height 20
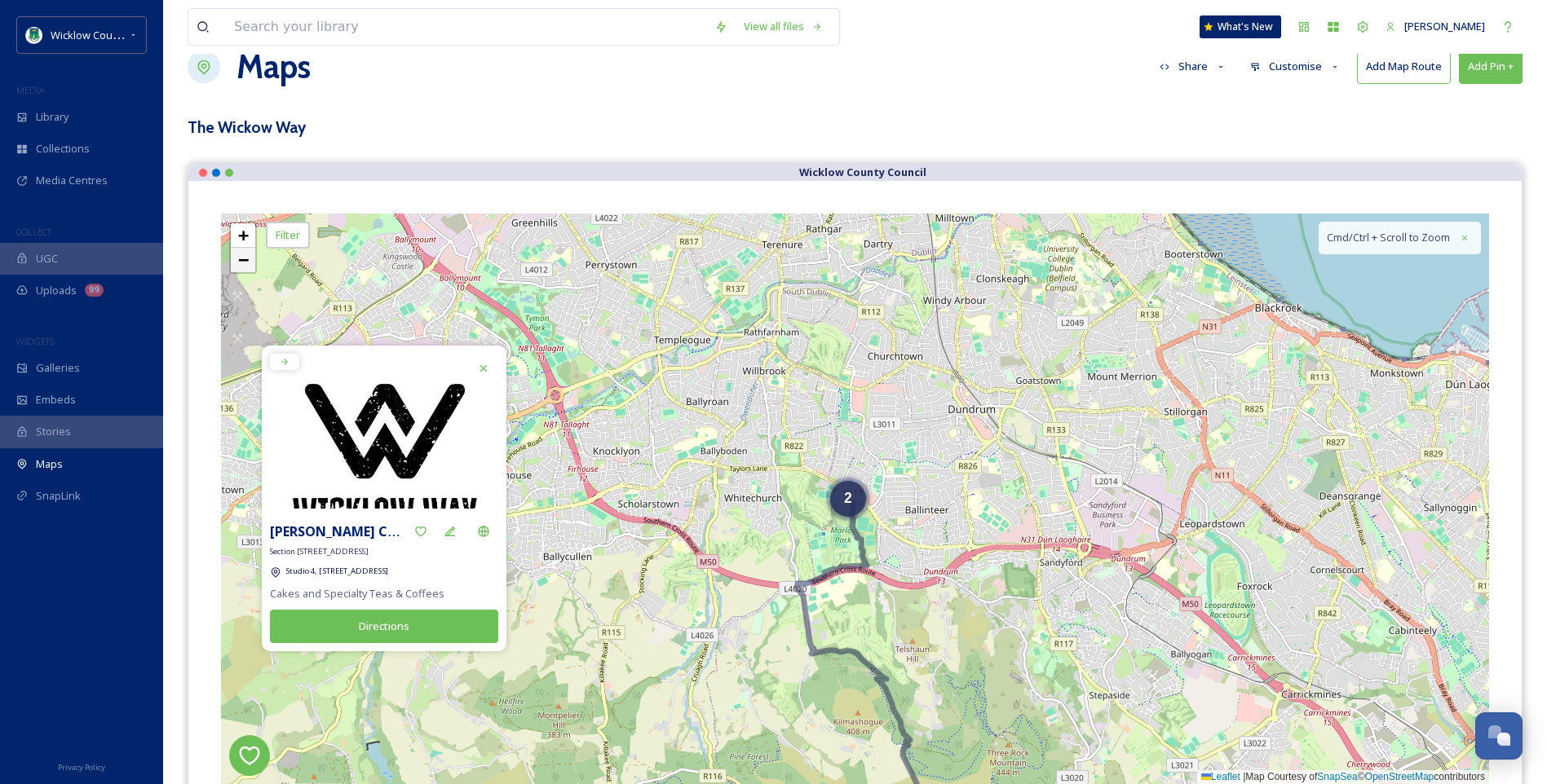
click at [240, 257] on span "−" at bounding box center [243, 259] width 11 height 20
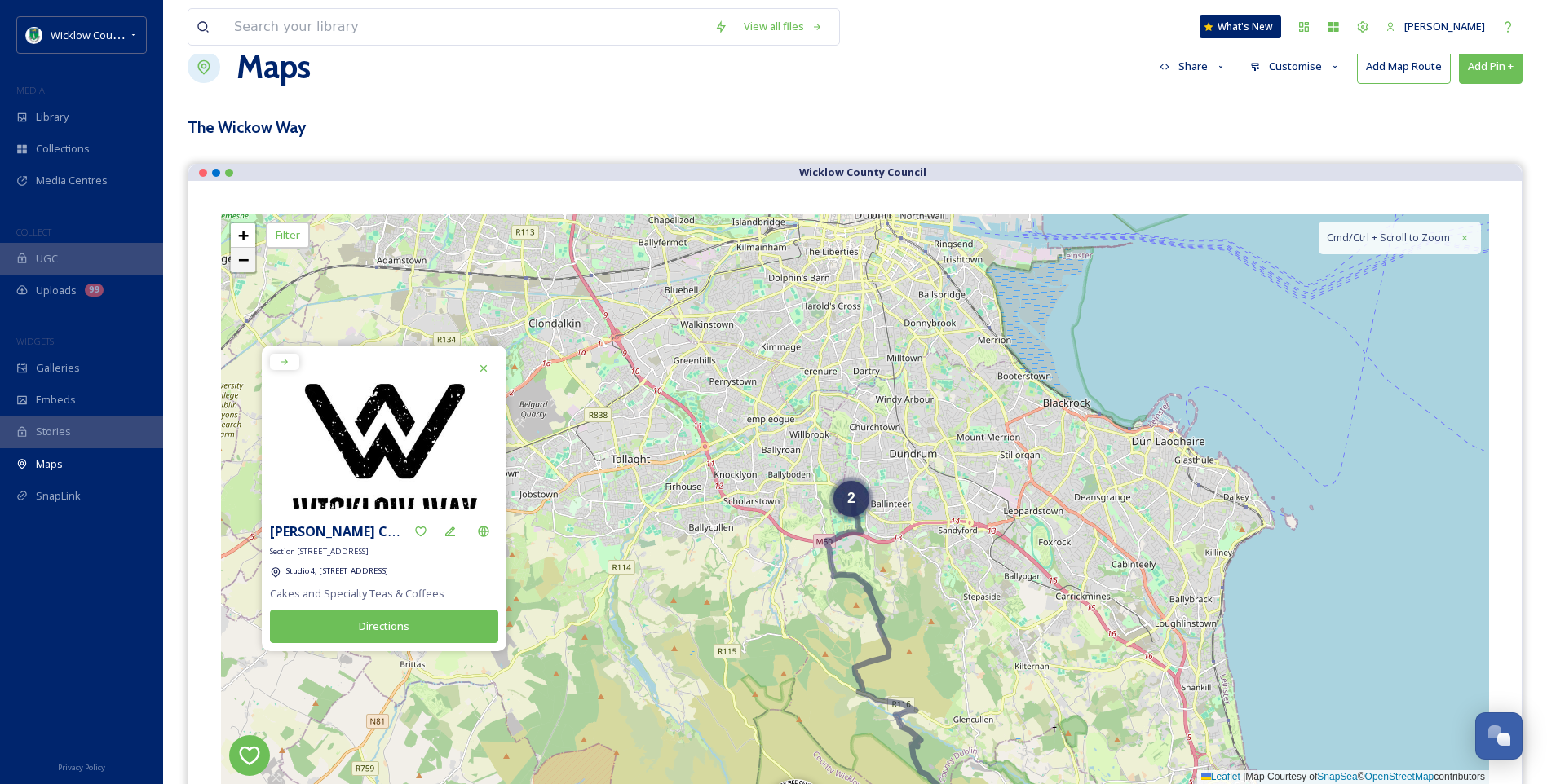
click at [240, 257] on span "−" at bounding box center [243, 259] width 11 height 20
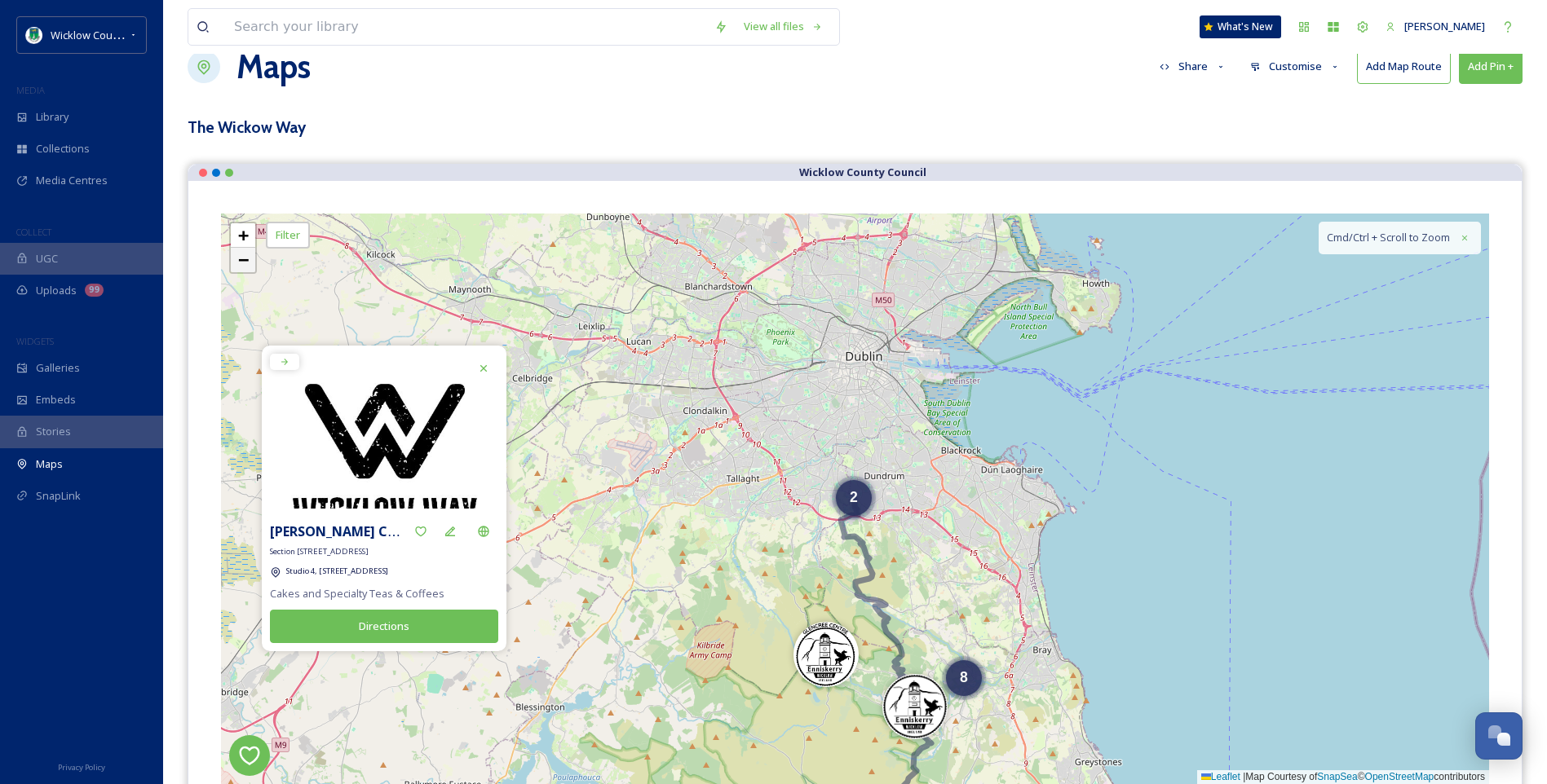
click at [240, 257] on span "−" at bounding box center [243, 259] width 11 height 20
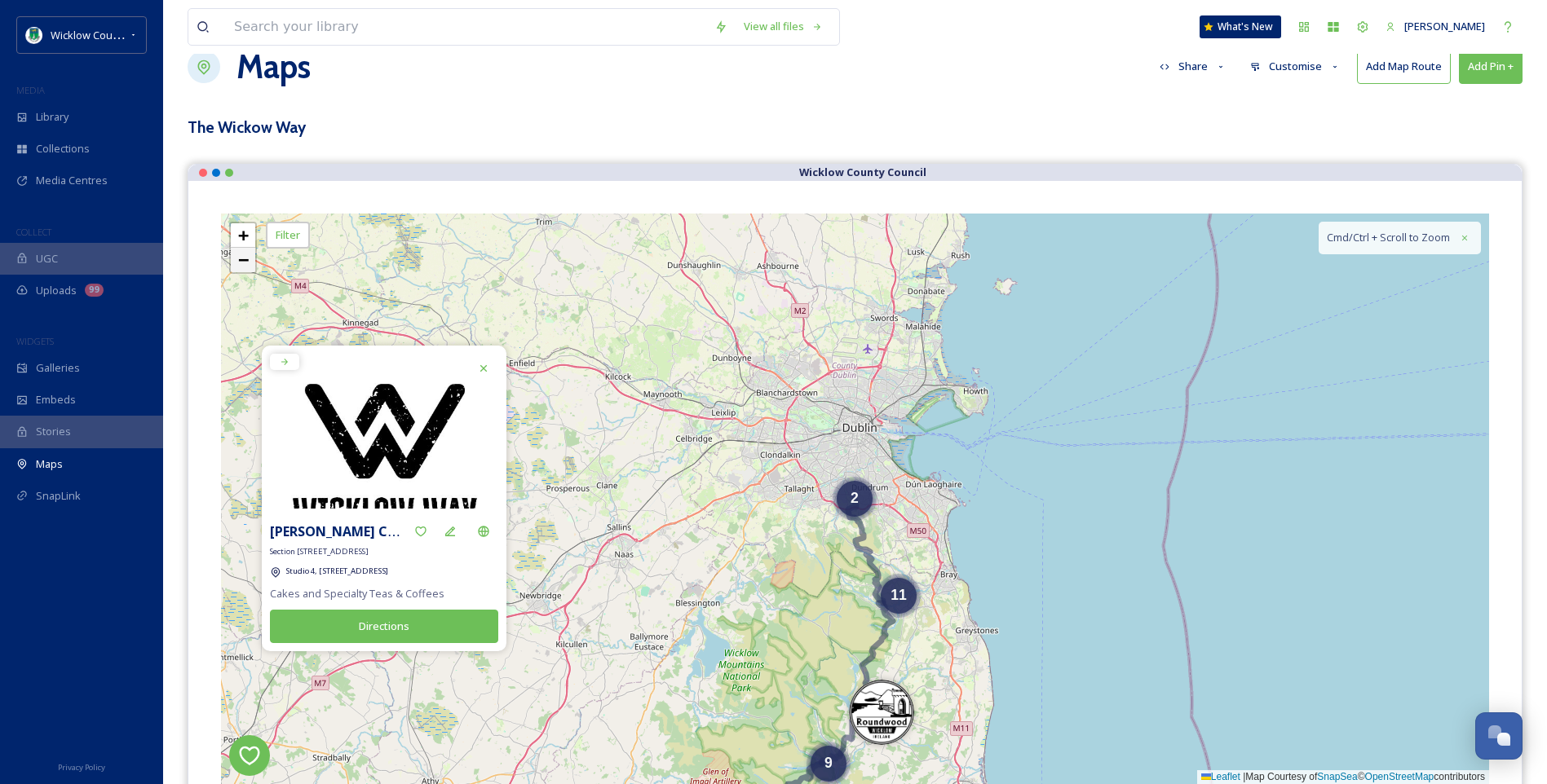
click at [240, 257] on span "−" at bounding box center [243, 259] width 11 height 20
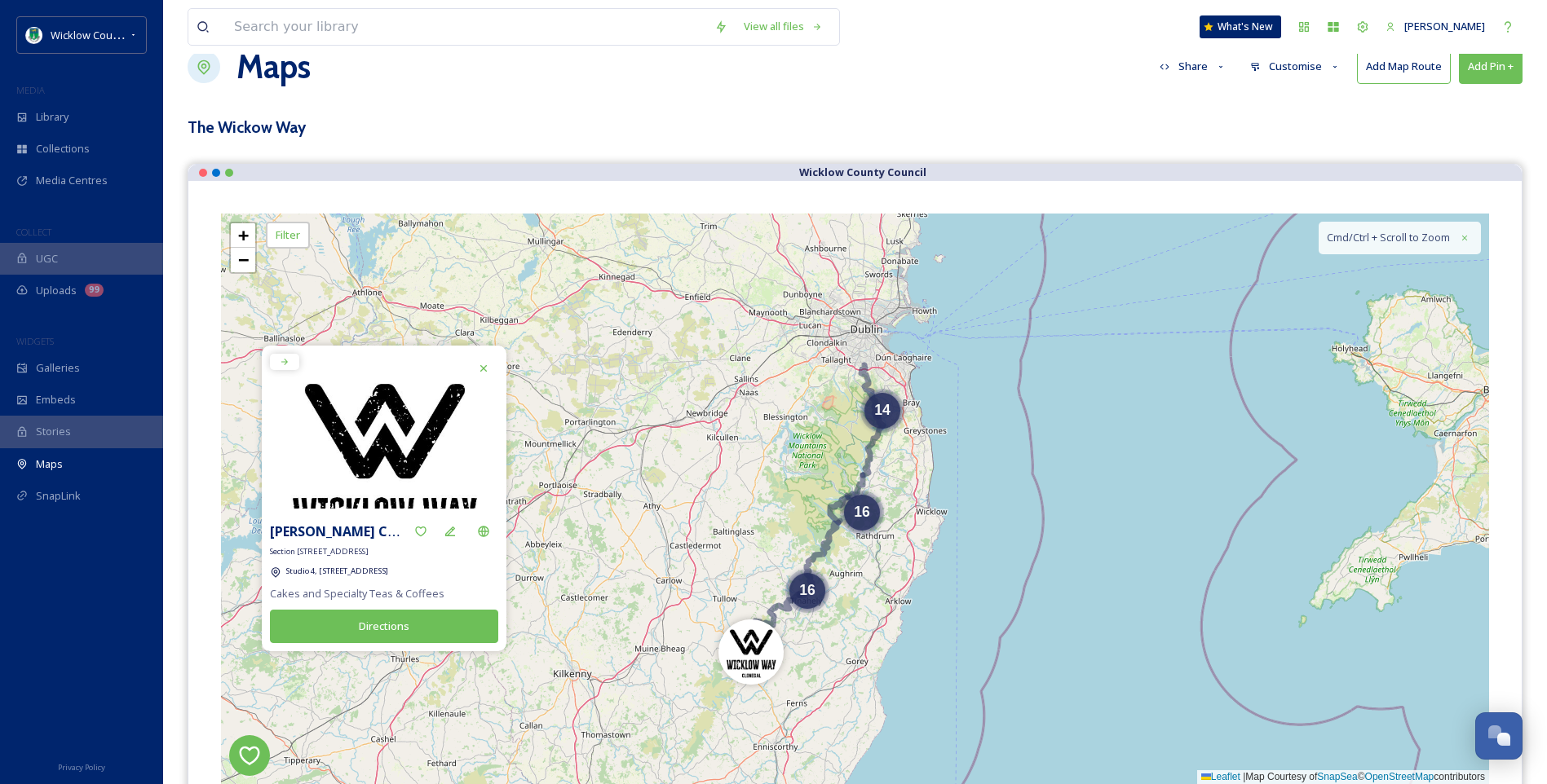
click at [487, 361] on icon at bounding box center [483, 368] width 13 height 13
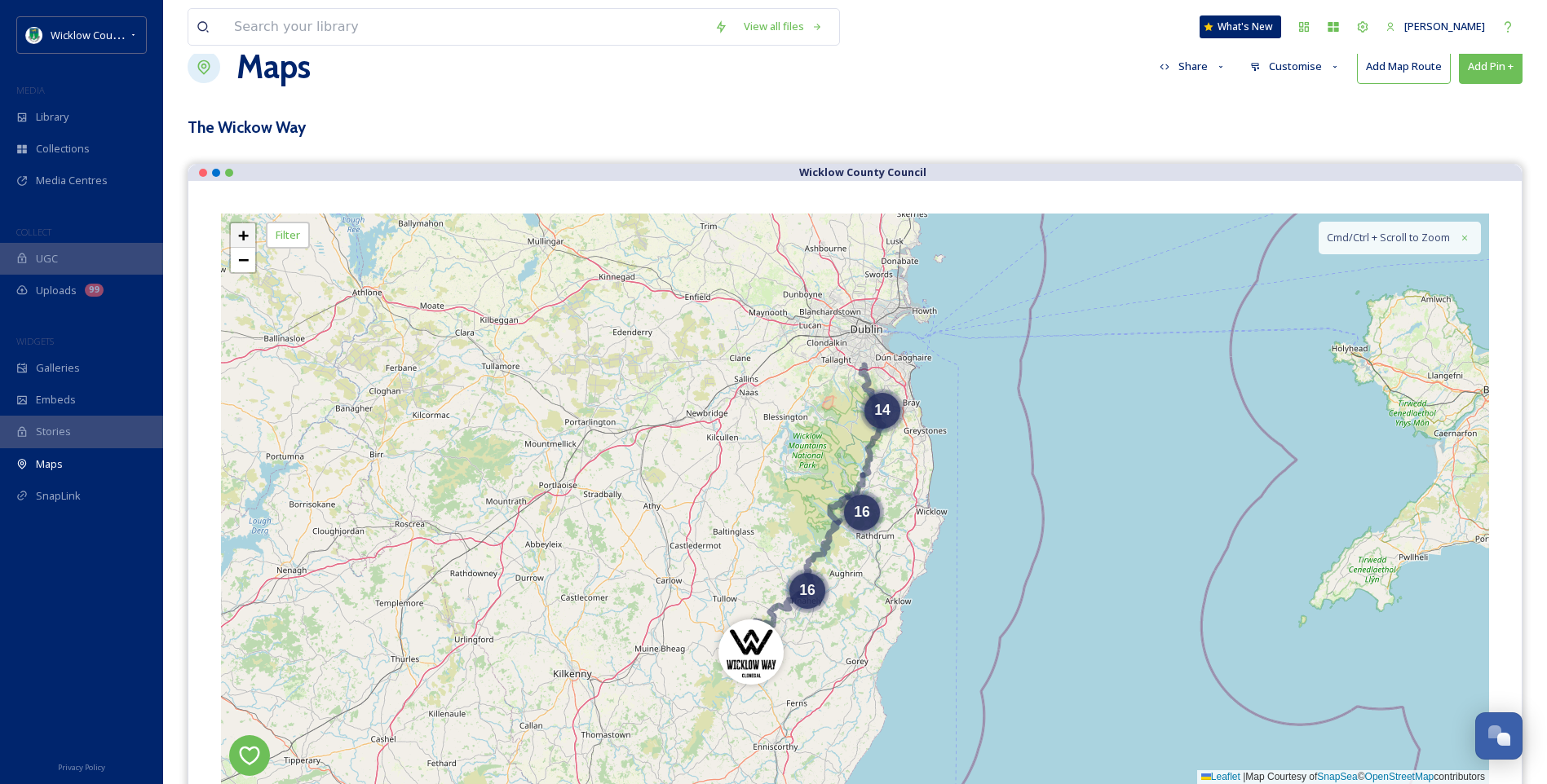
click at [241, 232] on span "+" at bounding box center [243, 234] width 11 height 20
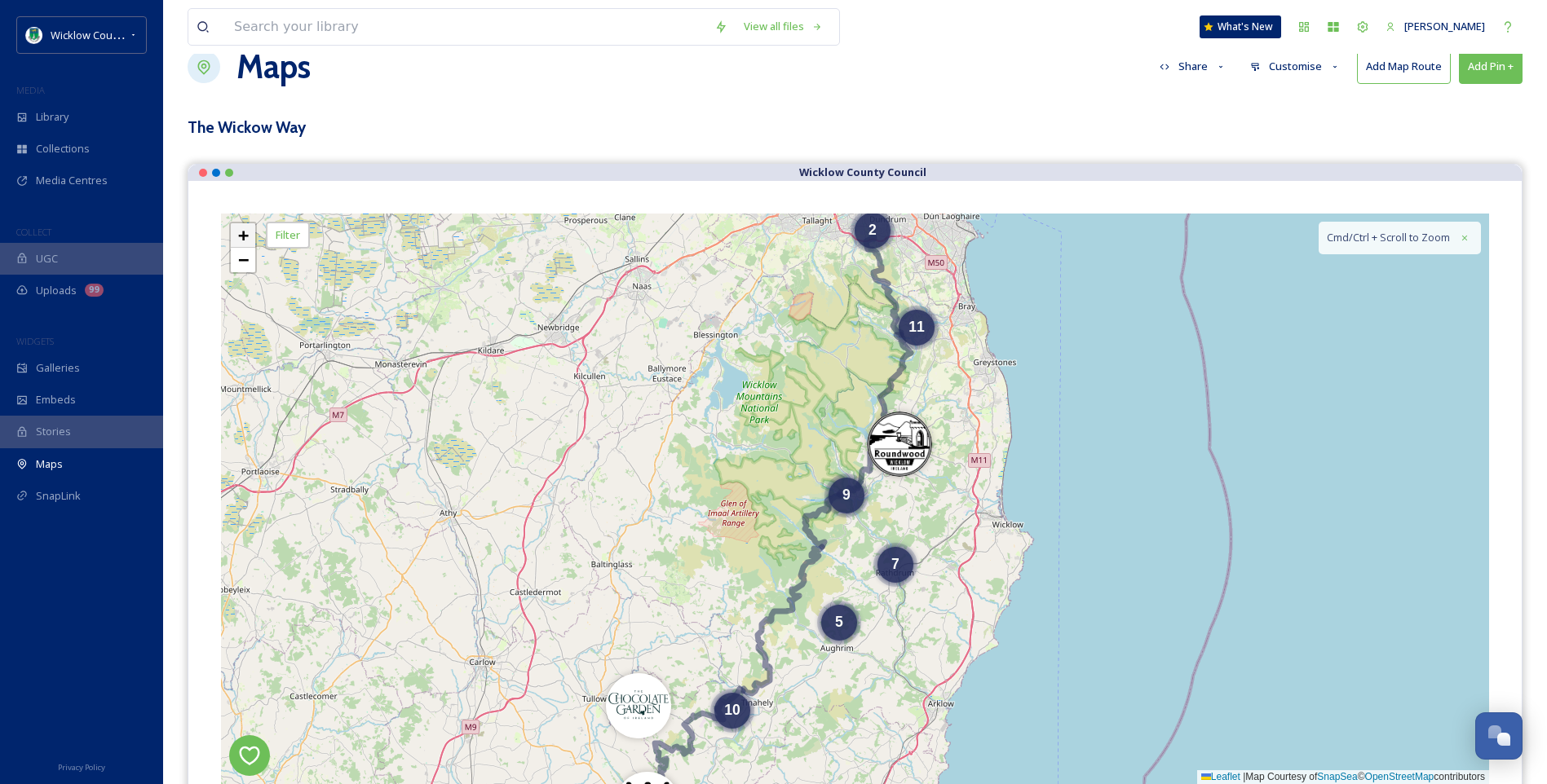
click at [241, 232] on span "+" at bounding box center [243, 234] width 11 height 20
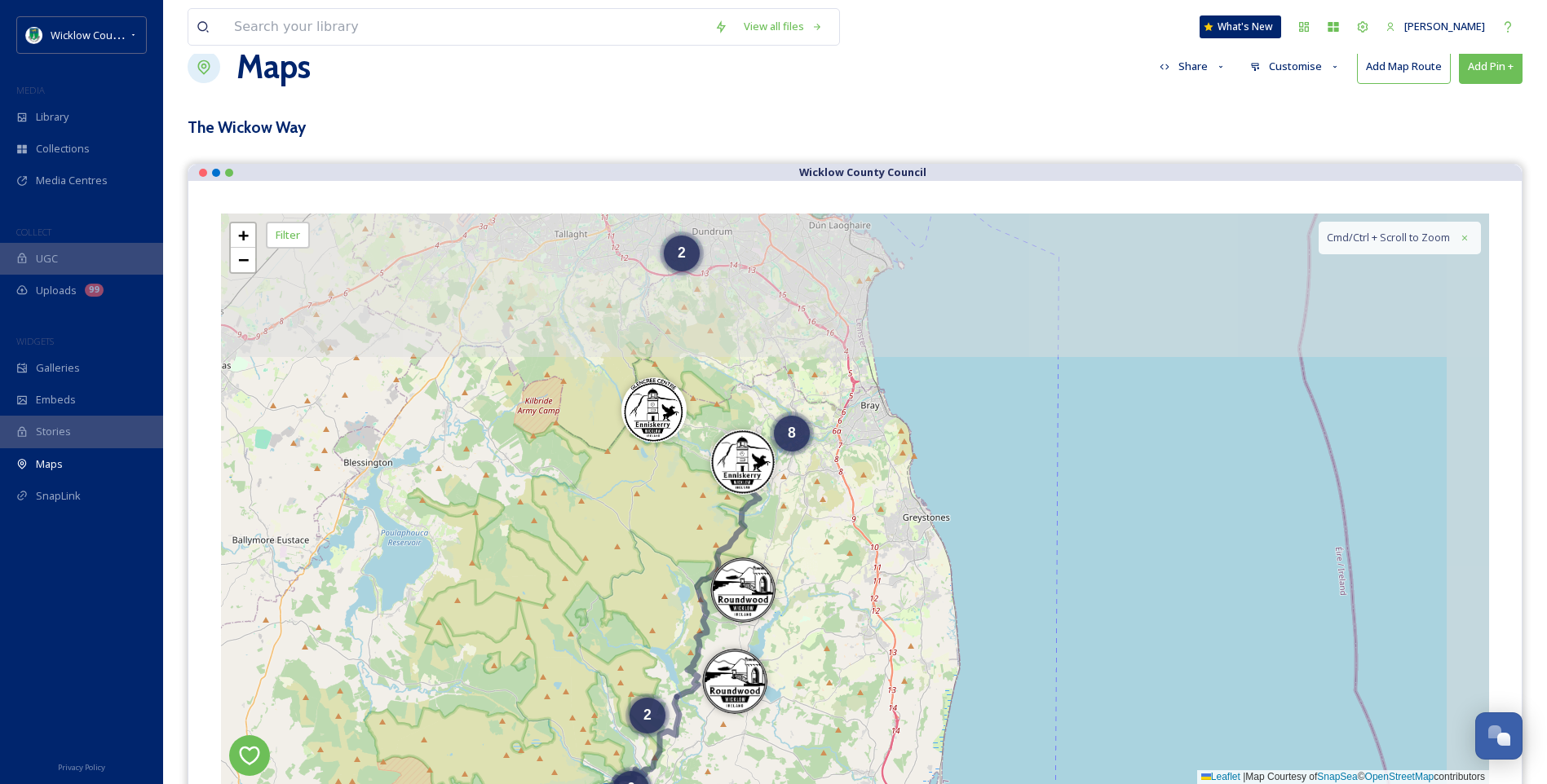
drag, startPoint x: 659, startPoint y: 338, endPoint x: 460, endPoint y: 652, distance: 371.7
click at [454, 654] on div "2 8 2 5 2 6 4 2 5 3 + − Leaflet | Map Courtesy of SnapSea © OpenStreetMap contr…" at bounding box center [854, 499] width 1268 height 570
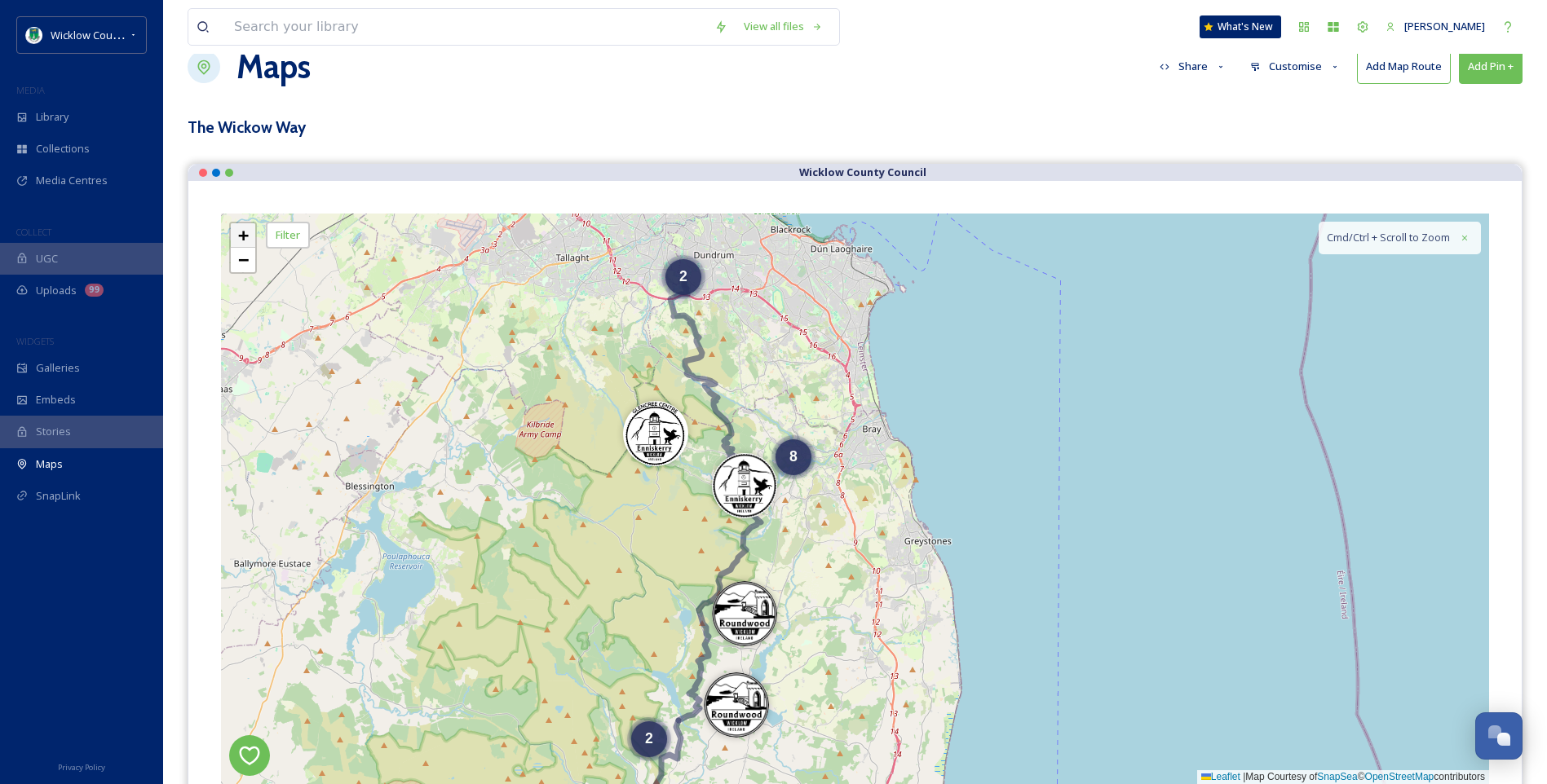
click at [240, 237] on span "+" at bounding box center [243, 234] width 11 height 20
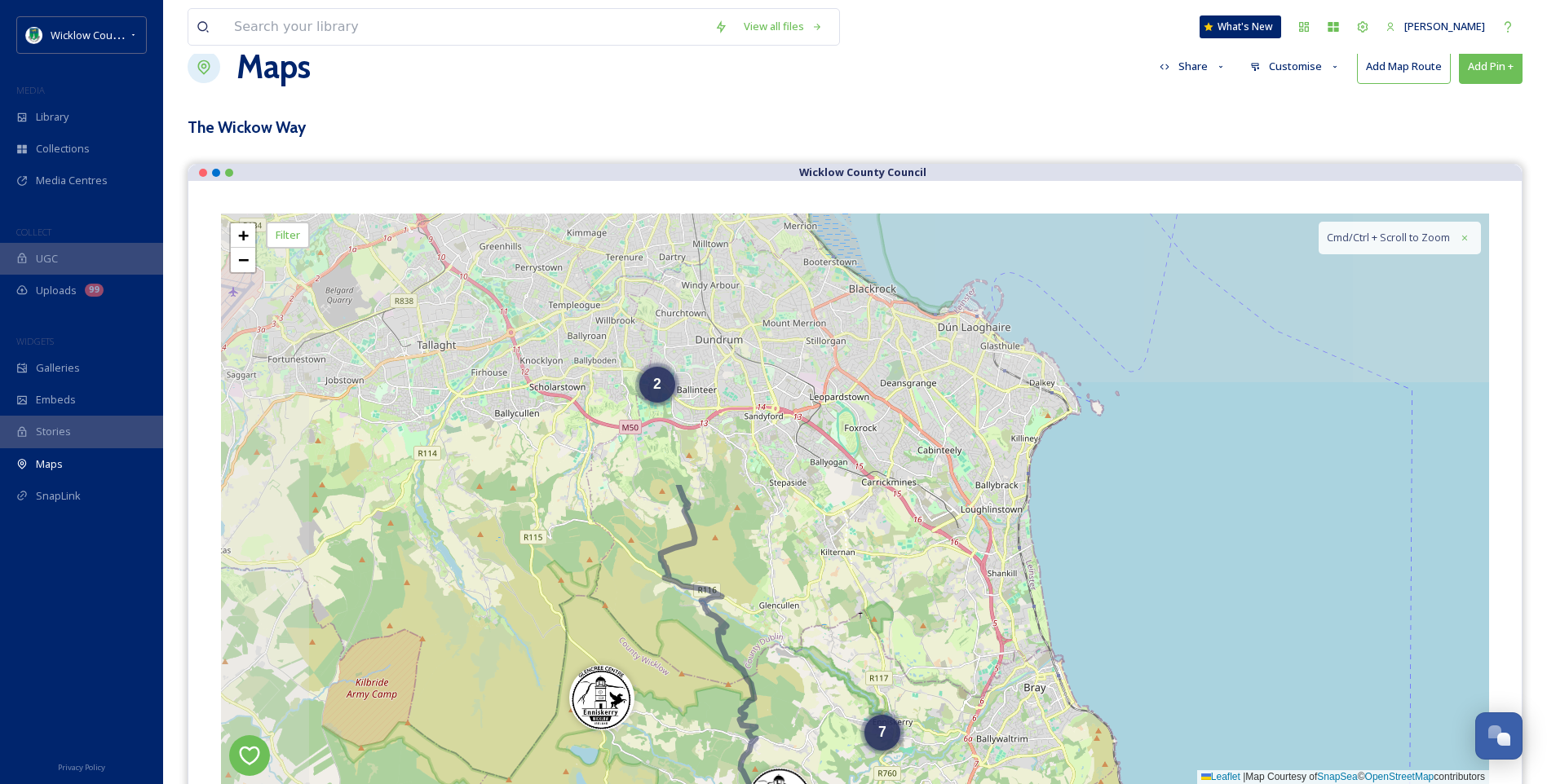
drag, startPoint x: 372, startPoint y: 499, endPoint x: 502, endPoint y: 746, distance: 279.1
click at [497, 744] on div "2 7 5 + − Leaflet | Map Courtesy of SnapSea © OpenStreetMap contributors Cmd/Ct…" at bounding box center [854, 499] width 1268 height 570
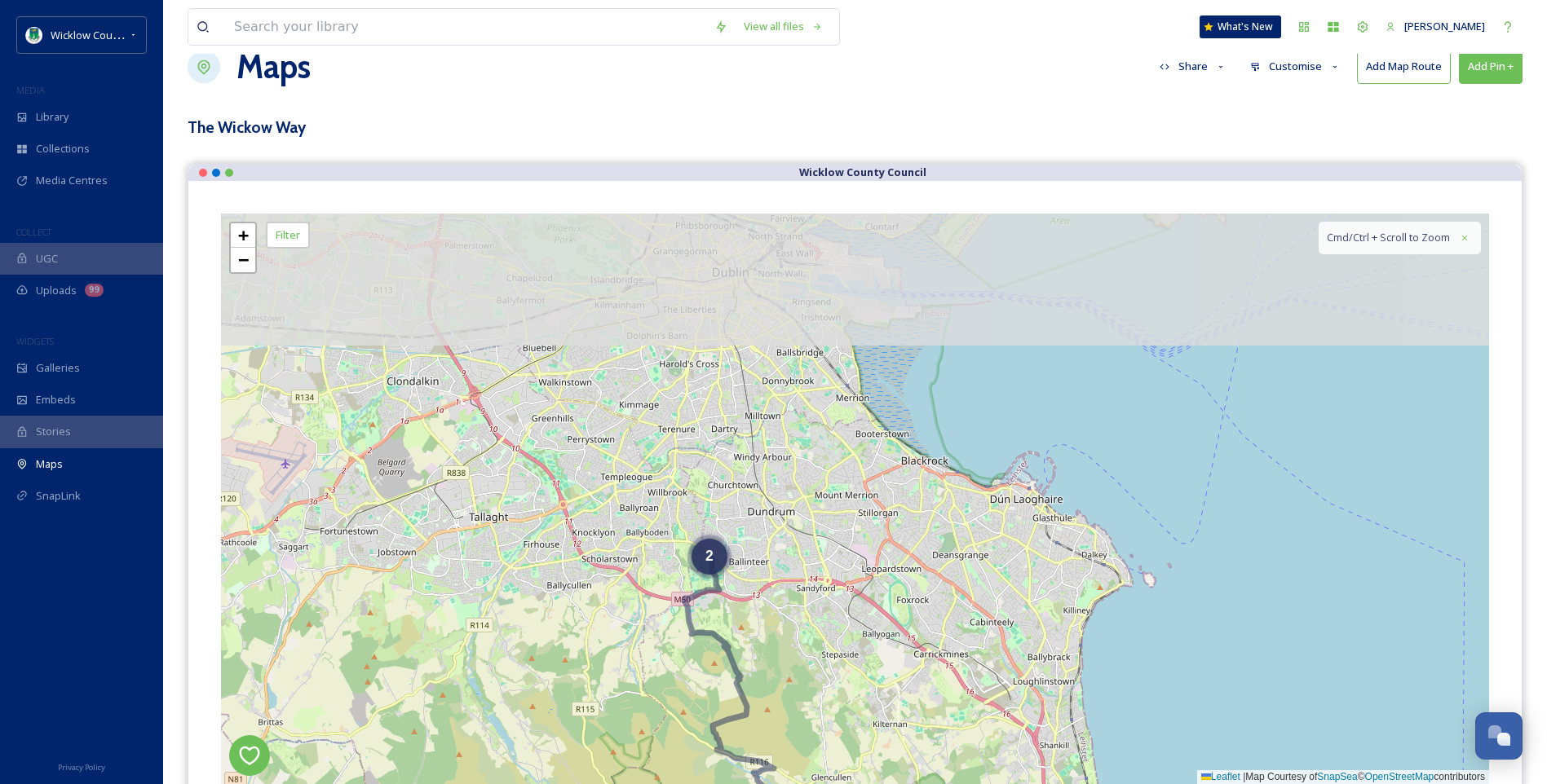
drag, startPoint x: 510, startPoint y: 466, endPoint x: 524, endPoint y: 614, distance: 148.7
click at [559, 637] on div "2 7 + − Leaflet | Map Courtesy of SnapSea © OpenStreetMap contributors Cmd/Ctrl…" at bounding box center [854, 499] width 1268 height 570
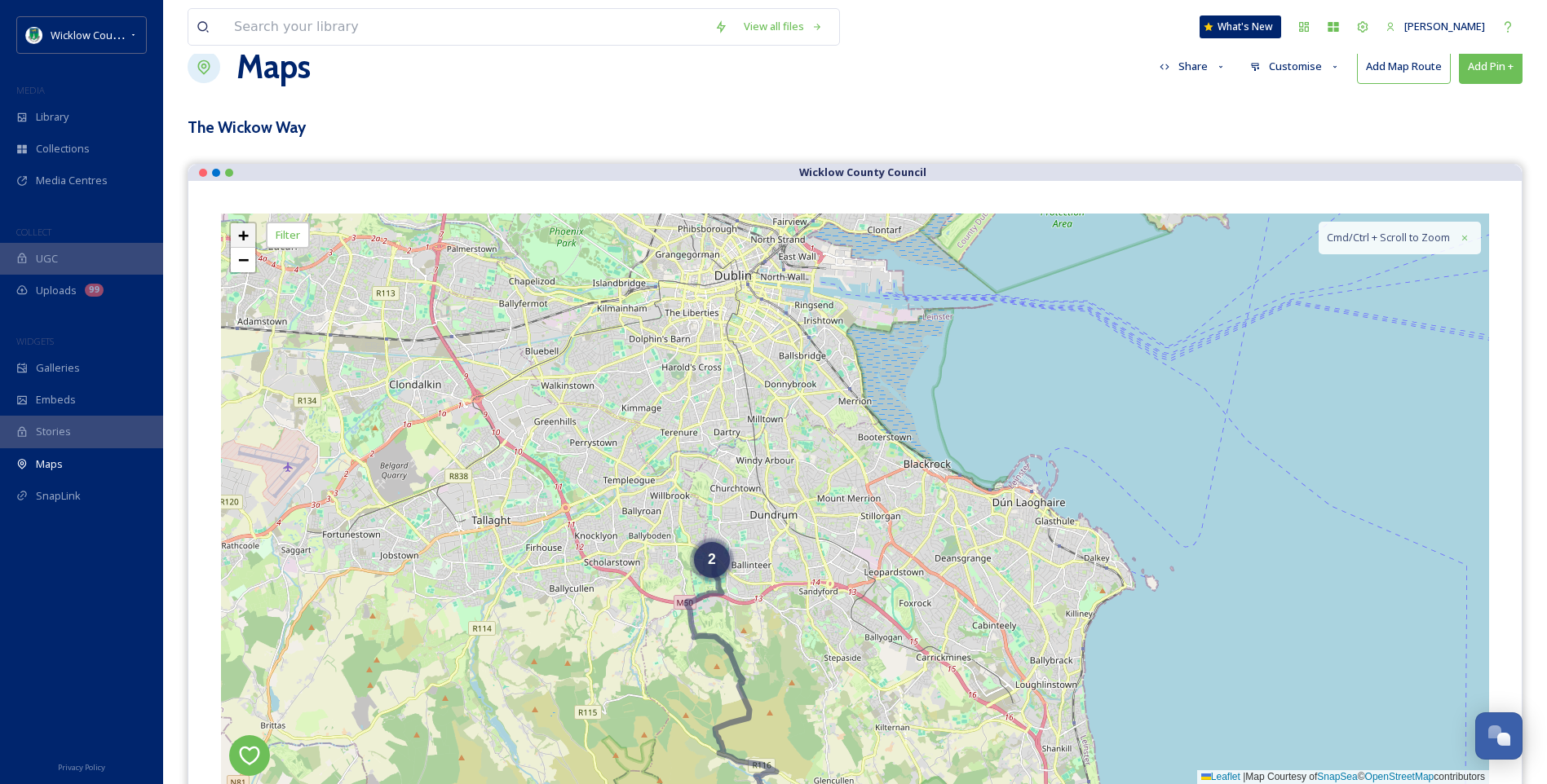
click at [238, 232] on span "+" at bounding box center [243, 234] width 11 height 20
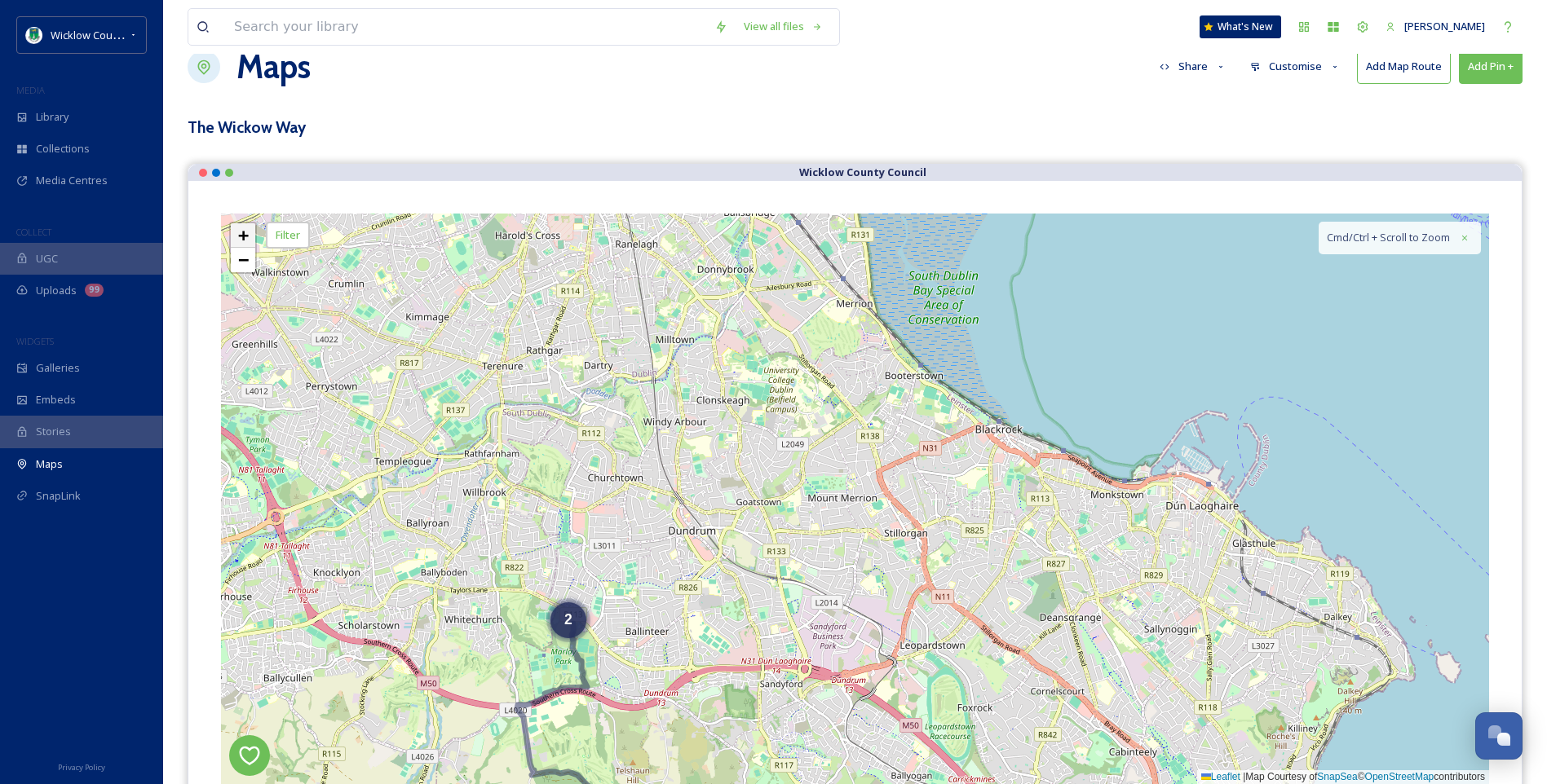
click at [247, 234] on span "+" at bounding box center [243, 234] width 11 height 20
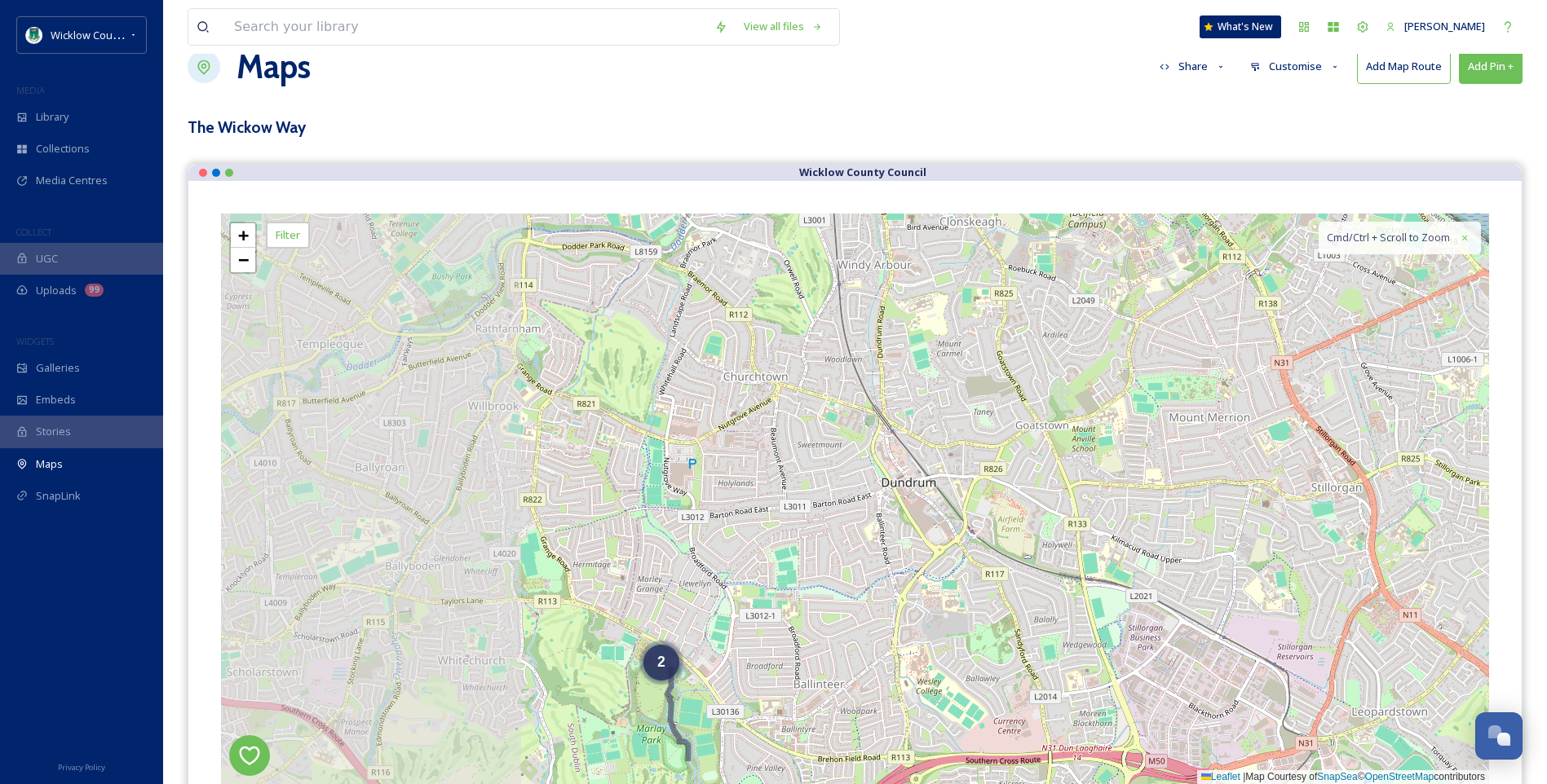
drag, startPoint x: 400, startPoint y: 536, endPoint x: 742, endPoint y: 455, distance: 351.5
click at [742, 457] on div "2 + − Leaflet | Map Courtesy of SnapSea © OpenStreetMap contributors Cmd/Ctrl +…" at bounding box center [854, 499] width 1268 height 570
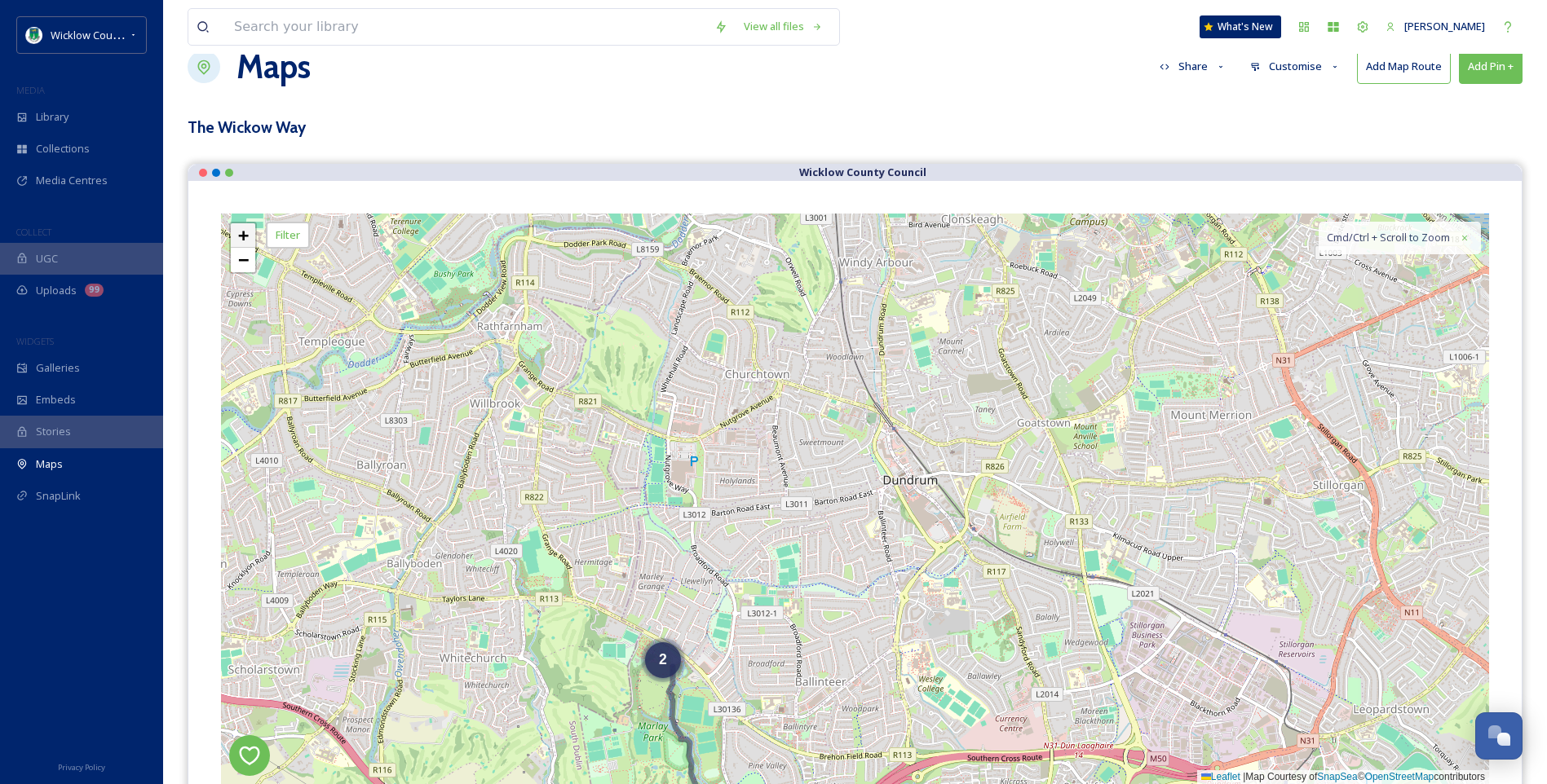
click at [244, 239] on span "+" at bounding box center [243, 234] width 11 height 20
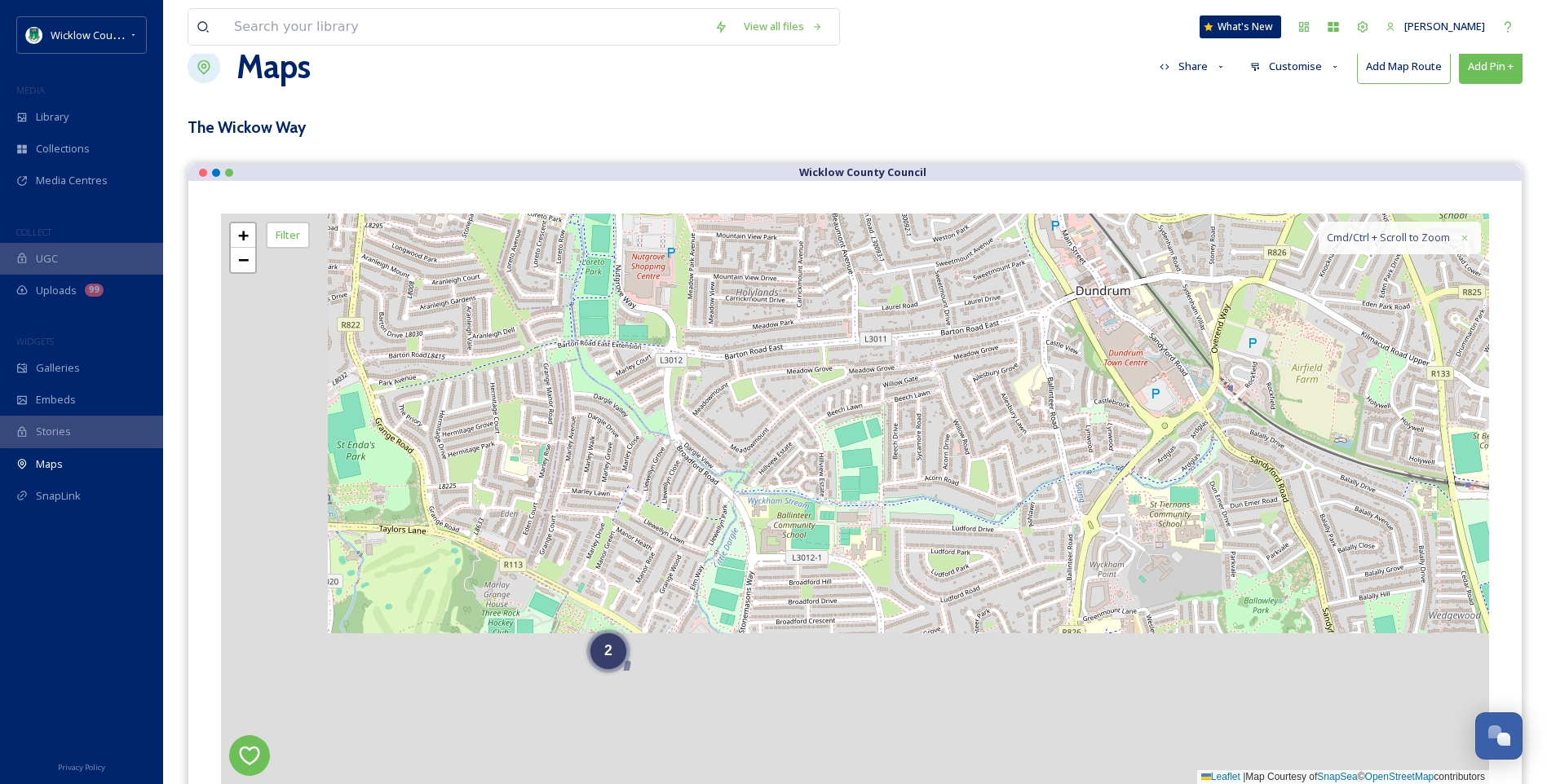
drag, startPoint x: 434, startPoint y: 537, endPoint x: 636, endPoint y: 262, distance: 341.2
click at [636, 262] on div "2 + − Leaflet | Map Courtesy of SnapSea © OpenStreetMap contributors Cmd/Ctrl +…" at bounding box center [854, 499] width 1268 height 570
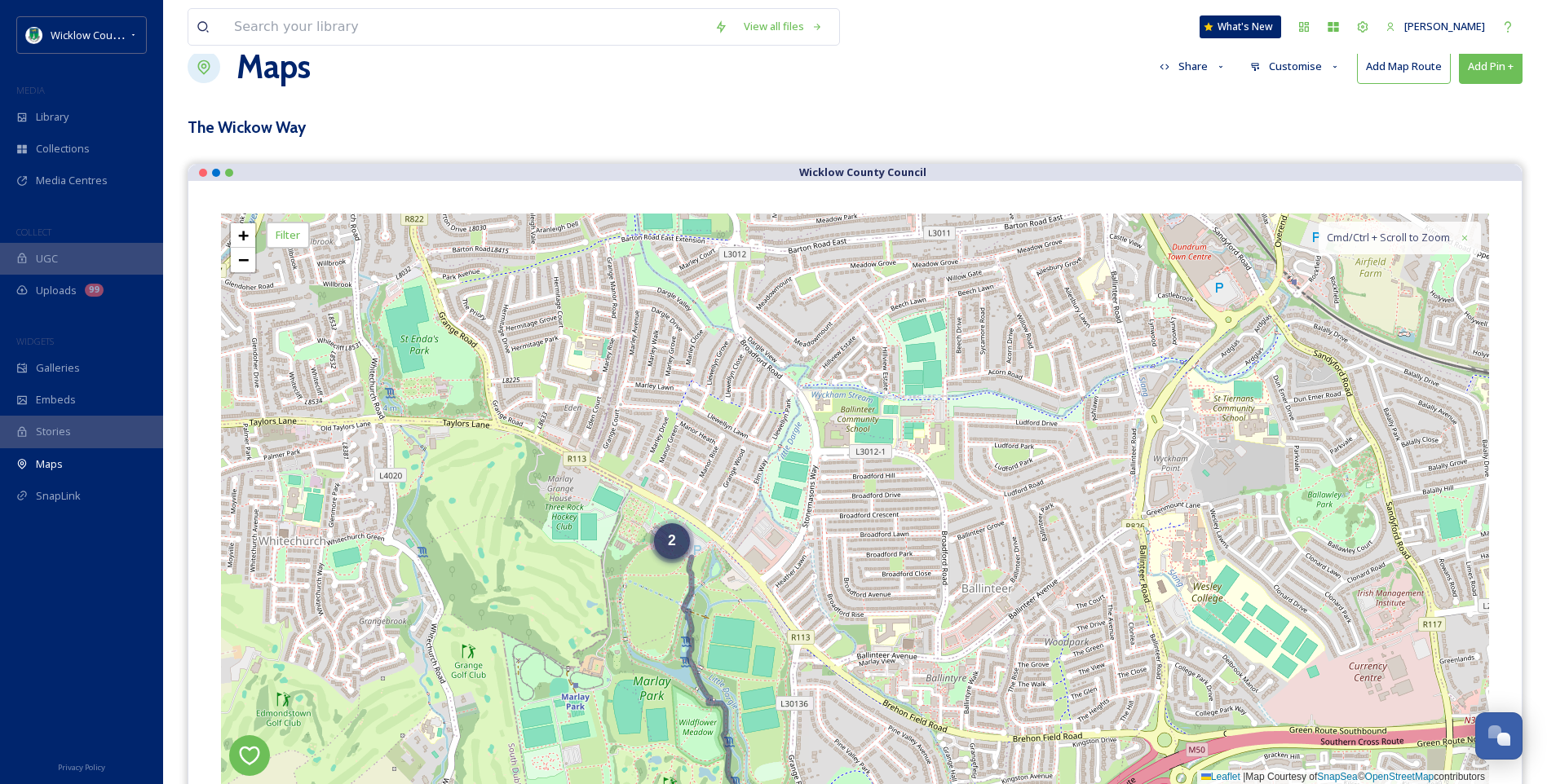
click at [667, 548] on div "2" at bounding box center [672, 541] width 36 height 36
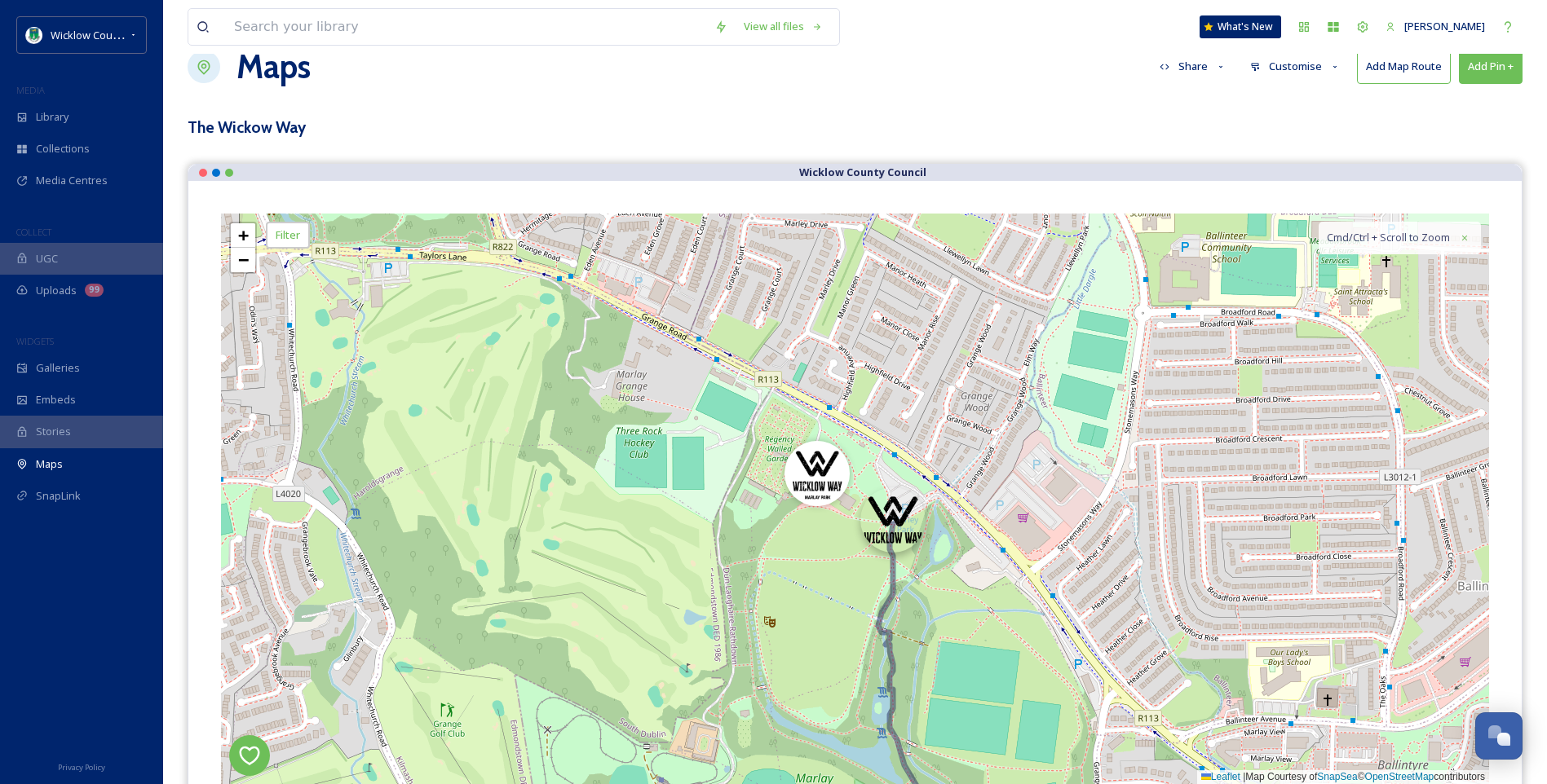
click at [892, 517] on img at bounding box center [892, 520] width 66 height 66
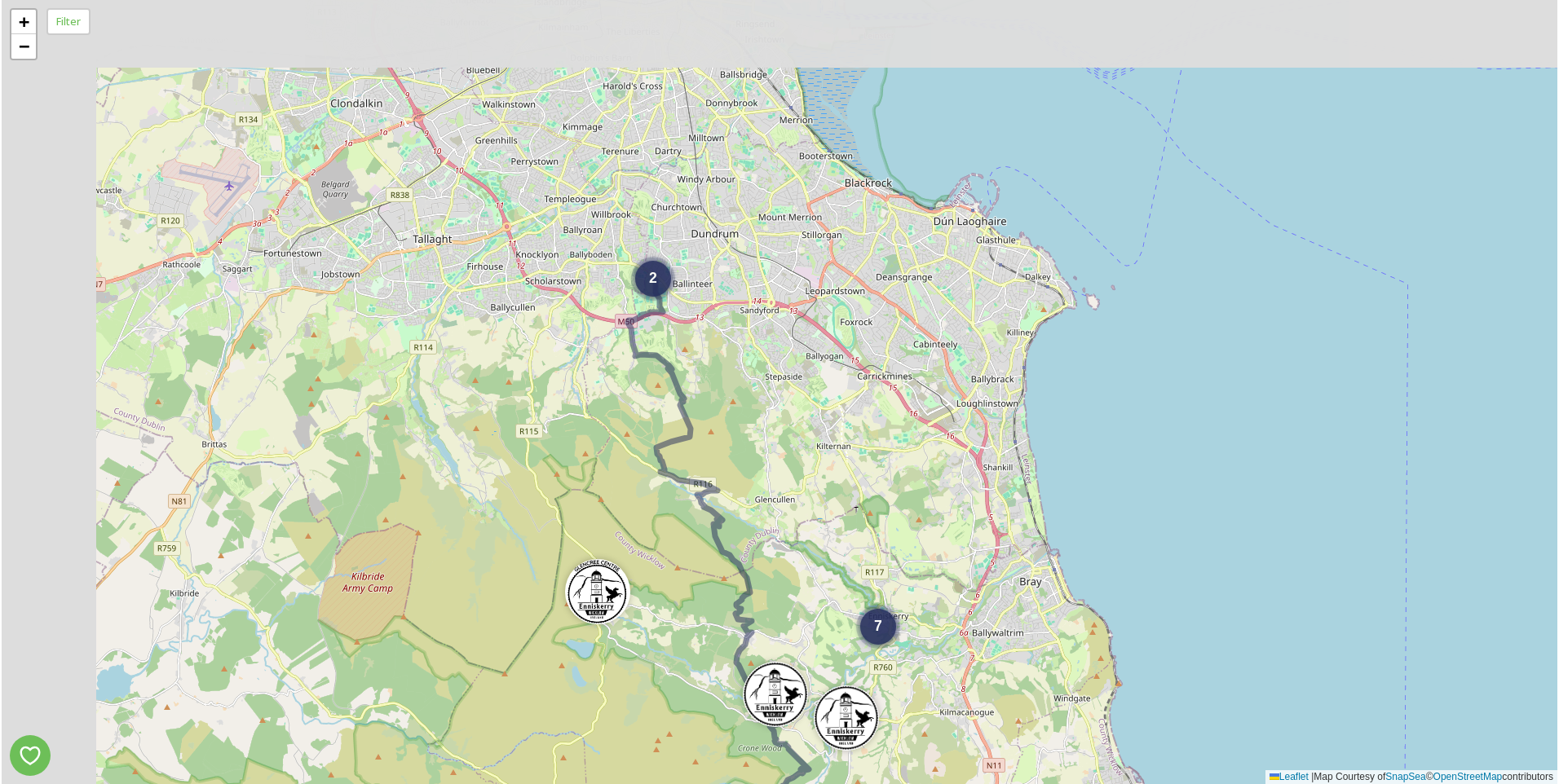
drag, startPoint x: 553, startPoint y: 327, endPoint x: 722, endPoint y: 620, distance: 338.2
click at [727, 639] on div "2 7 4 5 3 + − Leaflet | Map Courtesy of SnapSea © OpenStreetMap contributors" at bounding box center [779, 392] width 1555 height 784
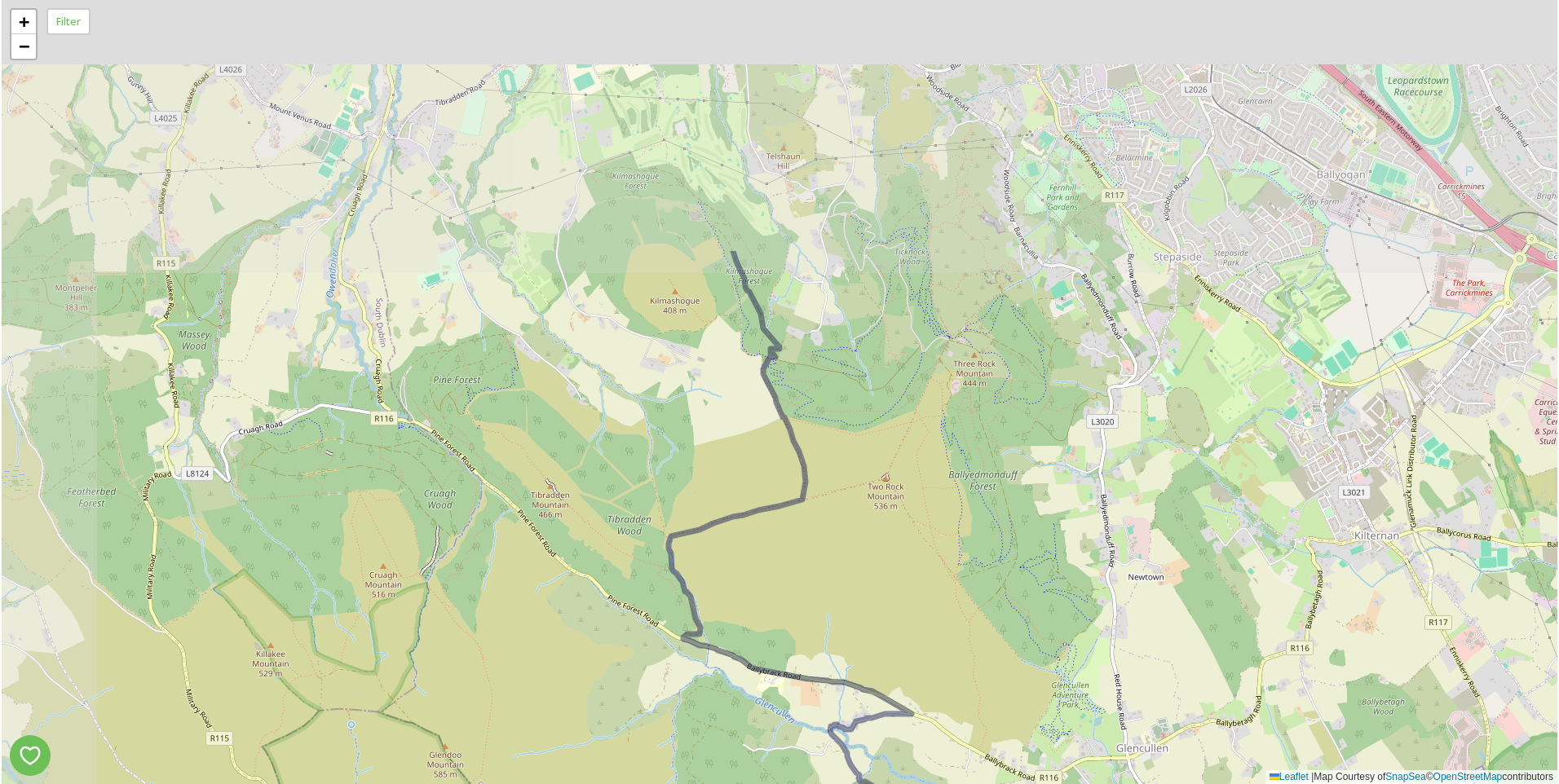
drag, startPoint x: 575, startPoint y: 536, endPoint x: 628, endPoint y: 783, distance: 252.6
click at [628, 783] on div "2 2 4 + − Leaflet | Map Courtesy of SnapSea © OpenStreetMap contributors" at bounding box center [779, 392] width 1555 height 784
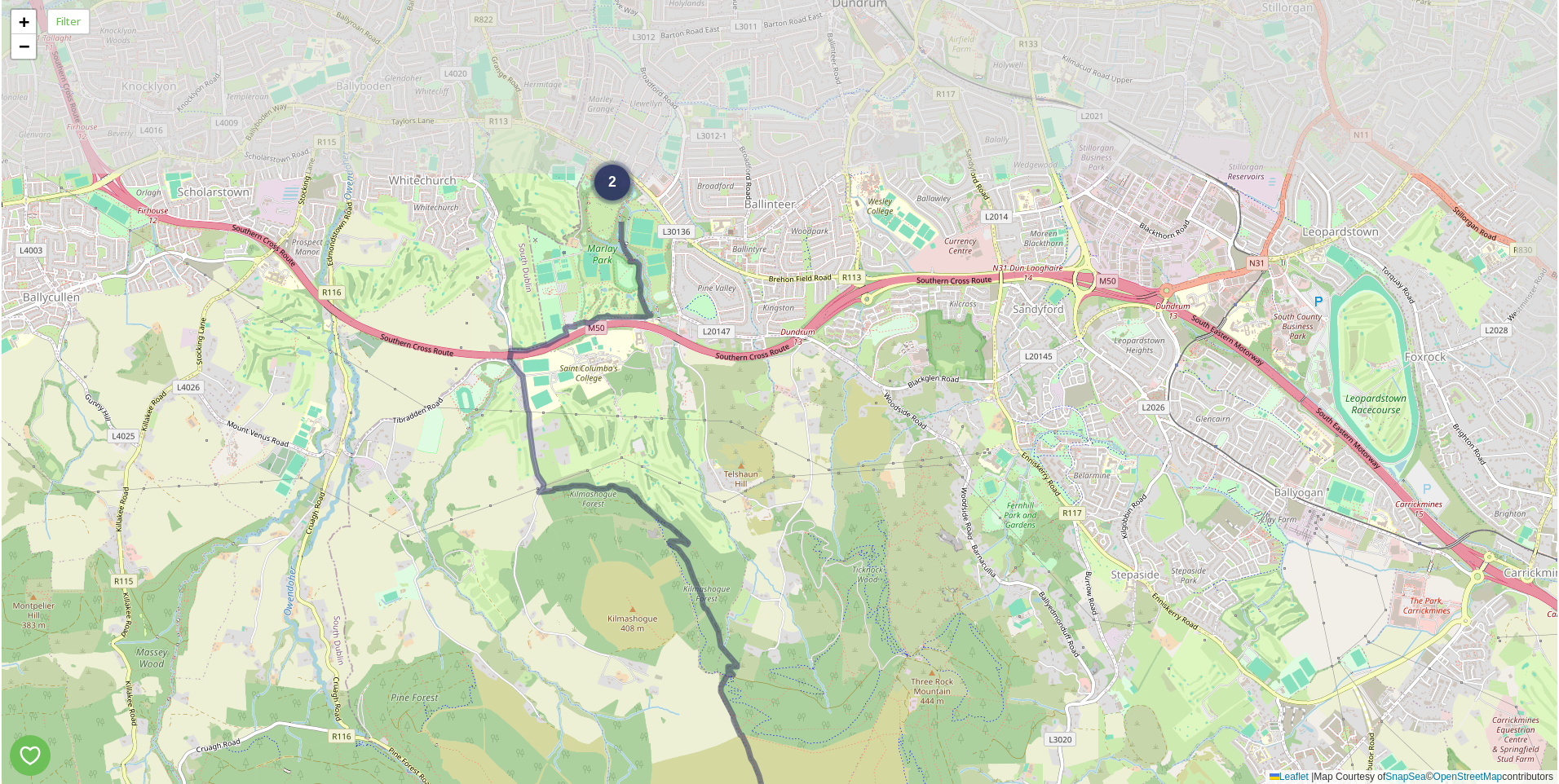
drag, startPoint x: 562, startPoint y: 448, endPoint x: 523, endPoint y: 769, distance: 323.4
click at [523, 770] on div "2 2 4 + − Leaflet | Map Courtesy of SnapSea © OpenStreetMap contributors" at bounding box center [779, 392] width 1555 height 784
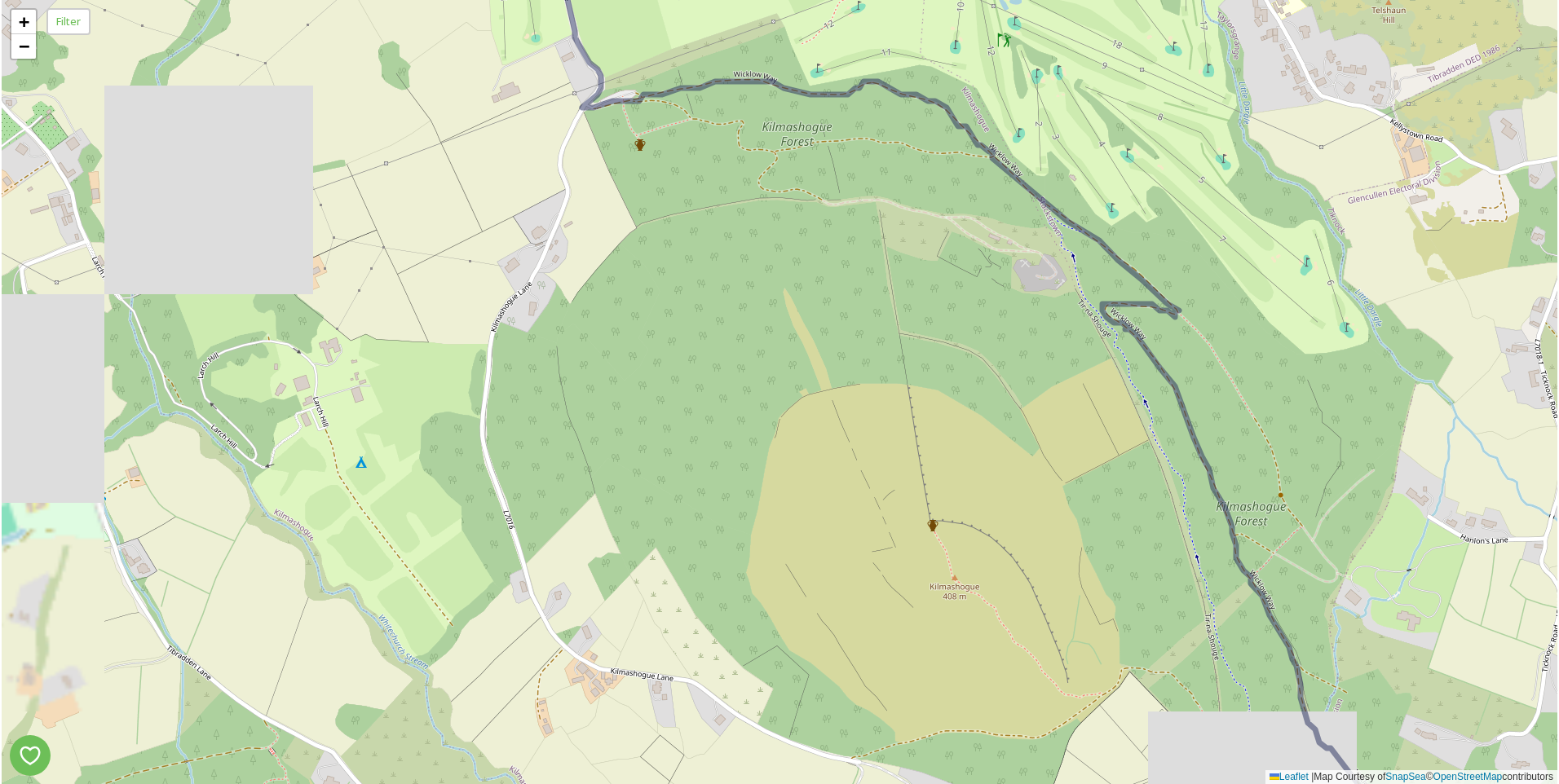
drag, startPoint x: 590, startPoint y: 521, endPoint x: 629, endPoint y: 819, distance: 300.5
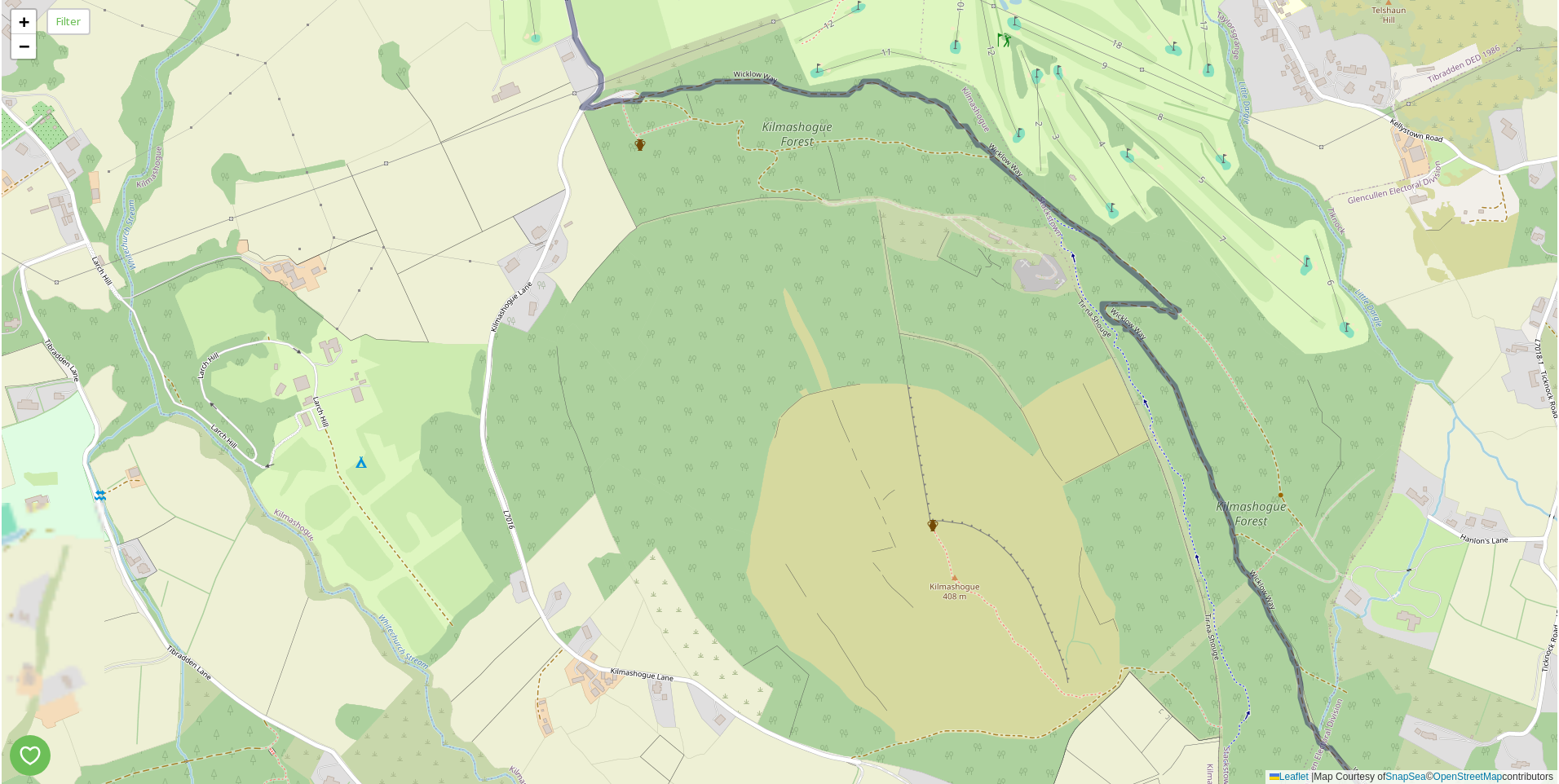
click at [629, 783] on html "+ − Leaflet | Map Courtesy of SnapSea © OpenStreetMap contributors Filter /p/ma…" at bounding box center [779, 392] width 1559 height 784
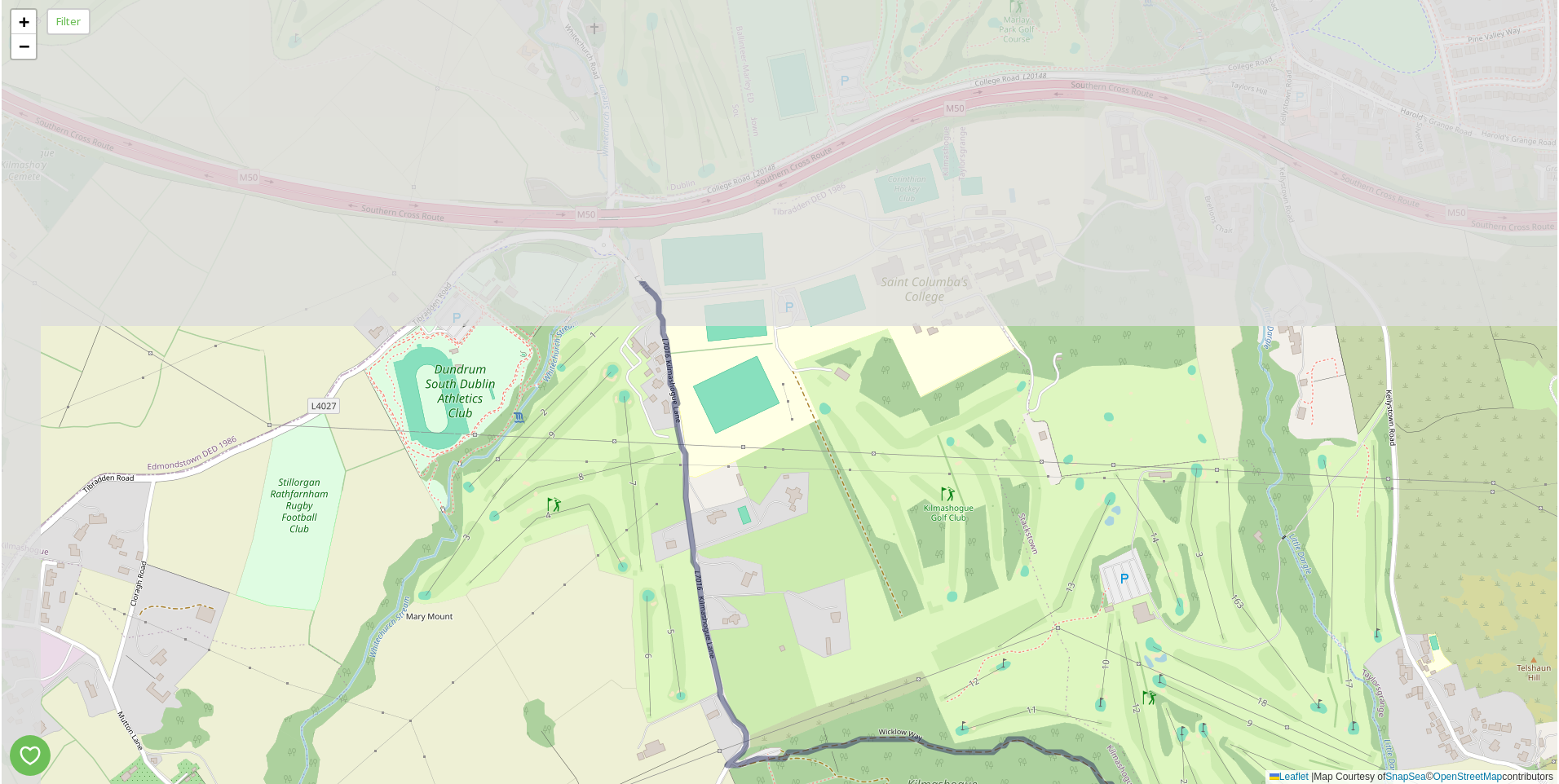
drag, startPoint x: 514, startPoint y: 479, endPoint x: 618, endPoint y: 819, distance: 355.6
click at [618, 783] on html "+ − Leaflet | Map Courtesy of SnapSea © OpenStreetMap contributors Filter /p/ma…" at bounding box center [779, 392] width 1559 height 784
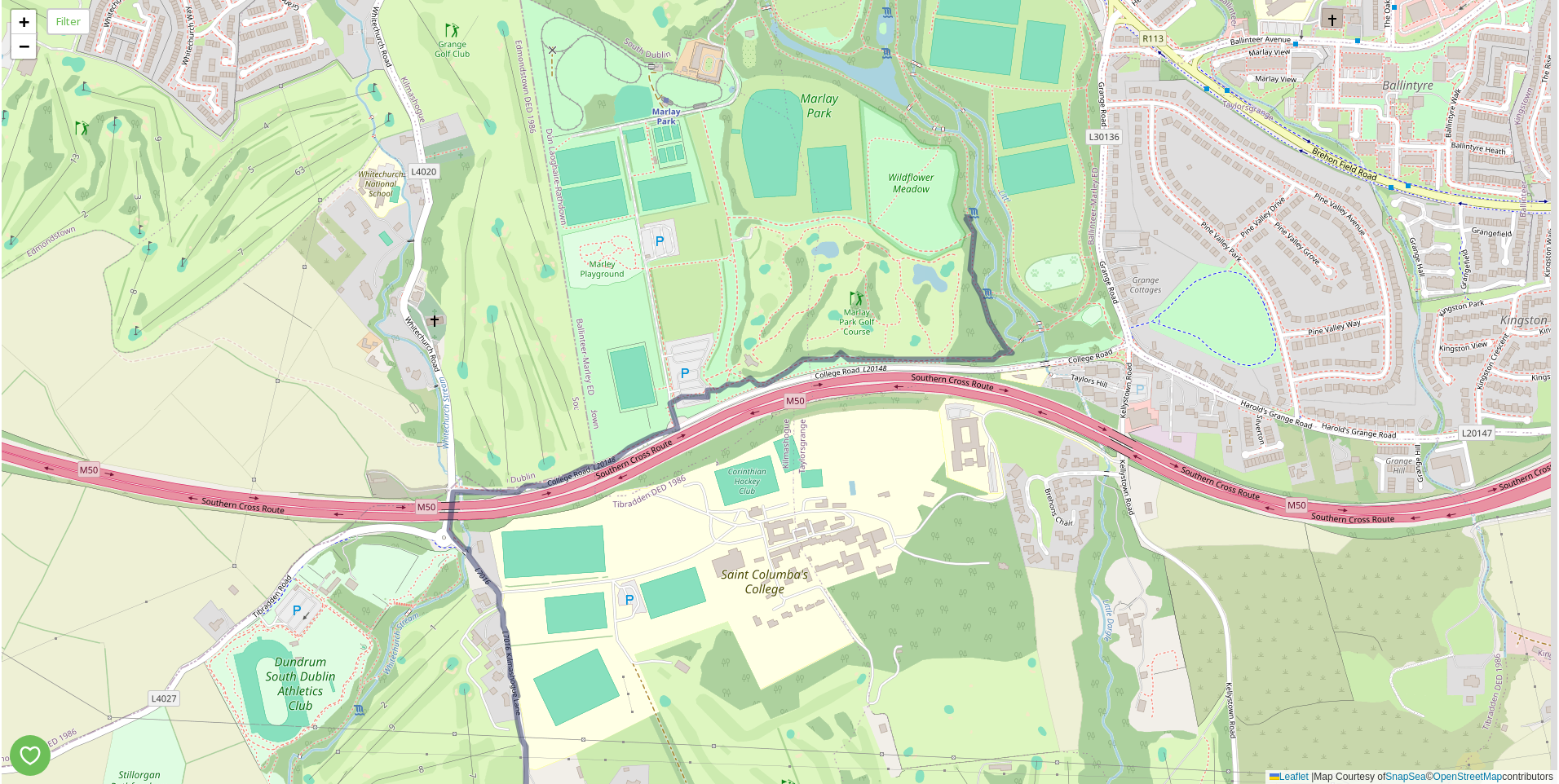
drag, startPoint x: 568, startPoint y: 632, endPoint x: 399, endPoint y: 819, distance: 252.1
click at [399, 783] on html "+ − Leaflet | Map Courtesy of SnapSea © OpenStreetMap contributors Filter /p/ma…" at bounding box center [779, 392] width 1559 height 784
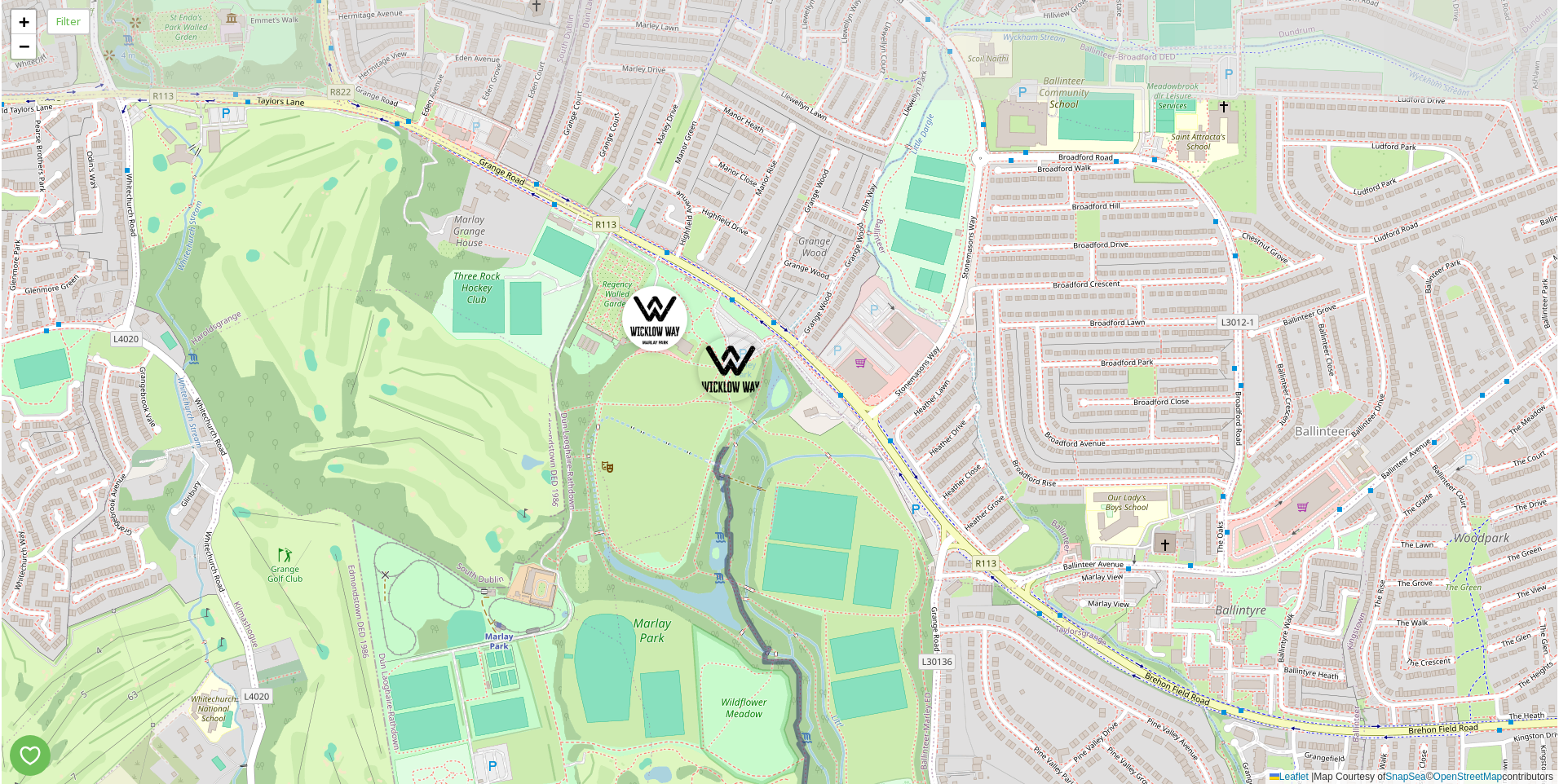
drag, startPoint x: 783, startPoint y: 249, endPoint x: 624, endPoint y: 746, distance: 521.8
click at [637, 743] on div "+ − Leaflet | Map Courtesy of SnapSea © OpenStreetMap contributors" at bounding box center [779, 392] width 1555 height 784
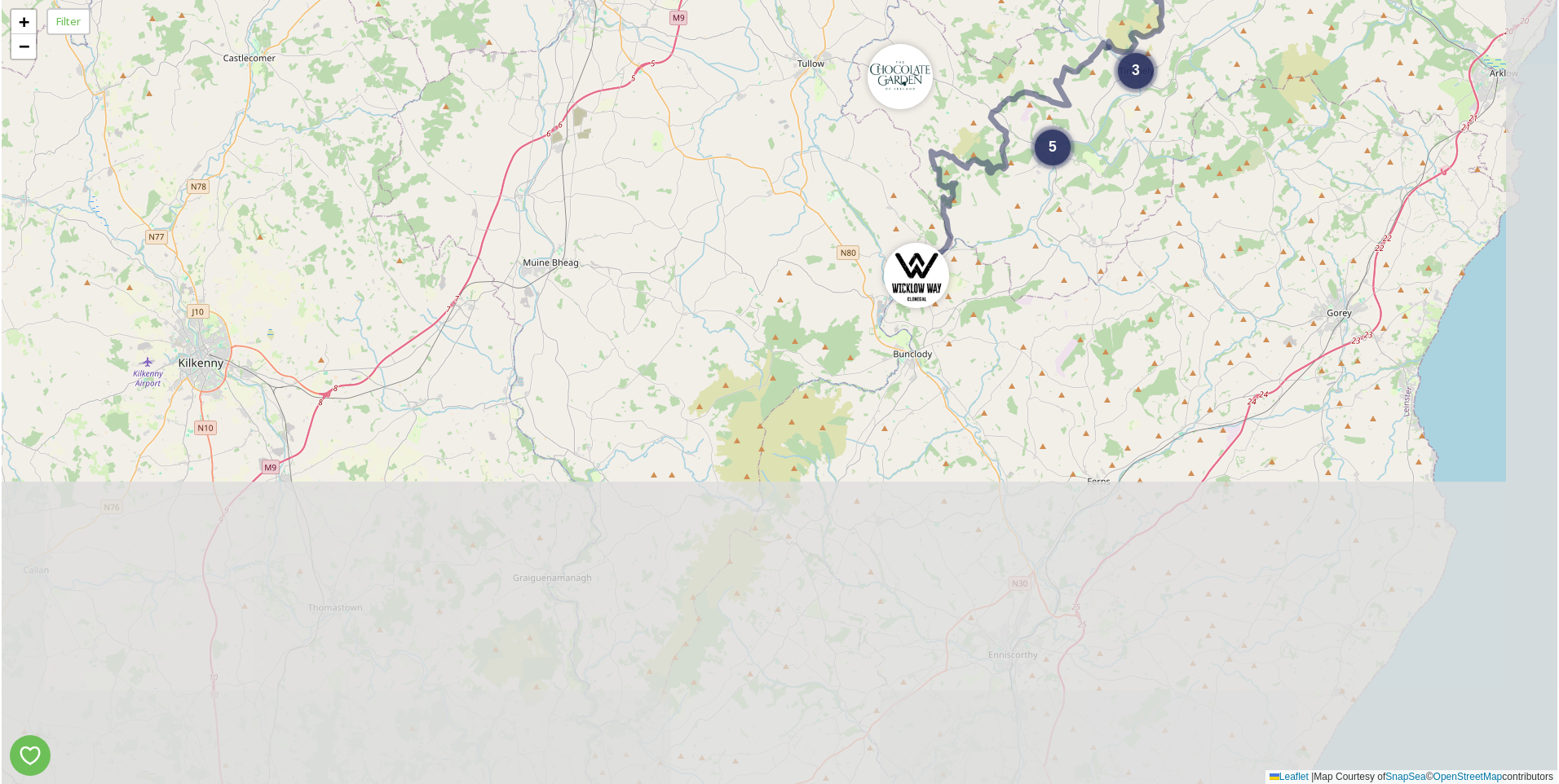
drag, startPoint x: 664, startPoint y: 485, endPoint x: 525, endPoint y: -39, distance: 542.1
click at [525, 0] on html "2 8 2 5 2 6 4 2 5 3 + − Leaflet | Map Courtesy of SnapSea © OpenStreetMap contr…" at bounding box center [779, 392] width 1559 height 784
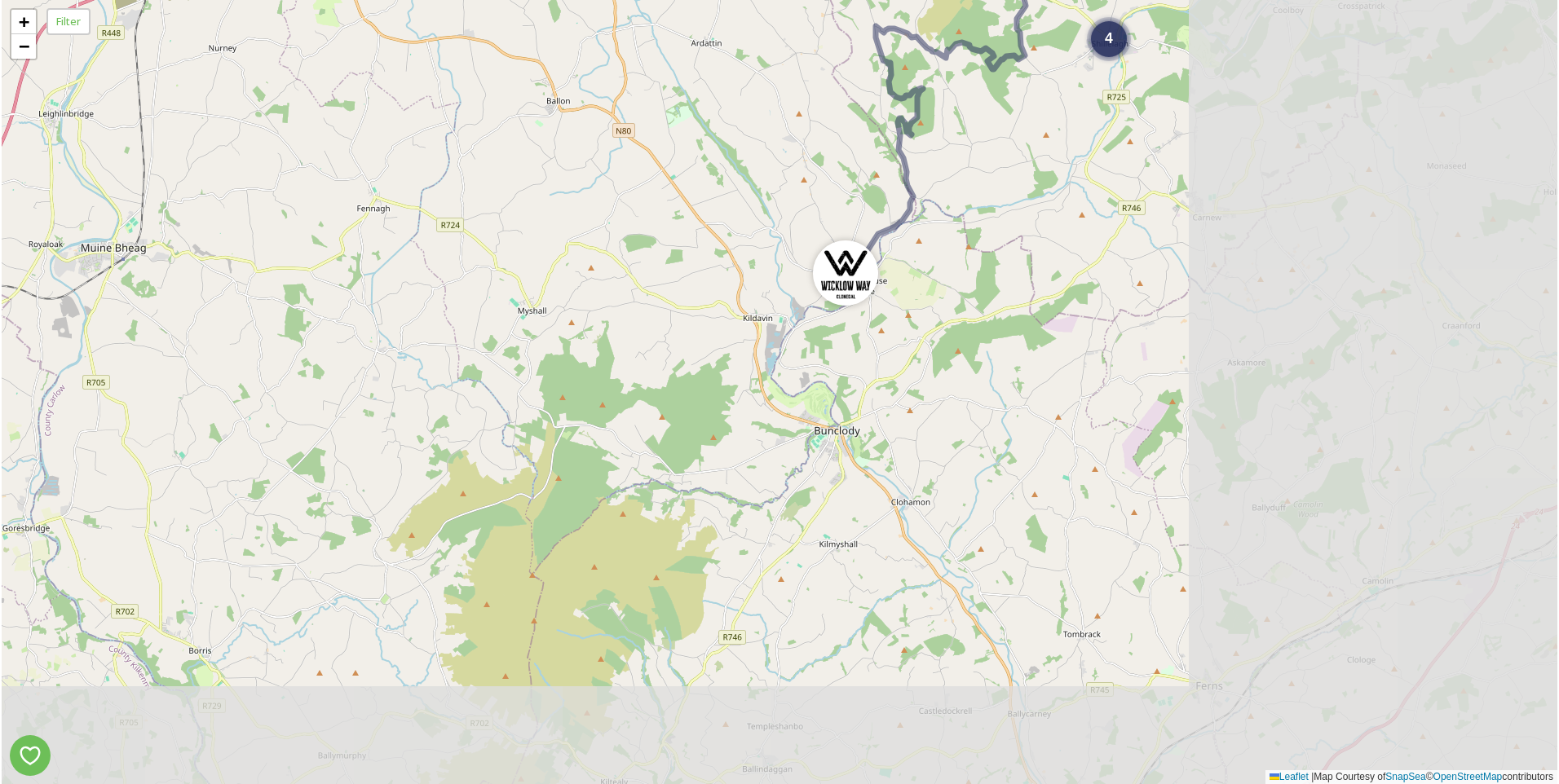
drag, startPoint x: 1008, startPoint y: 553, endPoint x: 536, endPoint y: 360, distance: 509.9
click at [537, 360] on div "4 5 3 4 3 + − Leaflet | Map Courtesy of SnapSea © OpenStreetMap contributors" at bounding box center [779, 392] width 1555 height 784
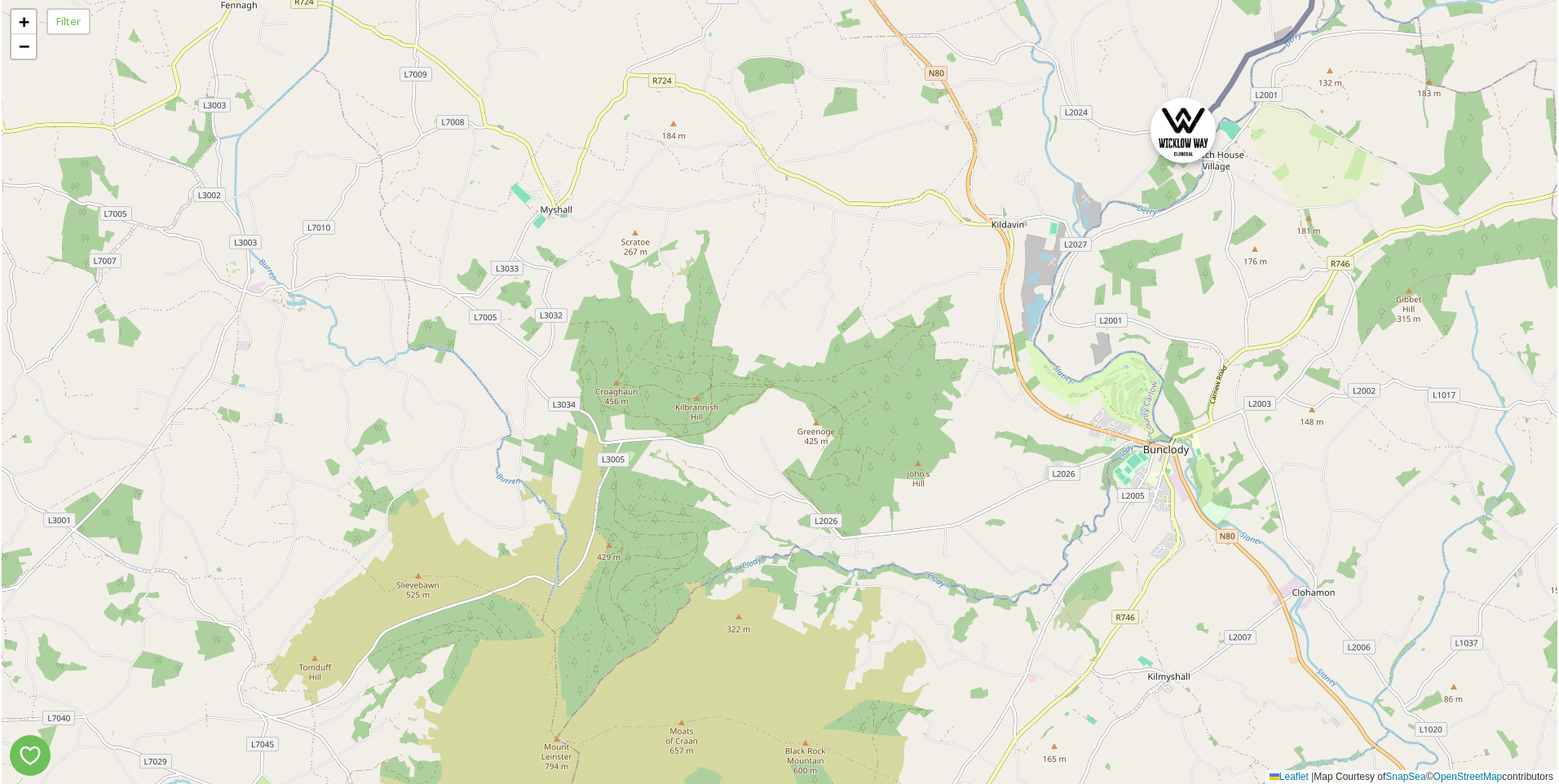
click at [1196, 134] on img at bounding box center [1183, 130] width 66 height 66
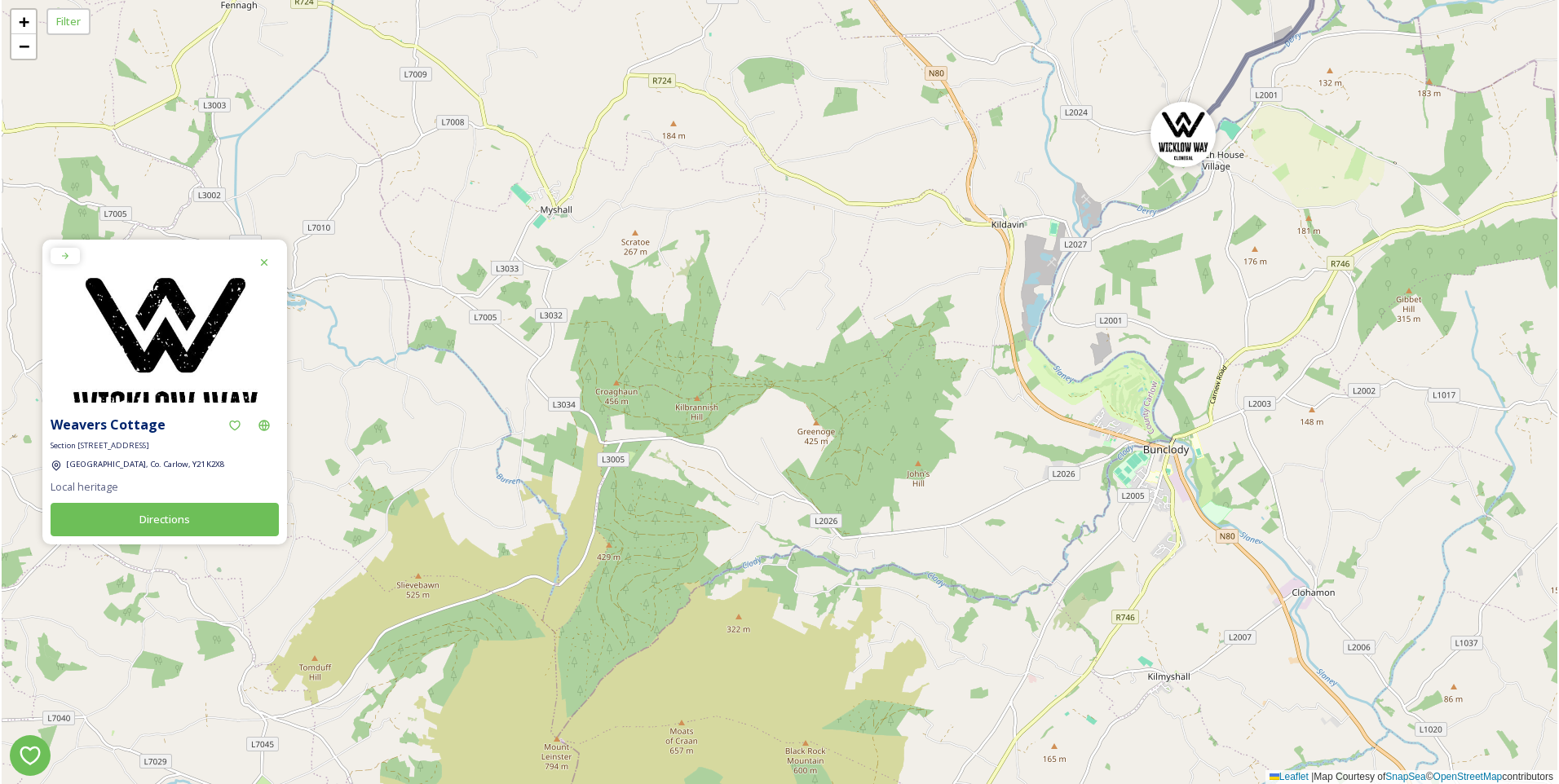
click at [173, 319] on img at bounding box center [164, 361] width 244 height 244
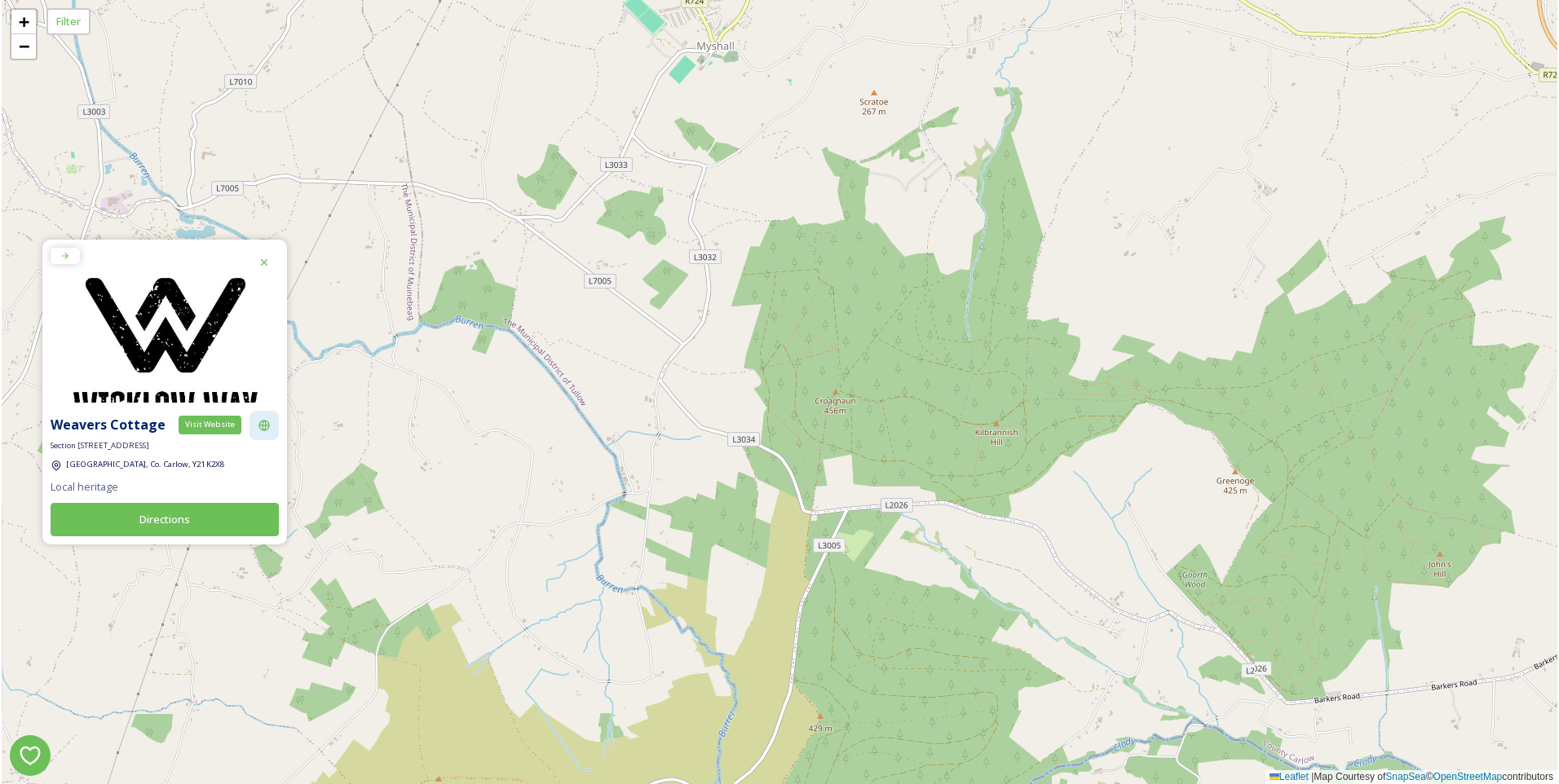
click at [266, 426] on icon at bounding box center [263, 425] width 11 height 10
